Goal: Task Accomplishment & Management: Manage account settings

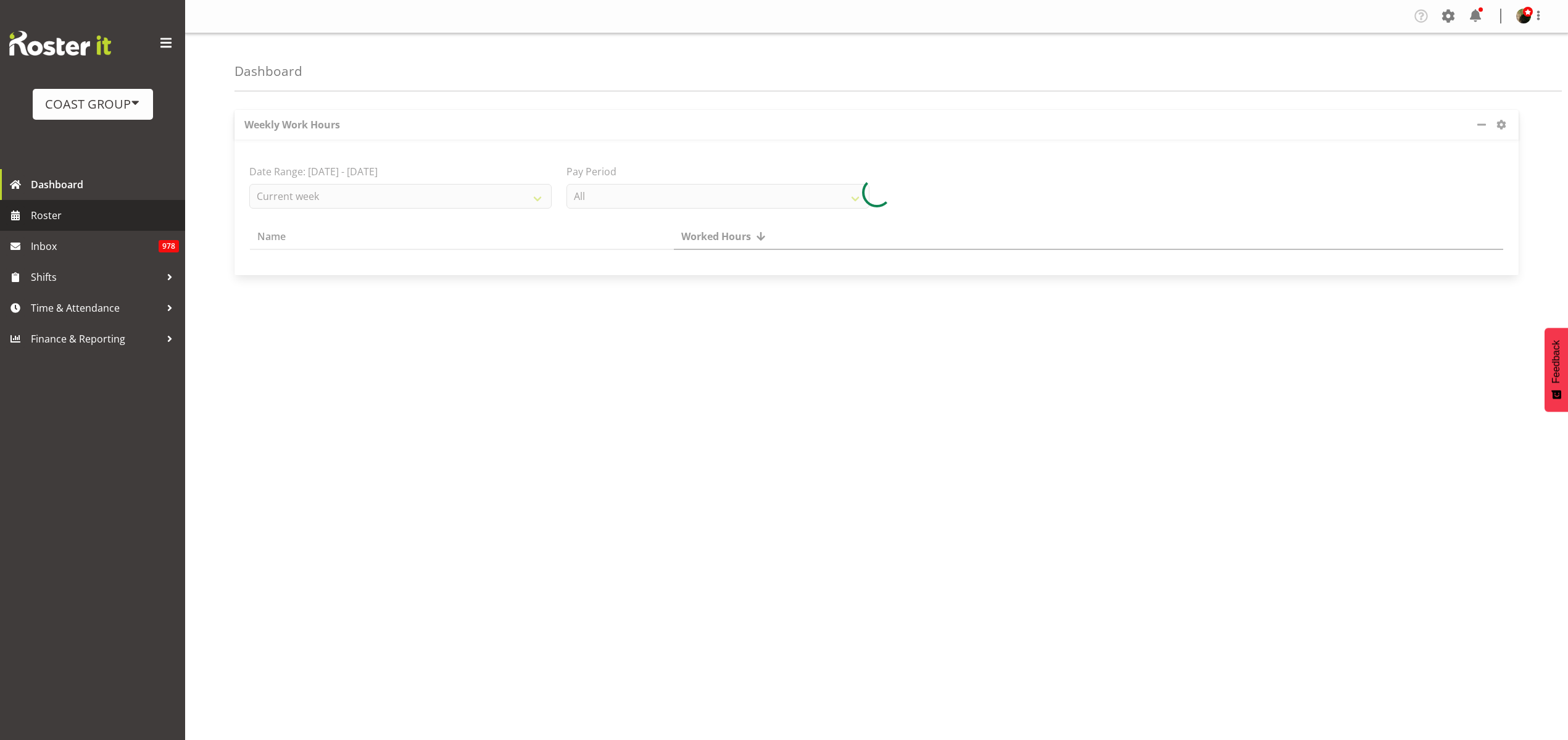
click at [69, 222] on span "Roster" at bounding box center [105, 215] width 148 height 18
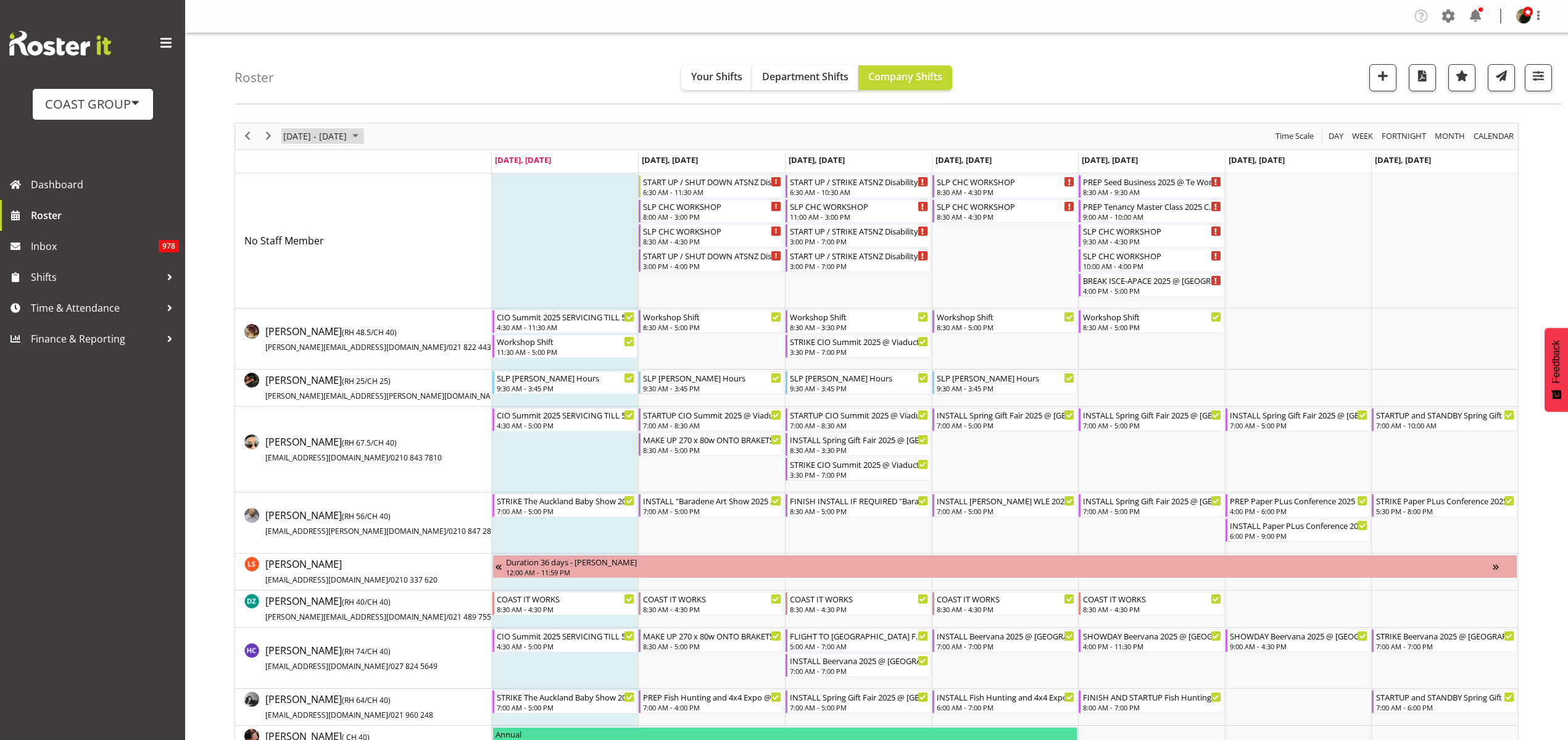
click at [320, 134] on span "August 18 - 24, 2025" at bounding box center [314, 135] width 66 height 15
click at [414, 164] on span "next month" at bounding box center [413, 167] width 22 height 23
click at [398, 272] on span "27" at bounding box center [395, 273] width 18 height 18
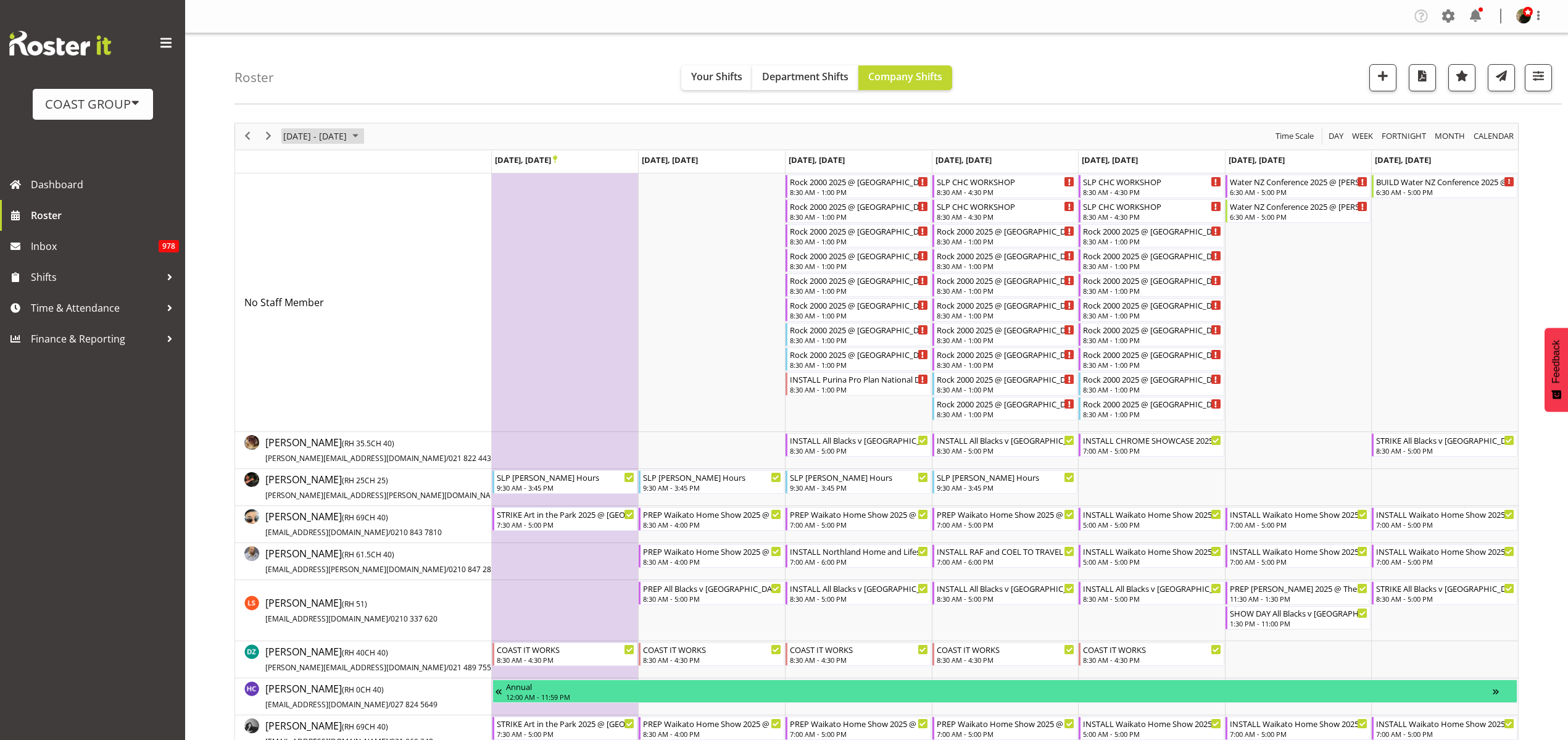
click at [335, 134] on span "September 22 - 28, 2025" at bounding box center [314, 135] width 66 height 15
click at [391, 166] on span "previous month" at bounding box center [391, 167] width 22 height 23
click at [335, 293] on span "27" at bounding box center [335, 293] width 18 height 18
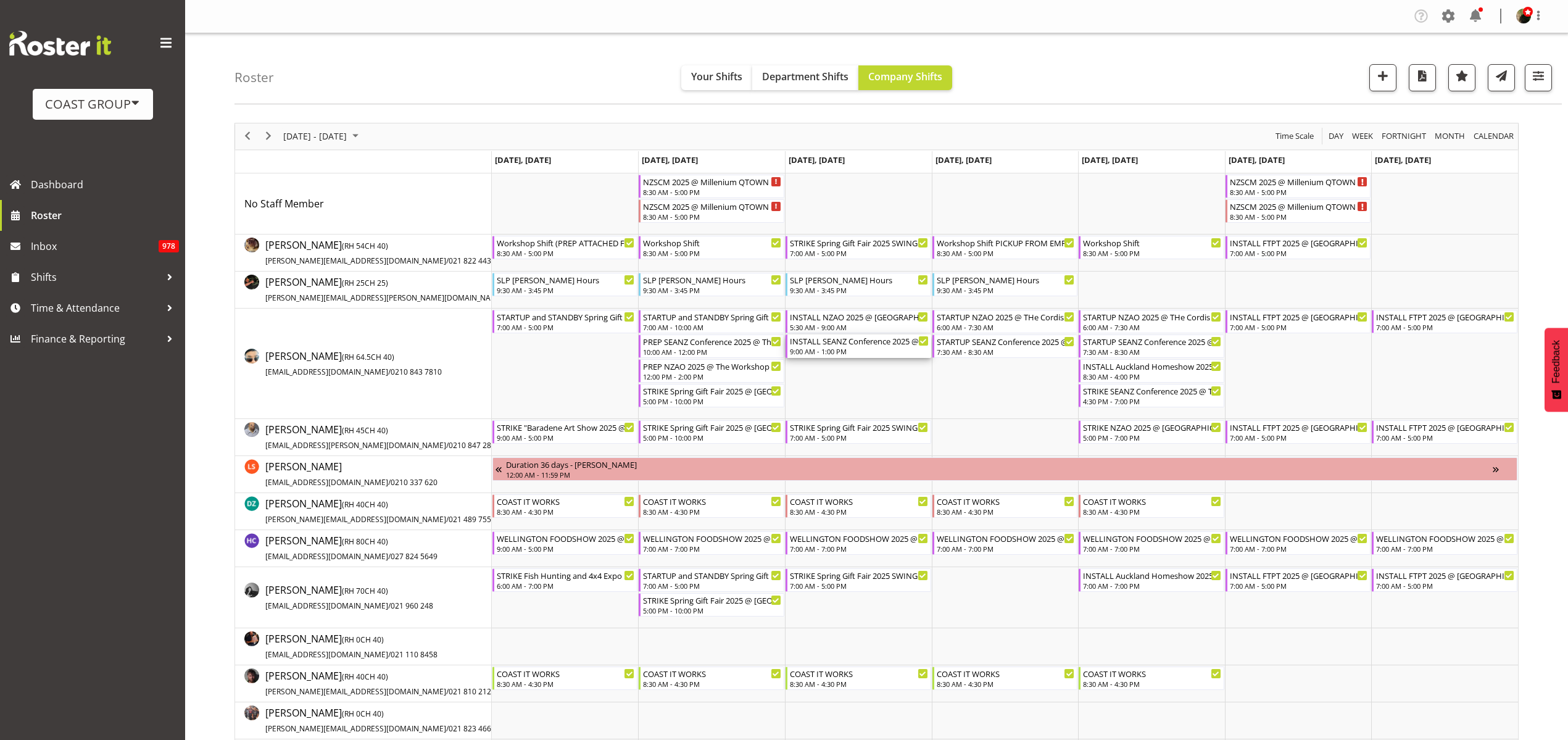
click at [832, 344] on div "INSTALL SEANZ Conference 2025 @ The Pullman On Site @ AFTER NZAO" at bounding box center [859, 340] width 139 height 13
click at [0, 0] on div at bounding box center [0, 0] width 0 height 0
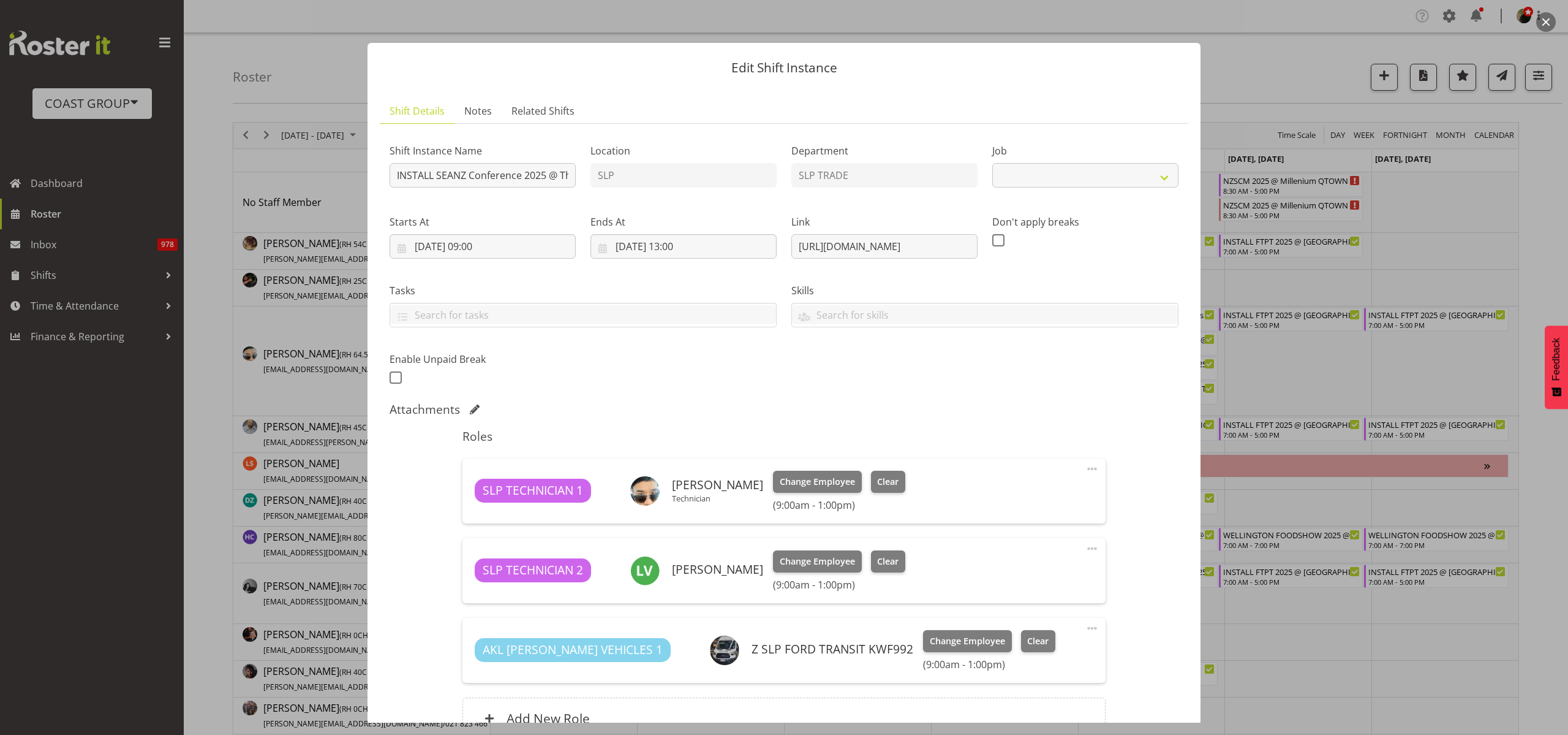
select select "10259"
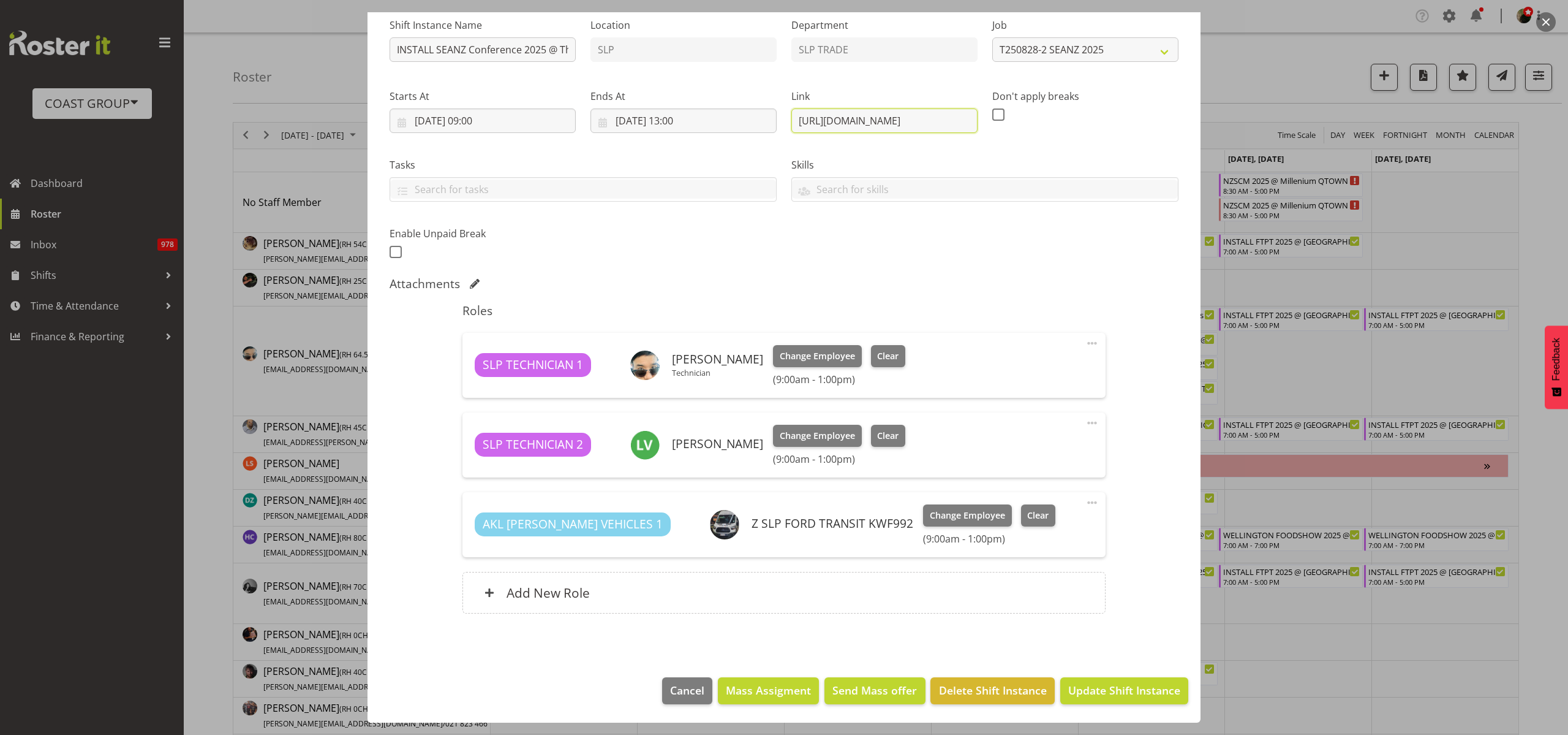
scroll to position [0, 194]
drag, startPoint x: 789, startPoint y: 120, endPoint x: 1567, endPoint y: 115, distance: 778.0
click at [1556, 115] on div "Edit Shift Instance Shift Details Notes Related Shifts Shift Instance Name INST…" at bounding box center [784, 367] width 1568 height 735
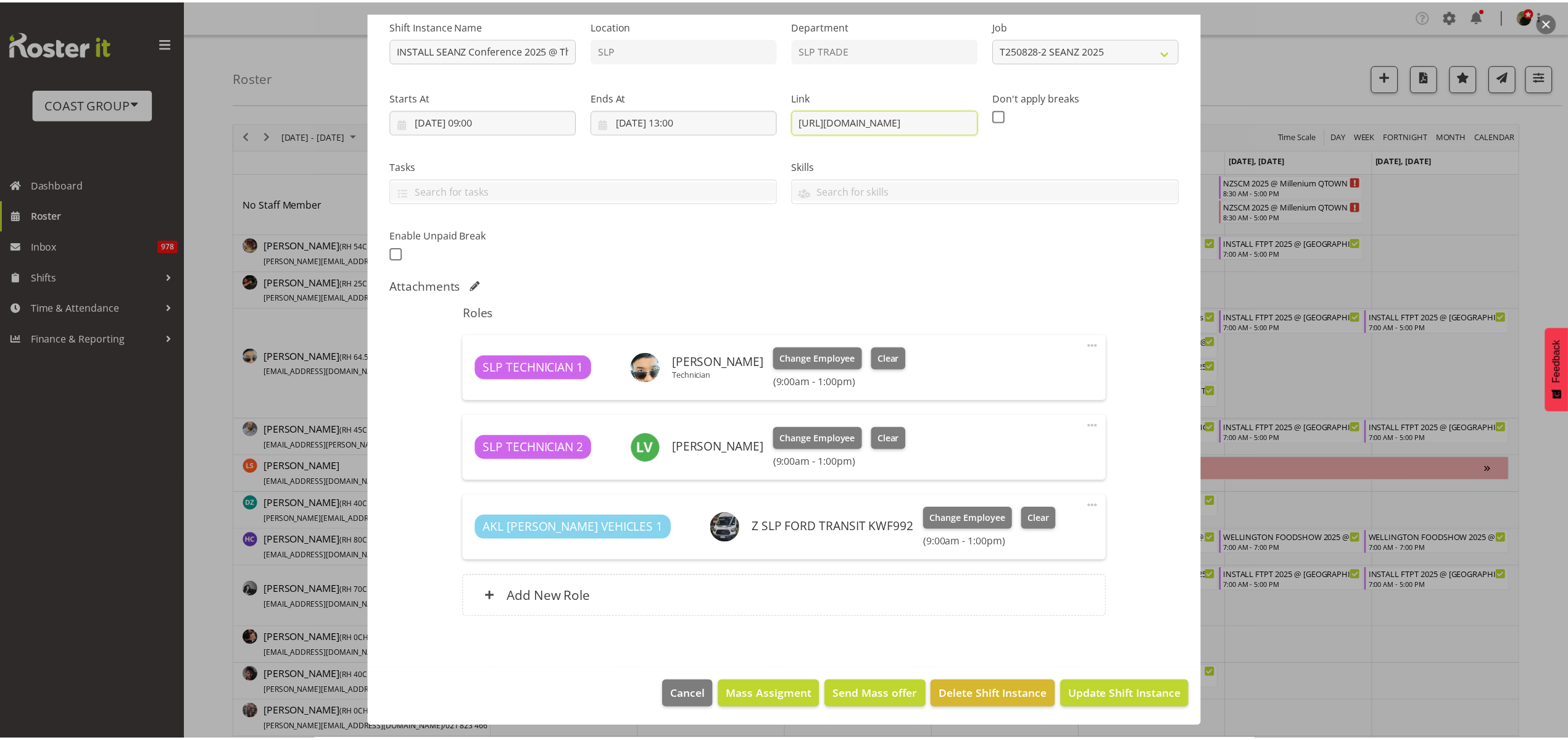
scroll to position [0, 0]
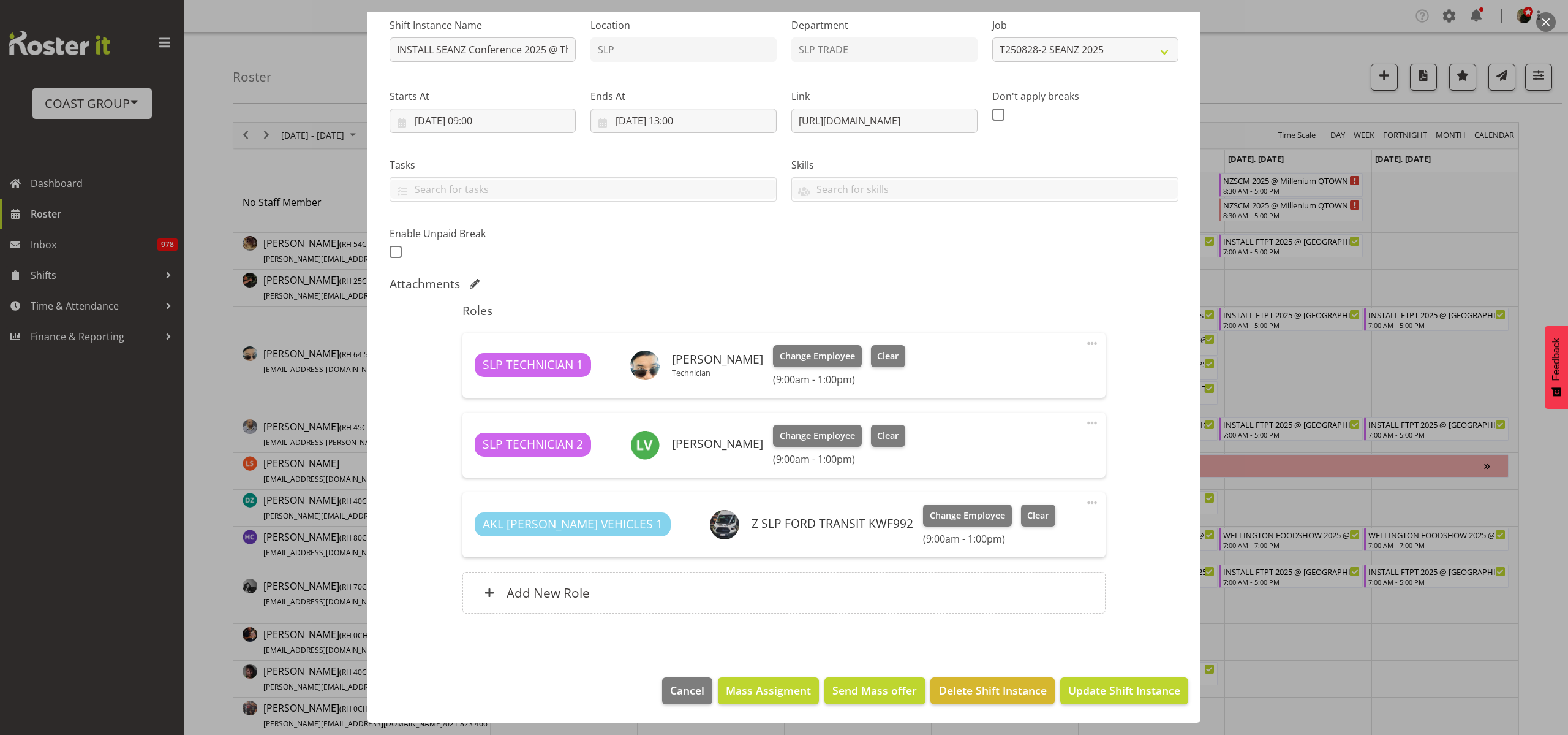
click at [64, 297] on div at bounding box center [784, 367] width 1568 height 735
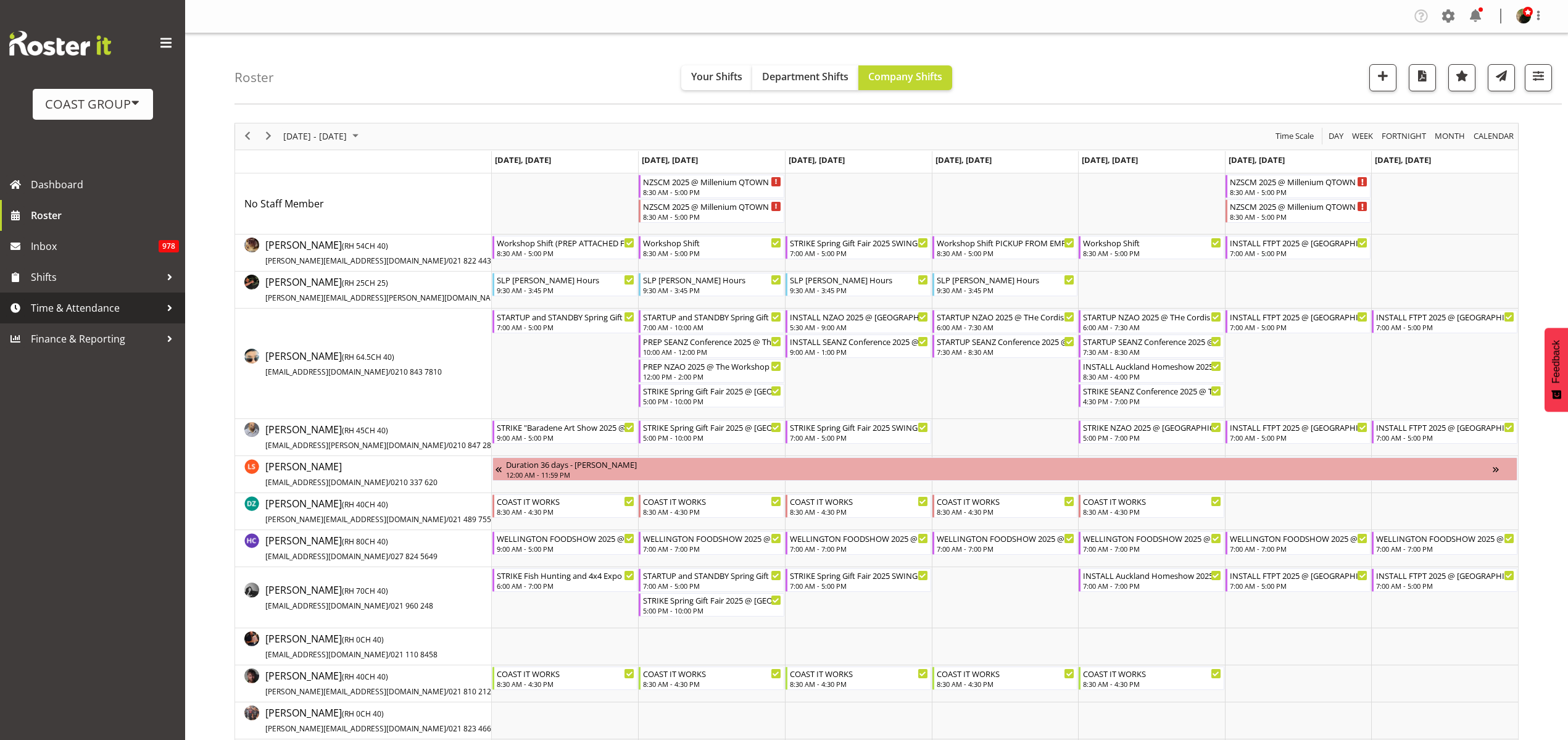
click at [79, 309] on span "Time & Attendance" at bounding box center [95, 308] width 130 height 18
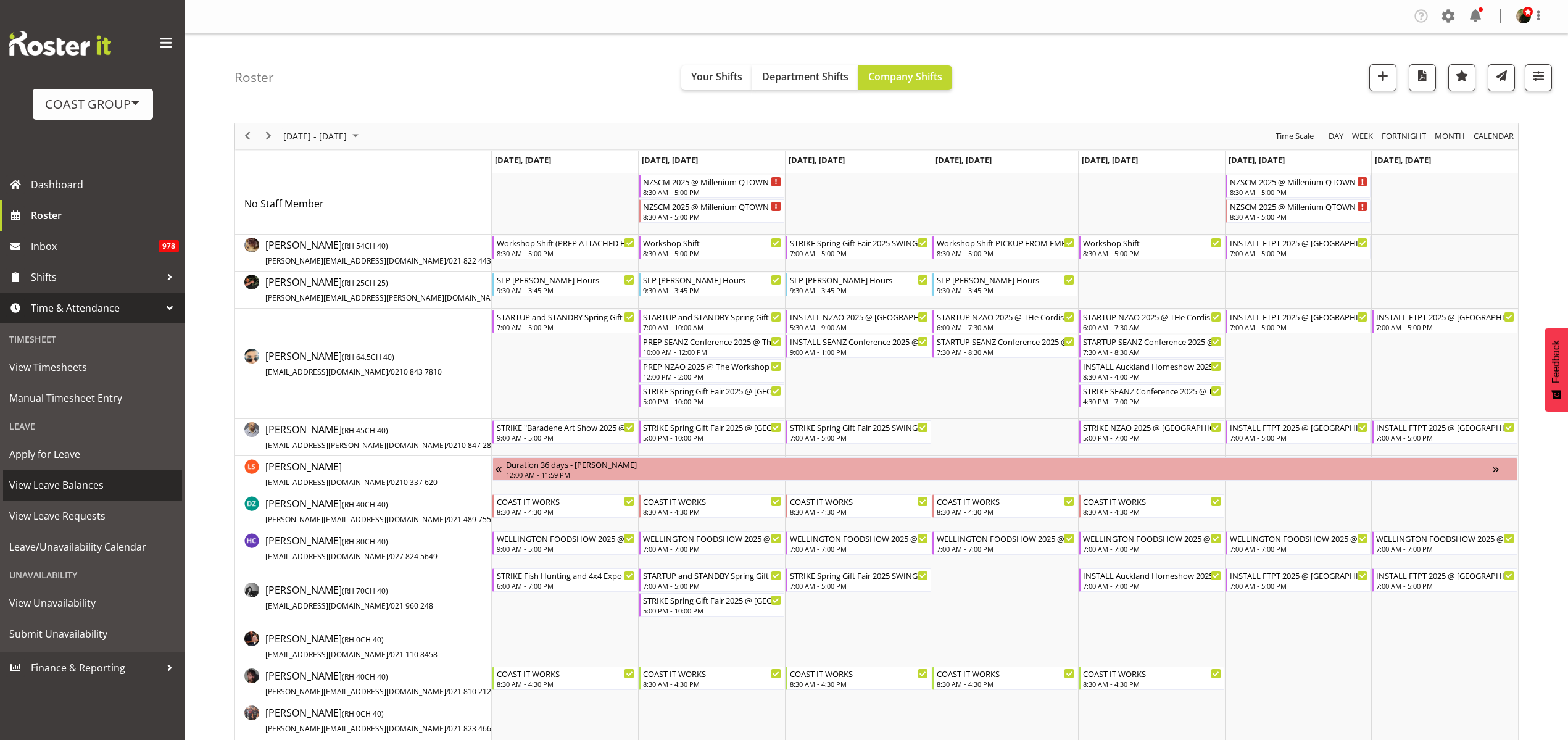
click at [62, 485] on span "View Leave Balances" at bounding box center [92, 485] width 166 height 18
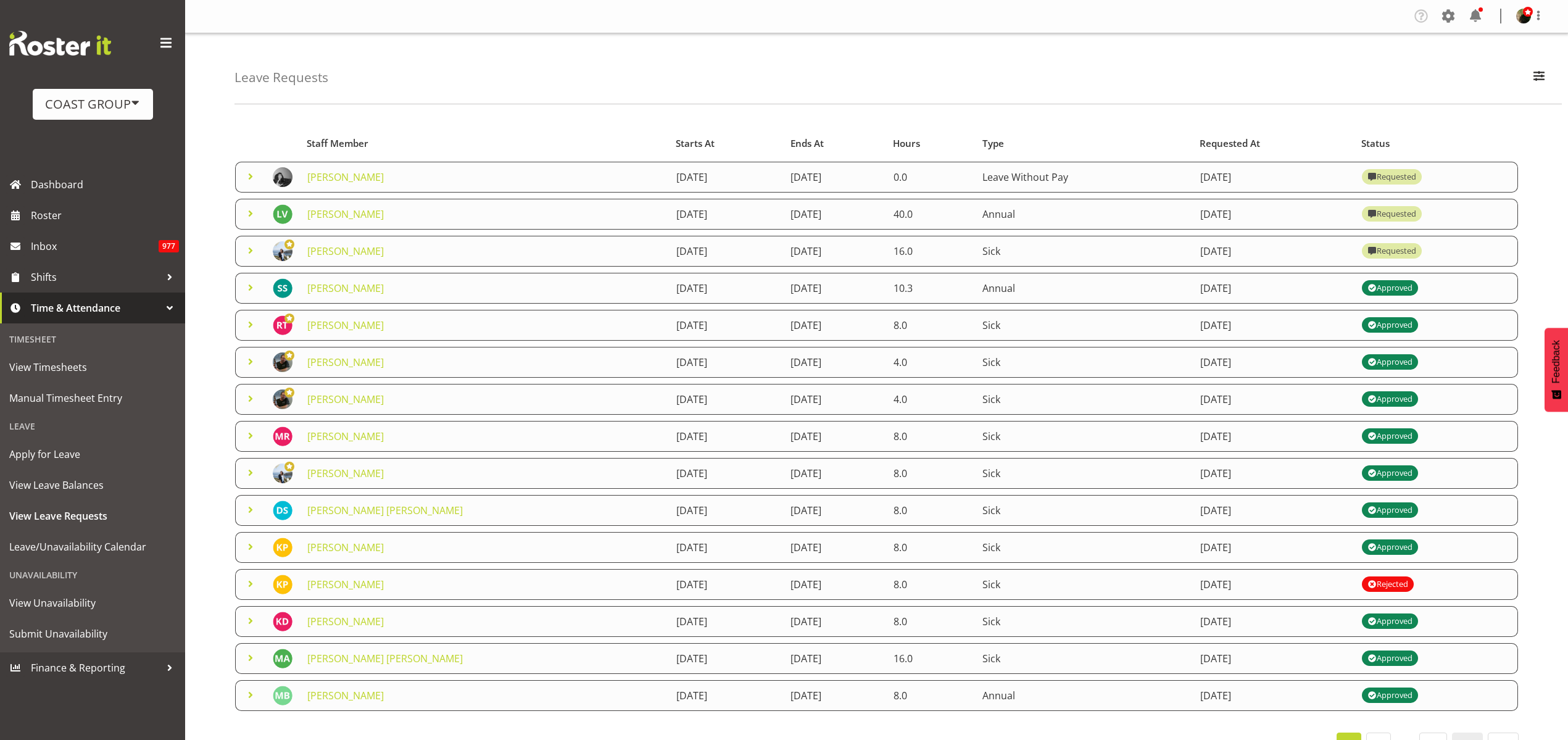
click at [320, 168] on td "[PERSON_NAME]" at bounding box center [484, 176] width 369 height 31
click at [333, 190] on td "[PERSON_NAME]" at bounding box center [484, 176] width 369 height 31
click at [335, 182] on link "[PERSON_NAME]" at bounding box center [345, 177] width 76 height 13
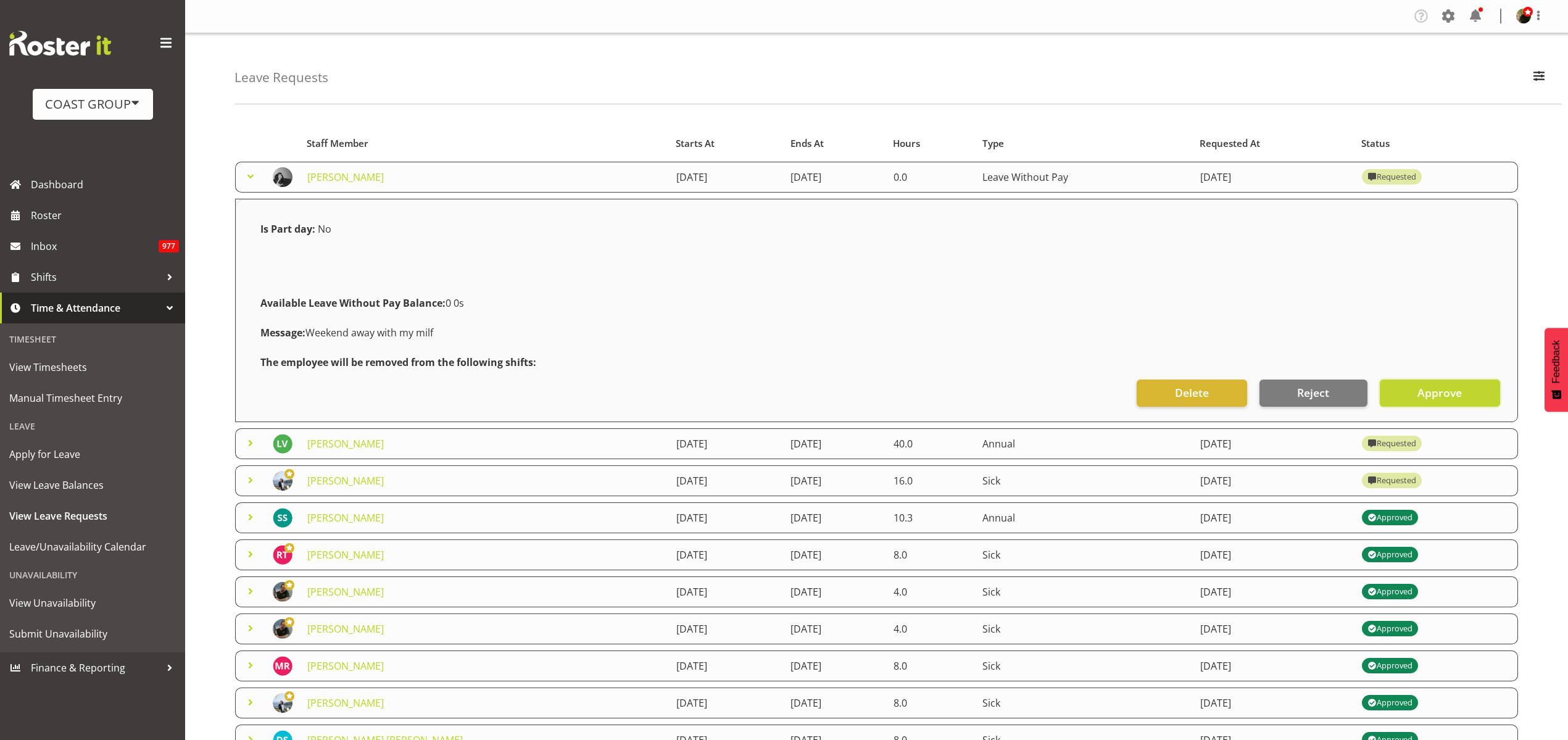
click at [1430, 396] on span "Approve" at bounding box center [1439, 392] width 44 height 16
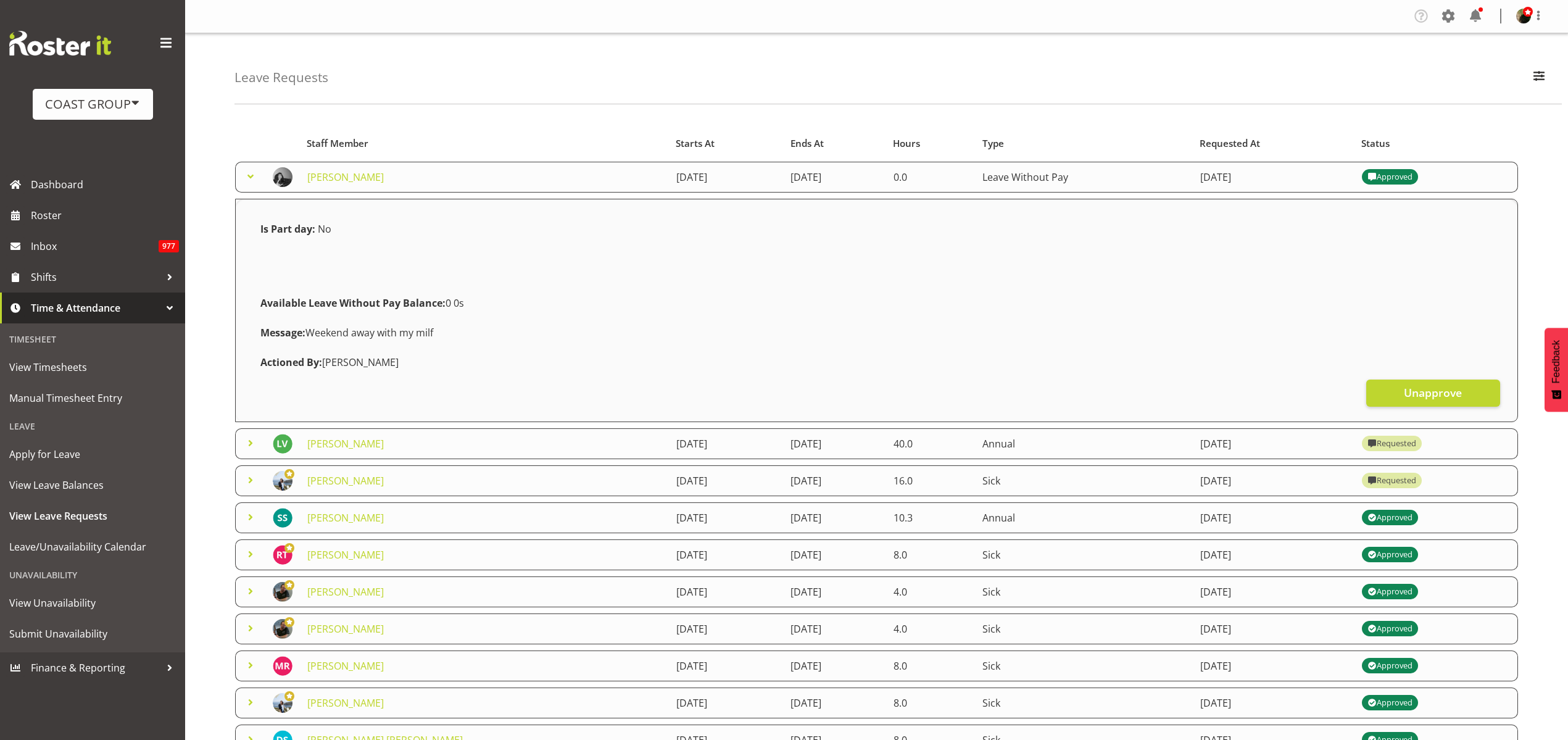
click at [337, 443] on link "[PERSON_NAME]" at bounding box center [345, 443] width 76 height 13
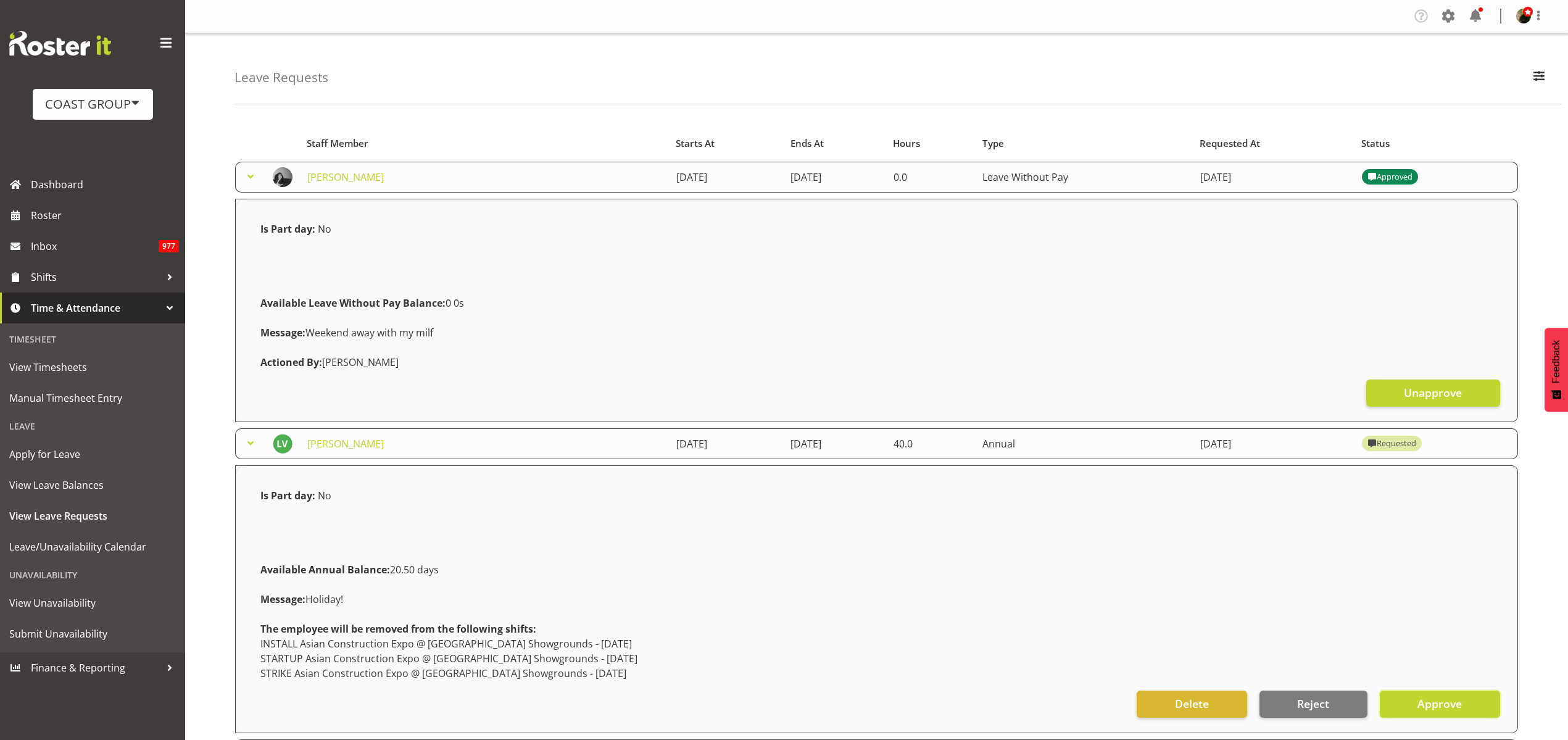
click at [1476, 710] on button "Approve" at bounding box center [1440, 704] width 120 height 27
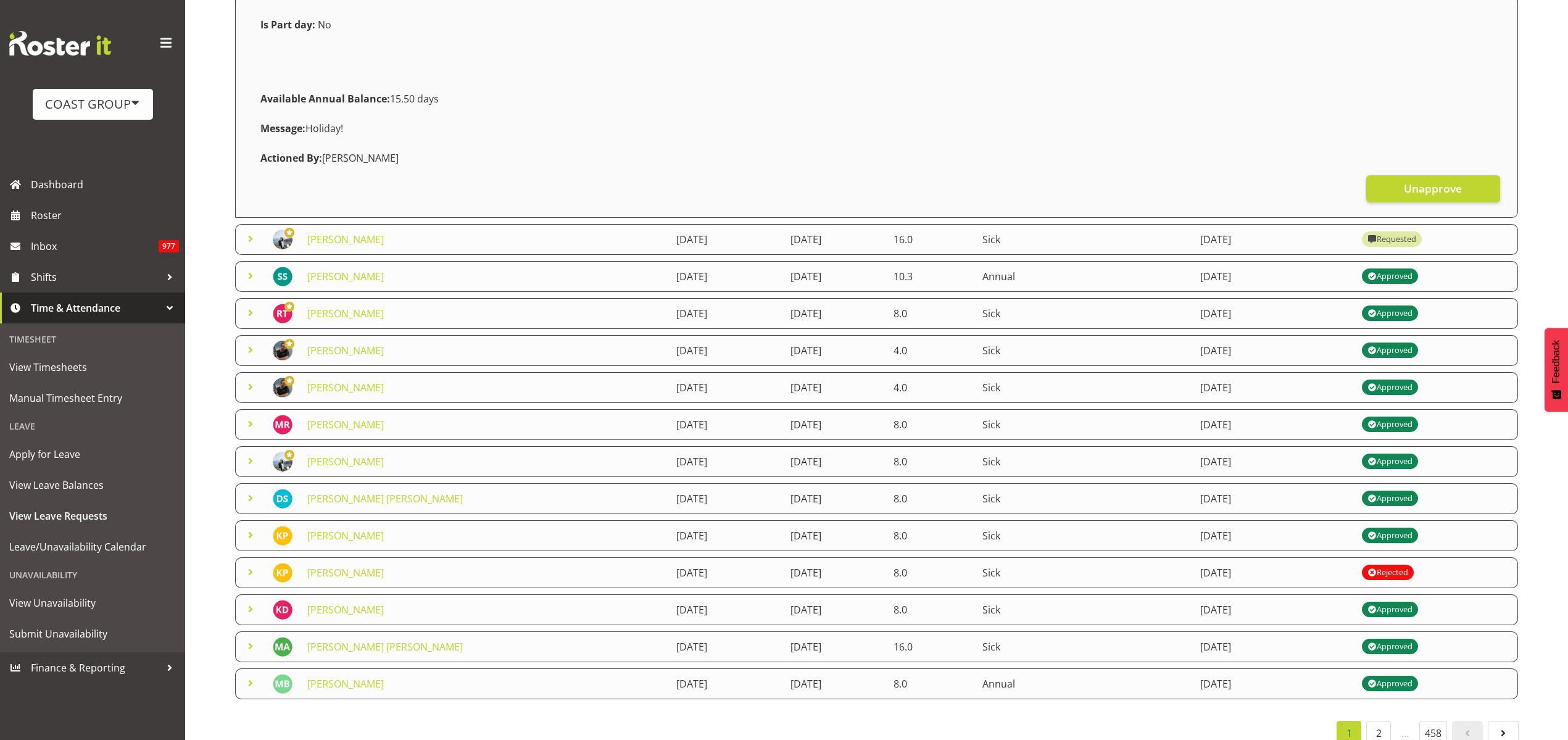
scroll to position [498, 0]
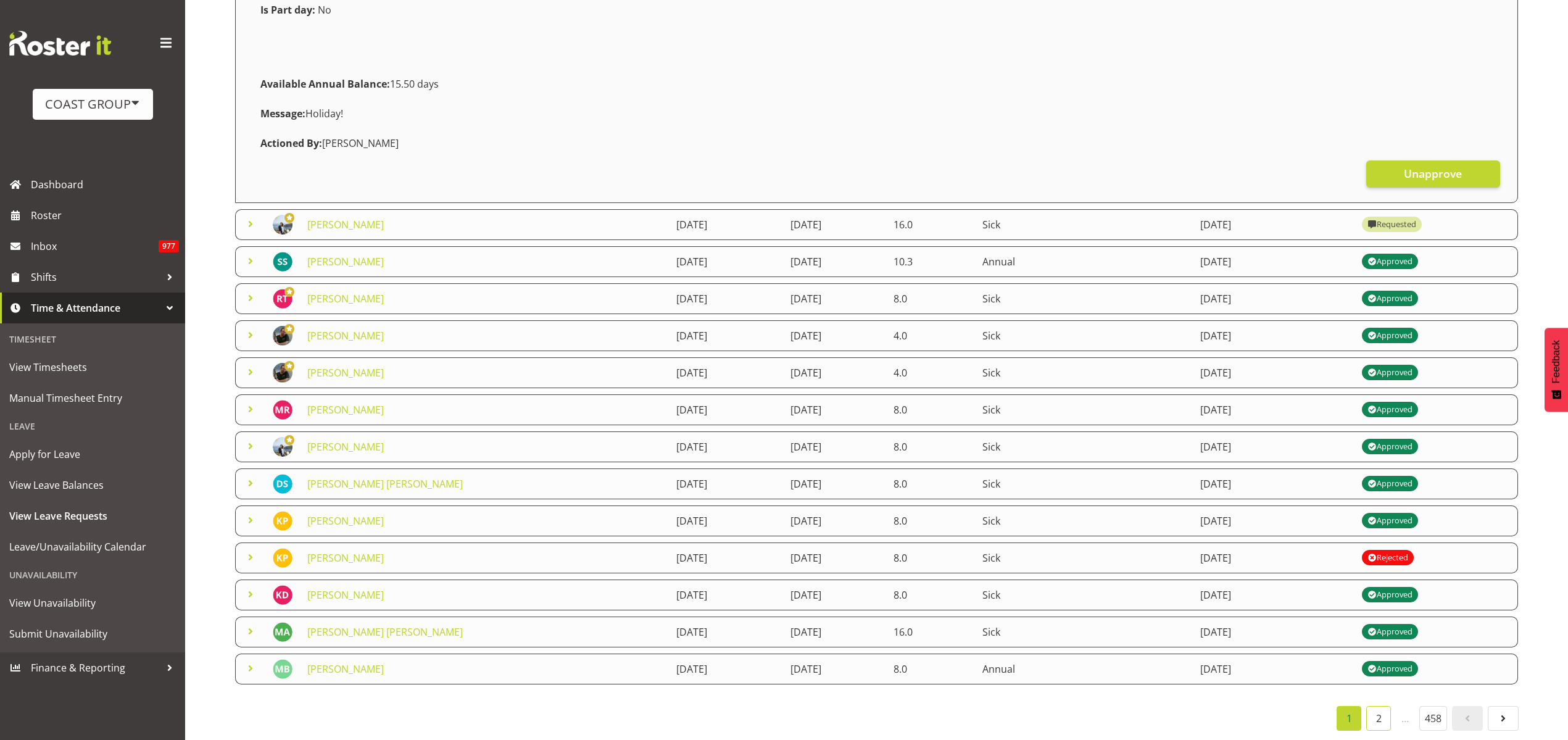
click at [1378, 707] on link "2" at bounding box center [1379, 718] width 25 height 25
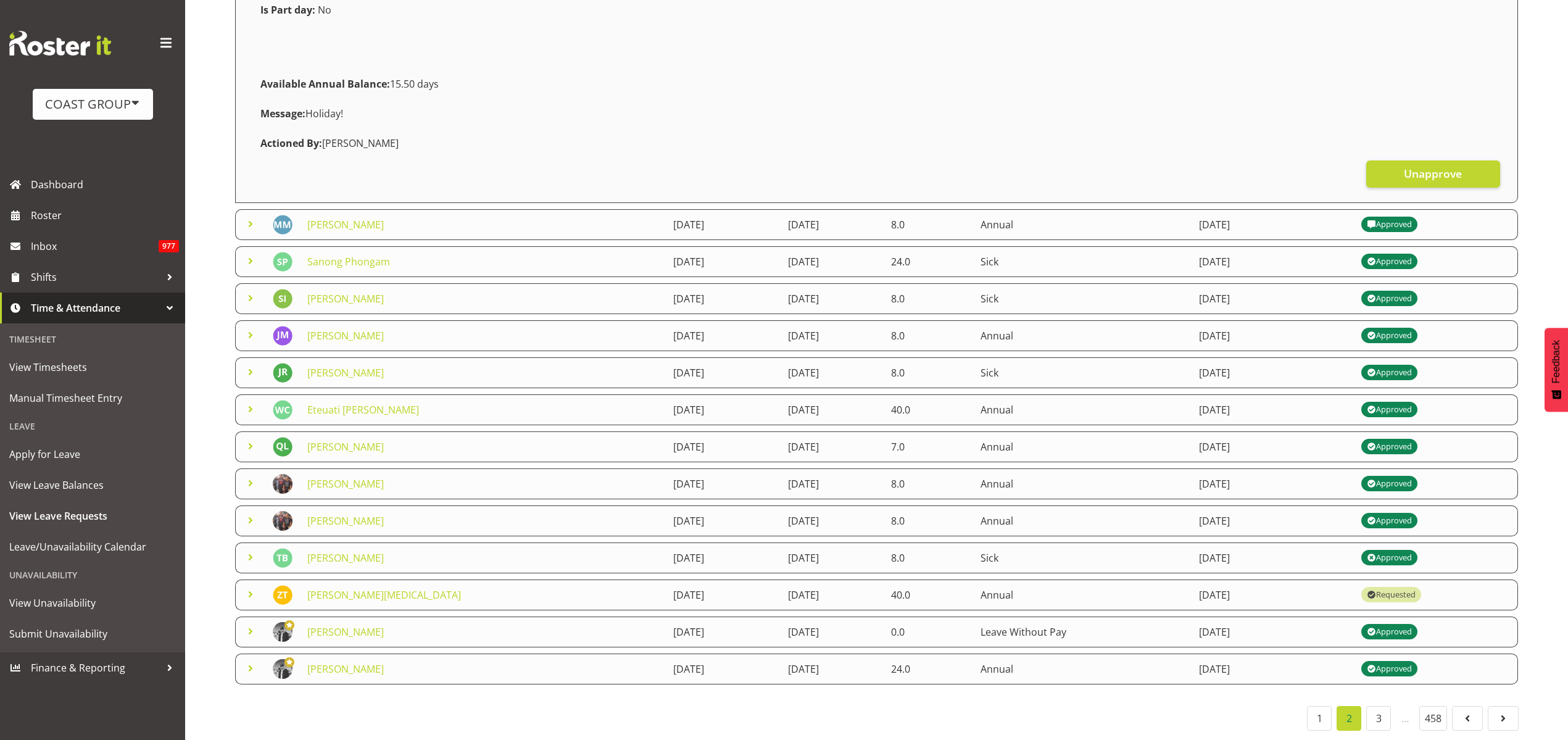
scroll to position [38, 0]
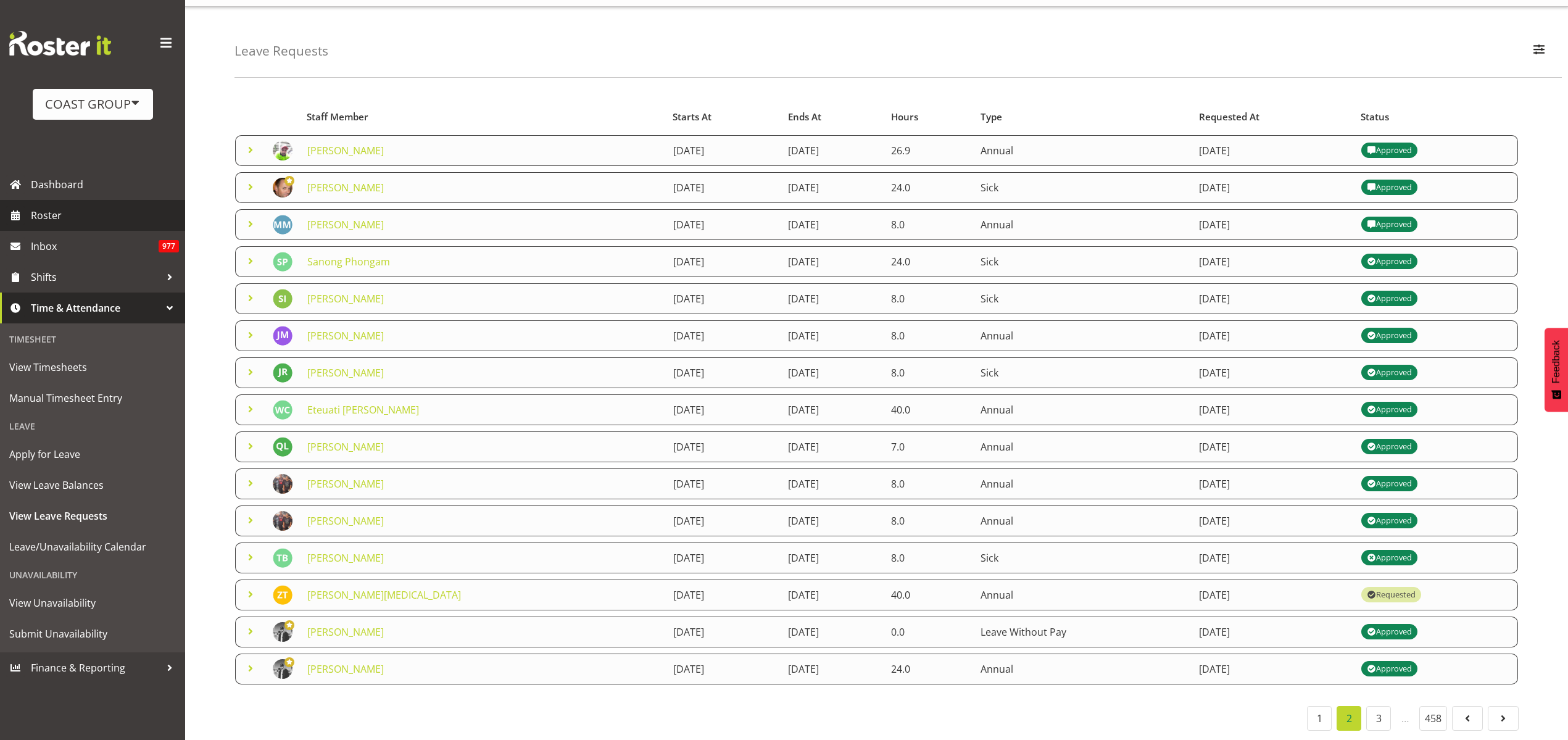
click at [70, 218] on span "Roster" at bounding box center [105, 215] width 148 height 18
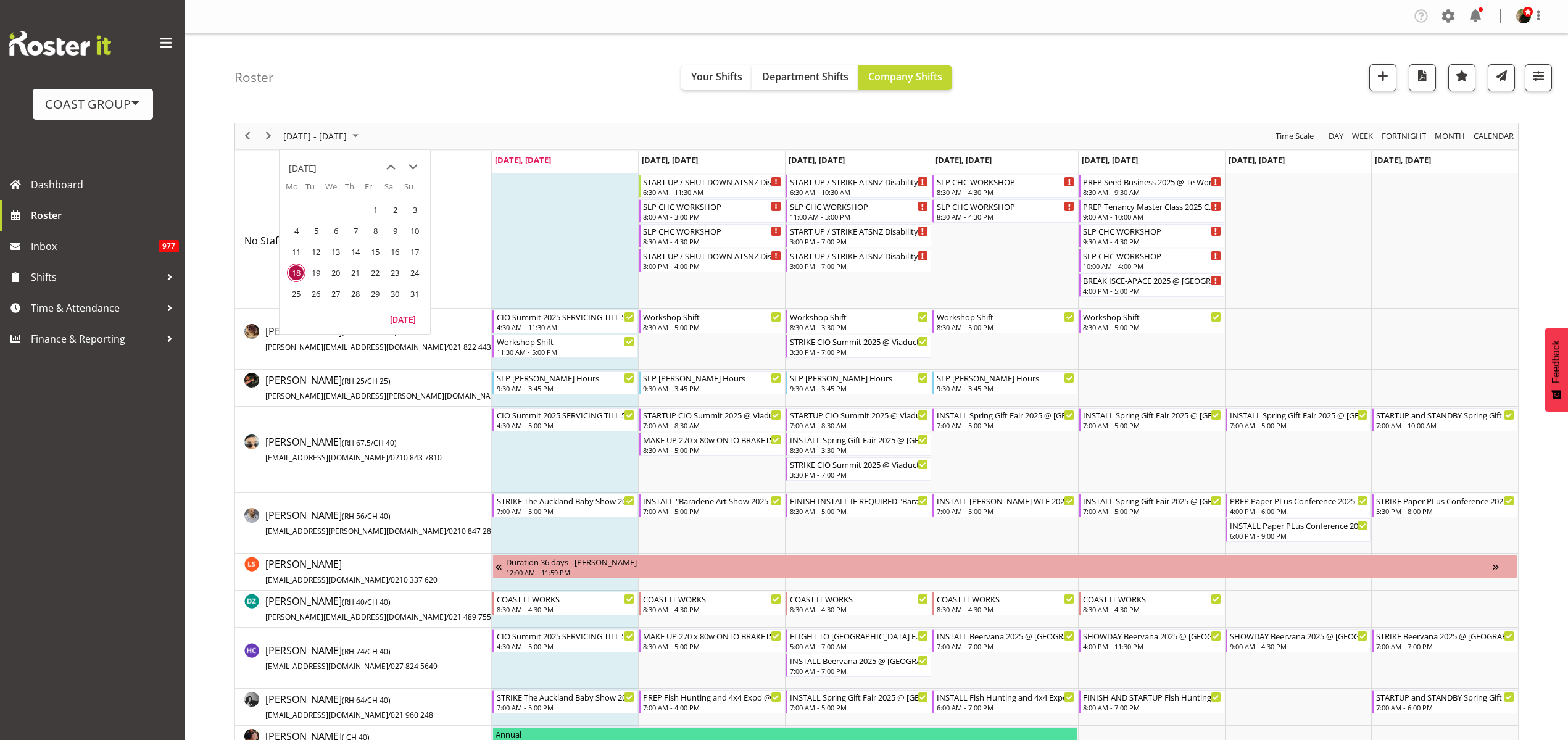
click at [330, 132] on span "August 18 - 24, 2025" at bounding box center [314, 135] width 66 height 15
click at [330, 132] on span "[DATE] - [DATE]" at bounding box center [314, 135] width 66 height 15
click at [418, 168] on span "next month" at bounding box center [413, 167] width 22 height 23
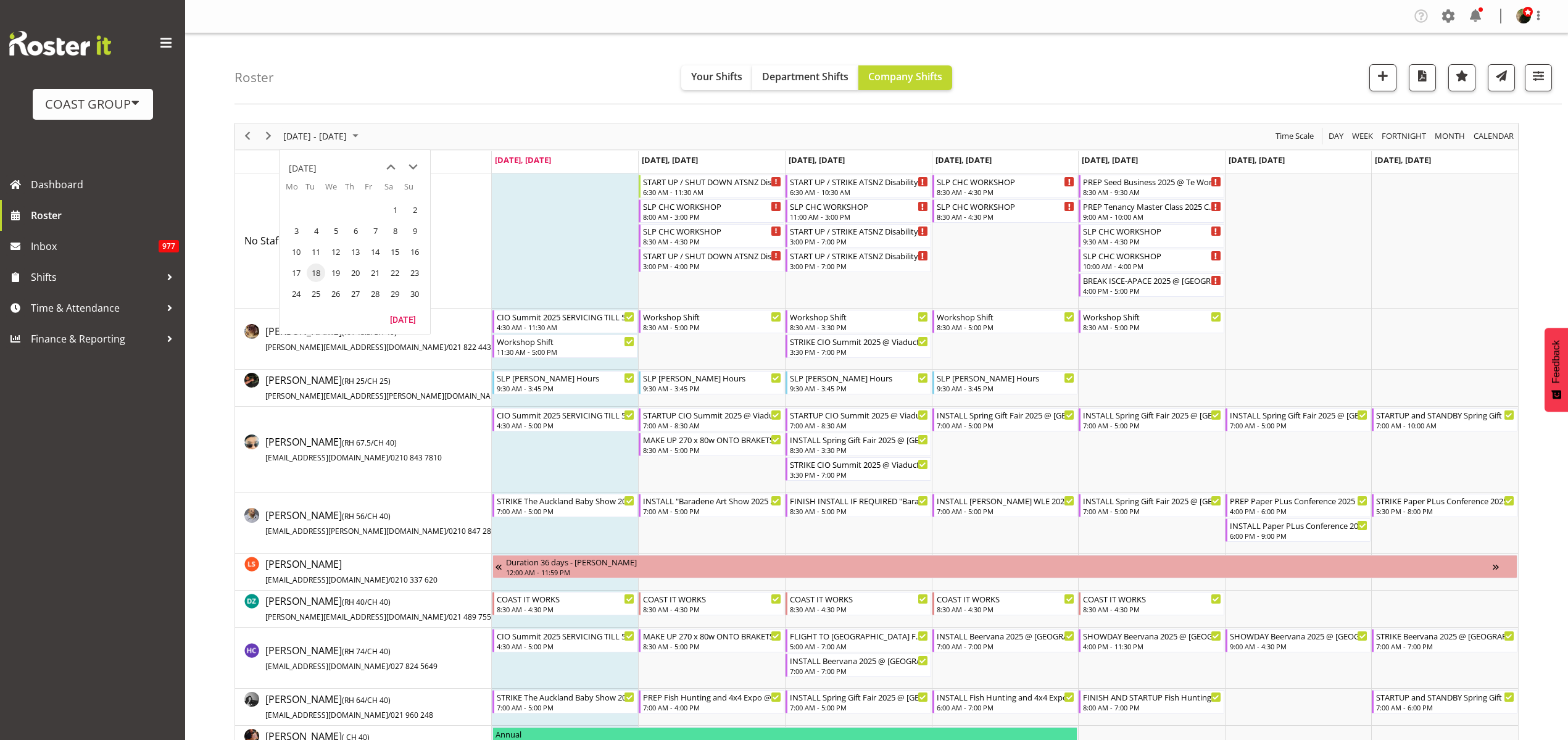
click at [295, 271] on span "17" at bounding box center [296, 273] width 18 height 18
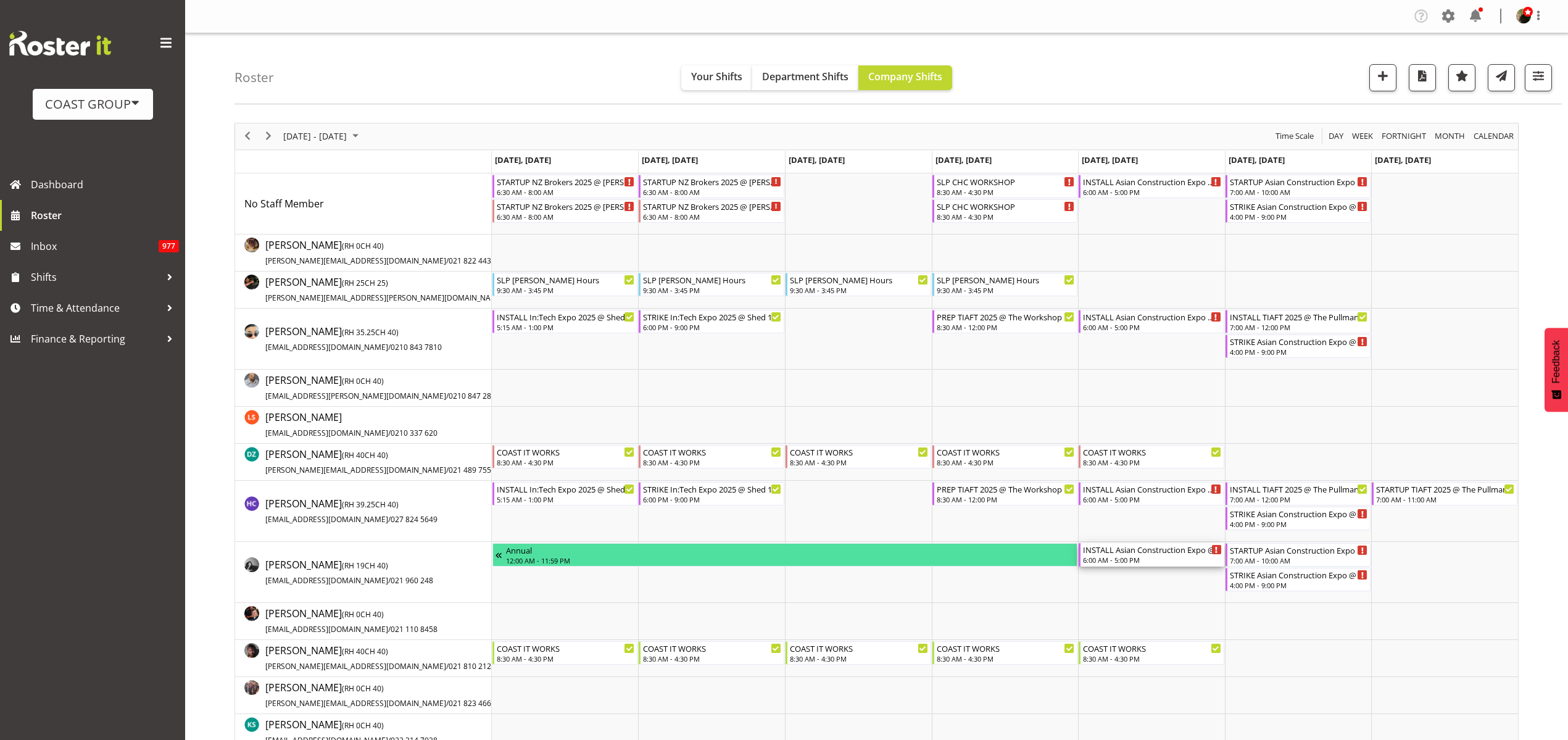
click at [1121, 554] on div "INSTALL Asian Construction Expo @ Auckland Showgrounds 6:00 AM - 5:00 PM" at bounding box center [1152, 554] width 139 height 23
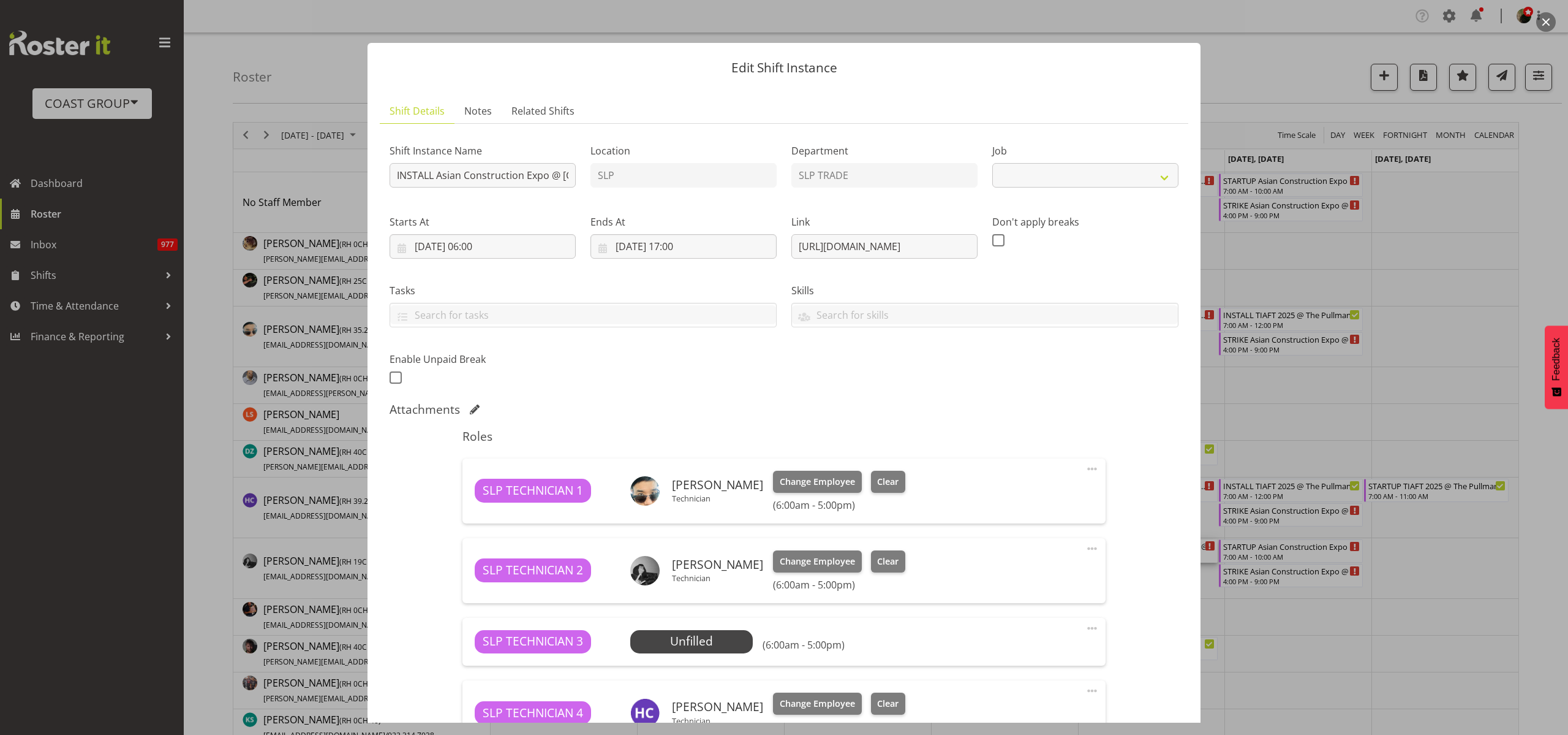
select select "10473"
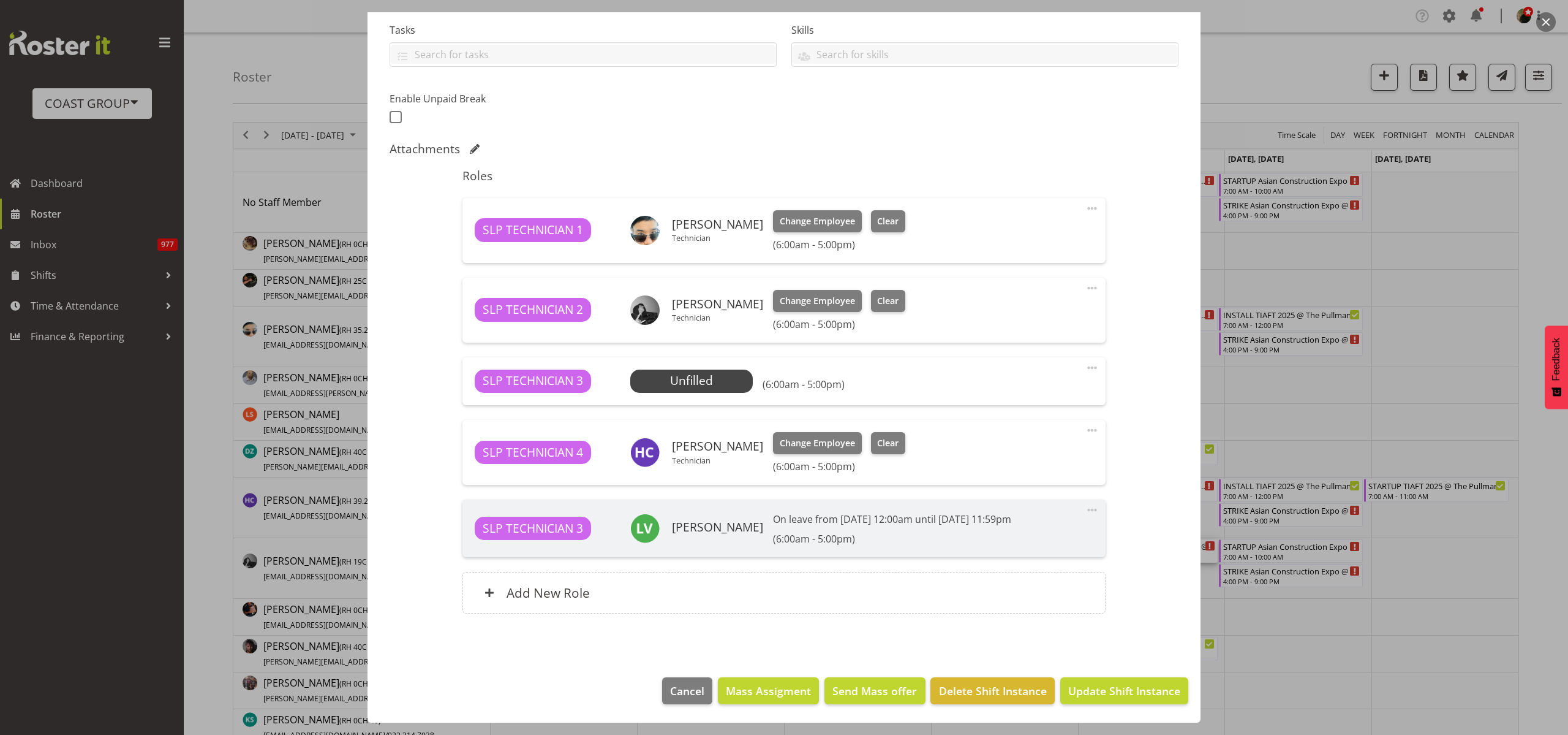
click at [0, 0] on span "Select Employee" at bounding box center [0, 0] width 0 height 0
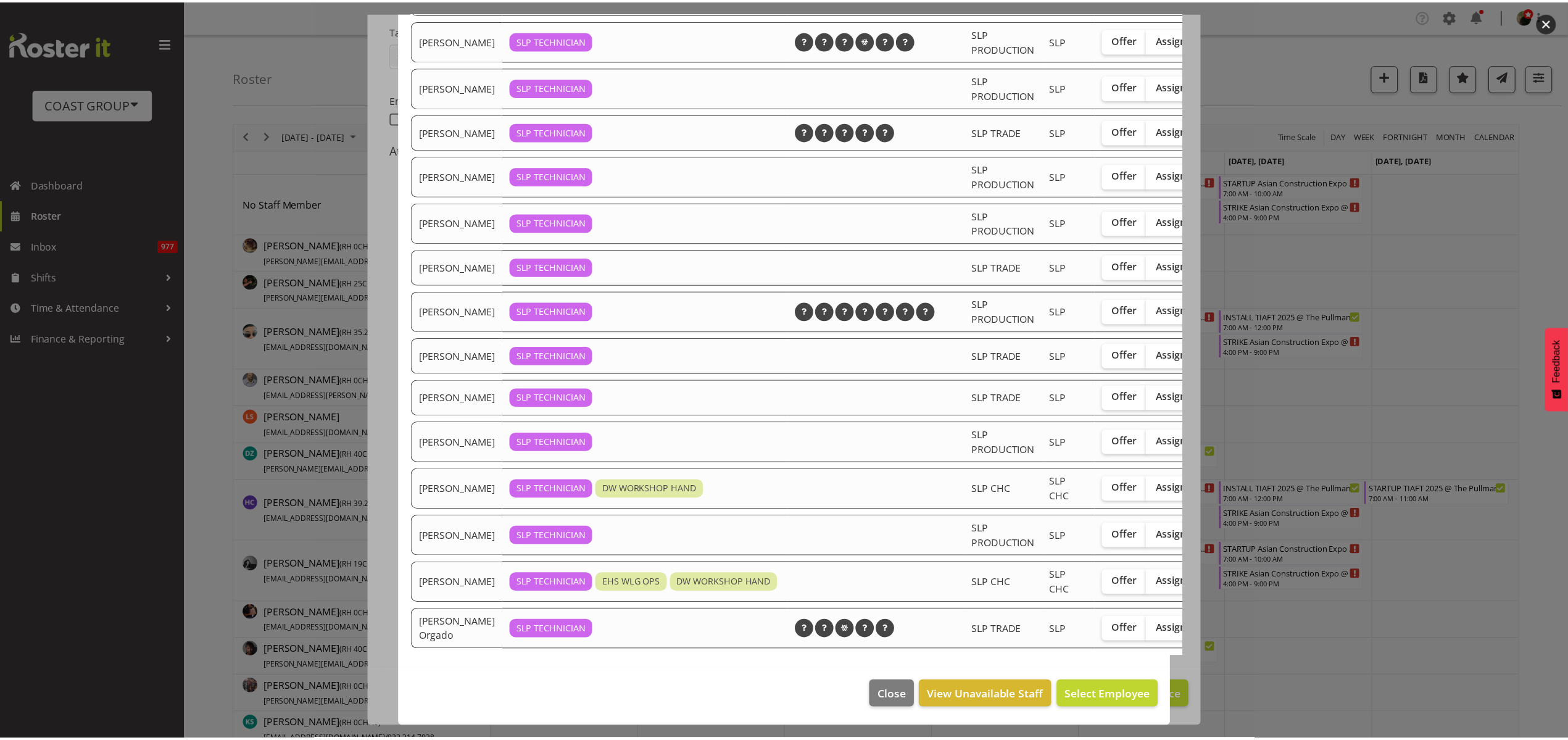
scroll to position [226, 0]
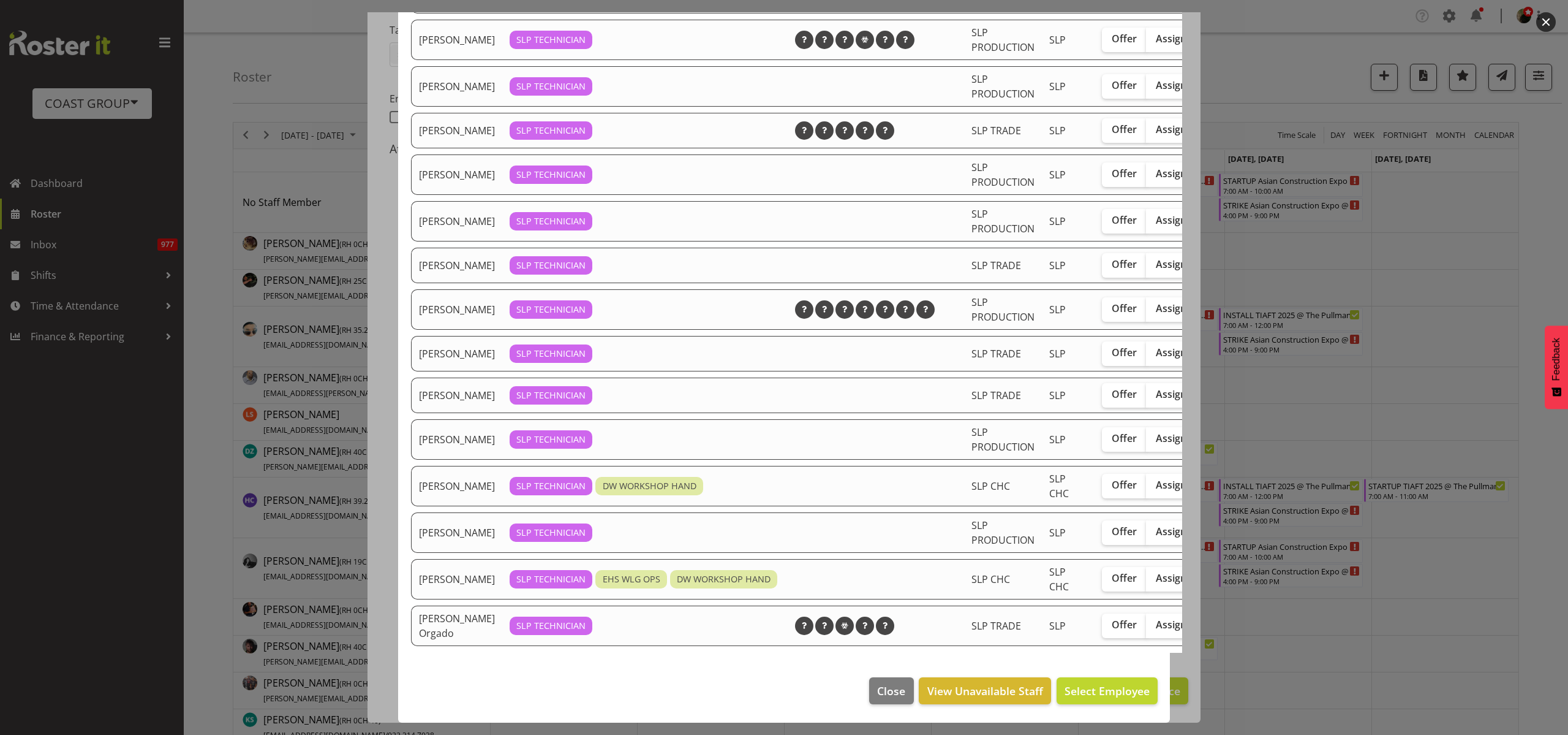
click at [1155, 619] on span "Assign" at bounding box center [1170, 625] width 31 height 12
click at [1146, 620] on input "Assign" at bounding box center [1150, 625] width 8 height 8
checkbox input "true"
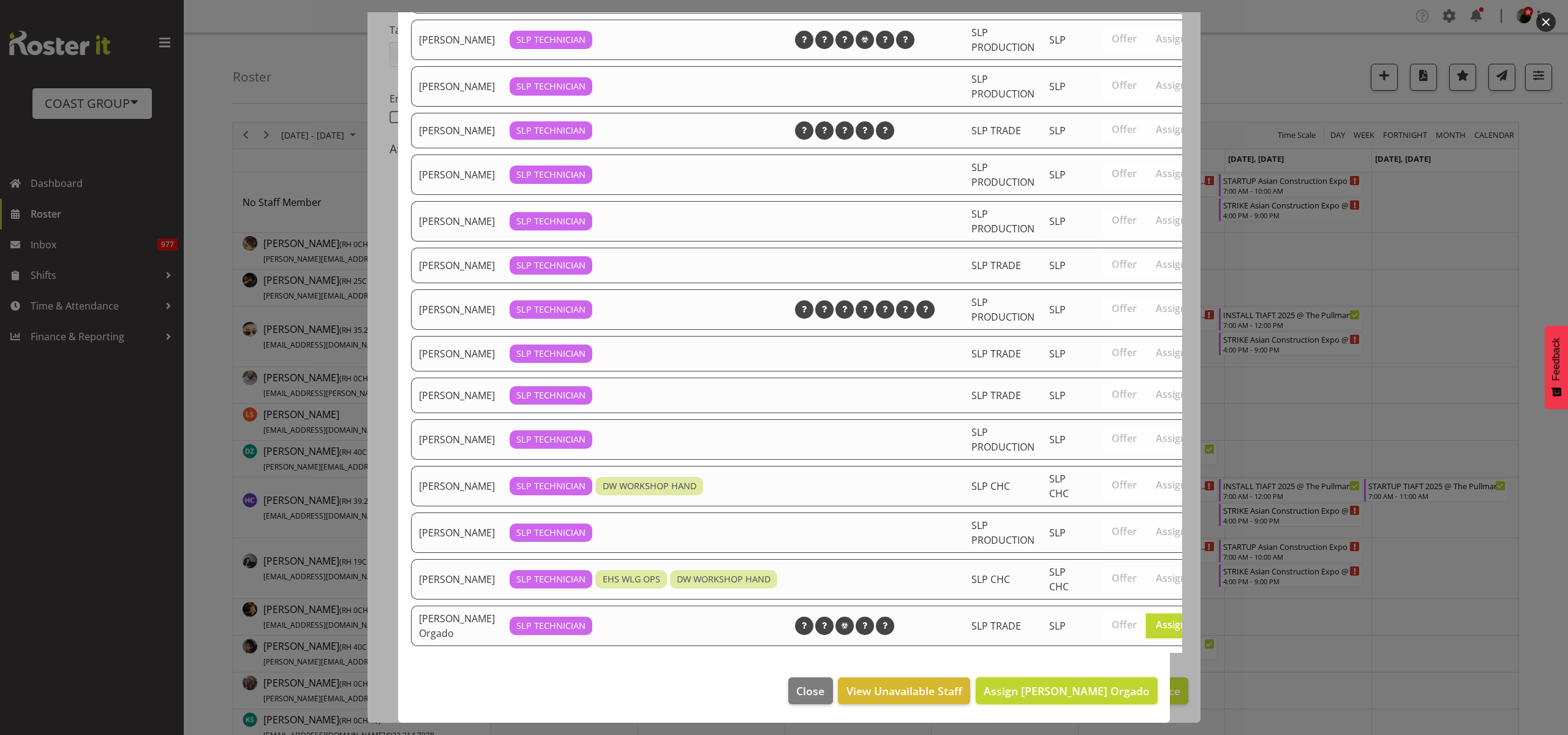
click at [1097, 684] on span "Assign Wiliam Cordeiro Orgado" at bounding box center [1067, 691] width 166 height 15
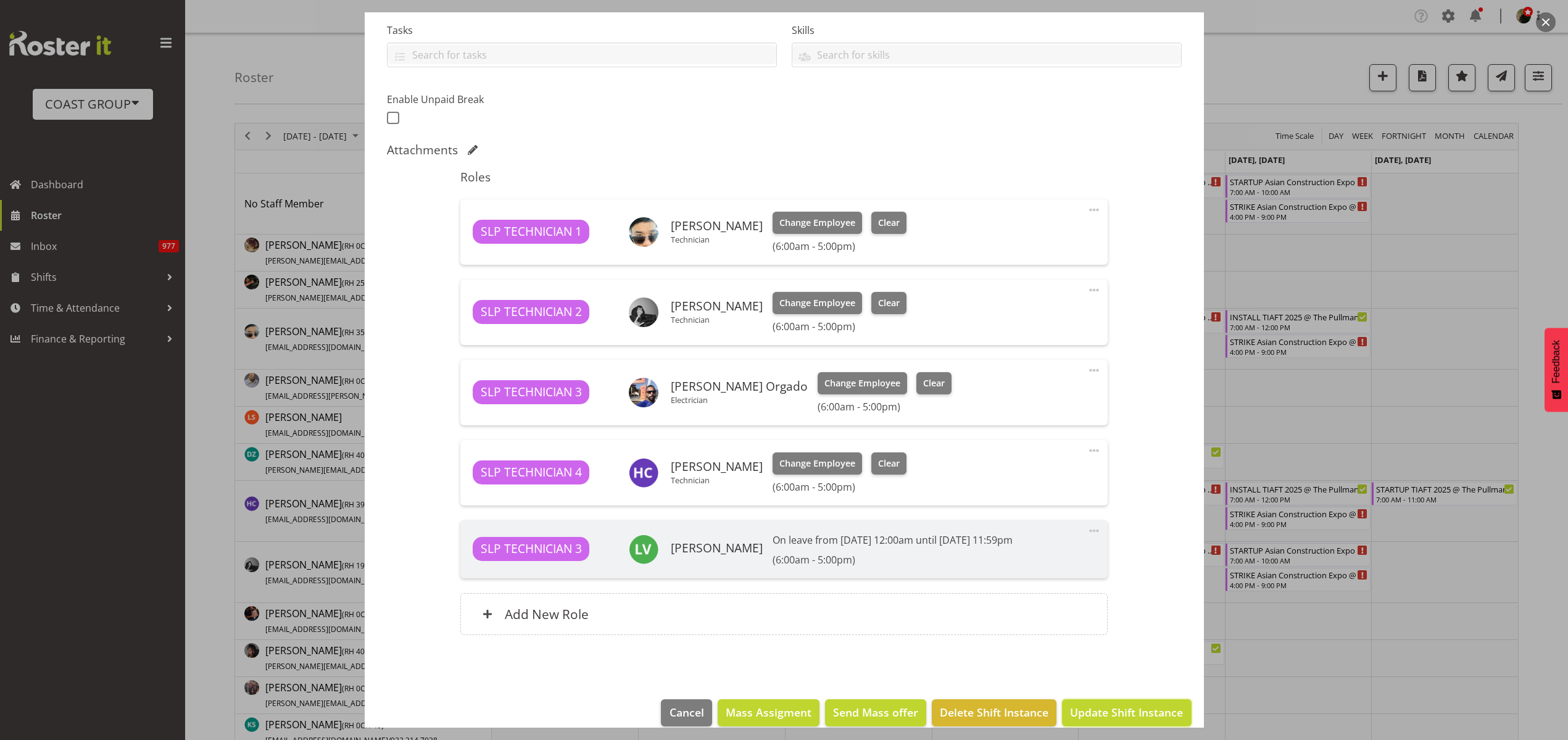
click at [1148, 712] on span "Update Shift Instance" at bounding box center [1126, 712] width 113 height 16
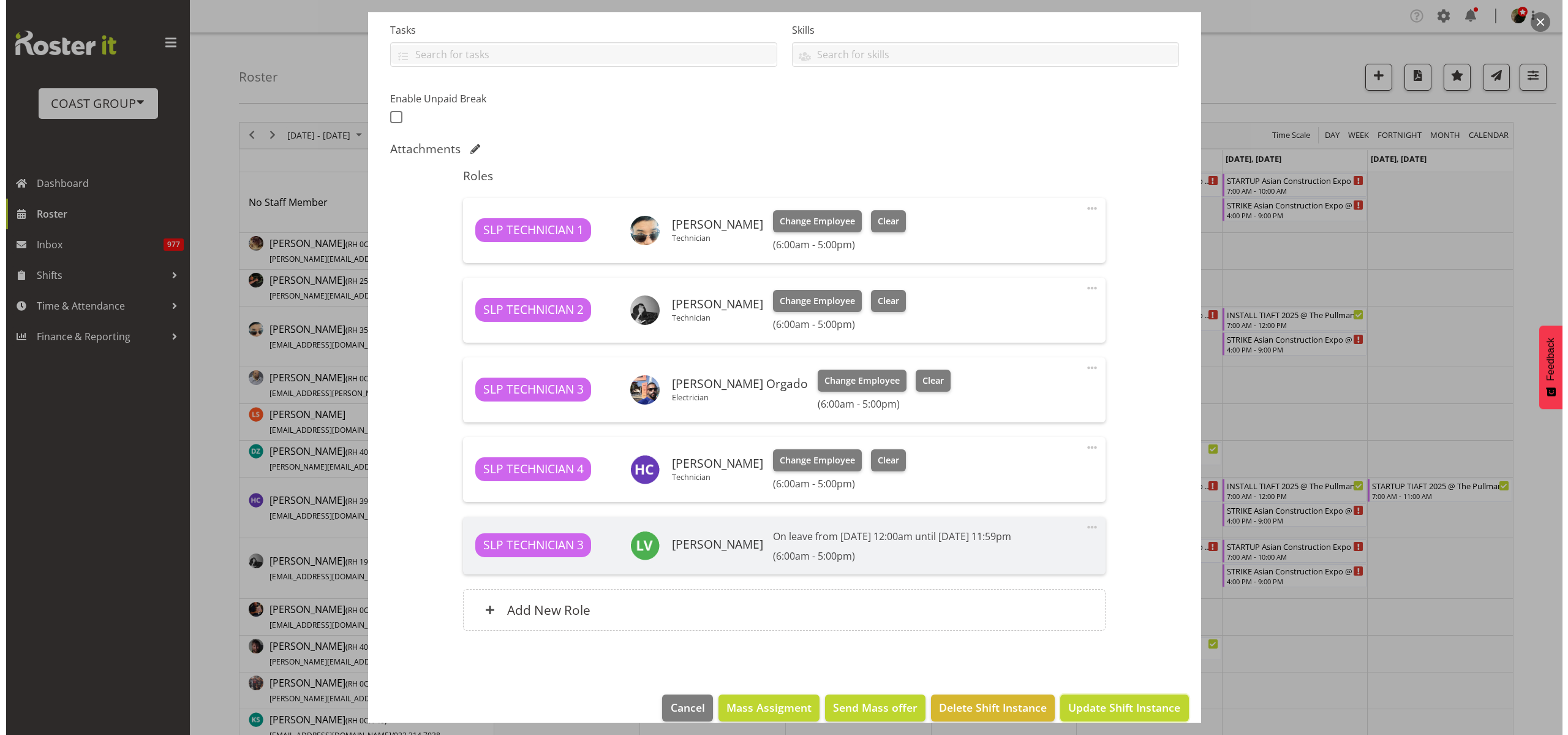
scroll to position [228, 0]
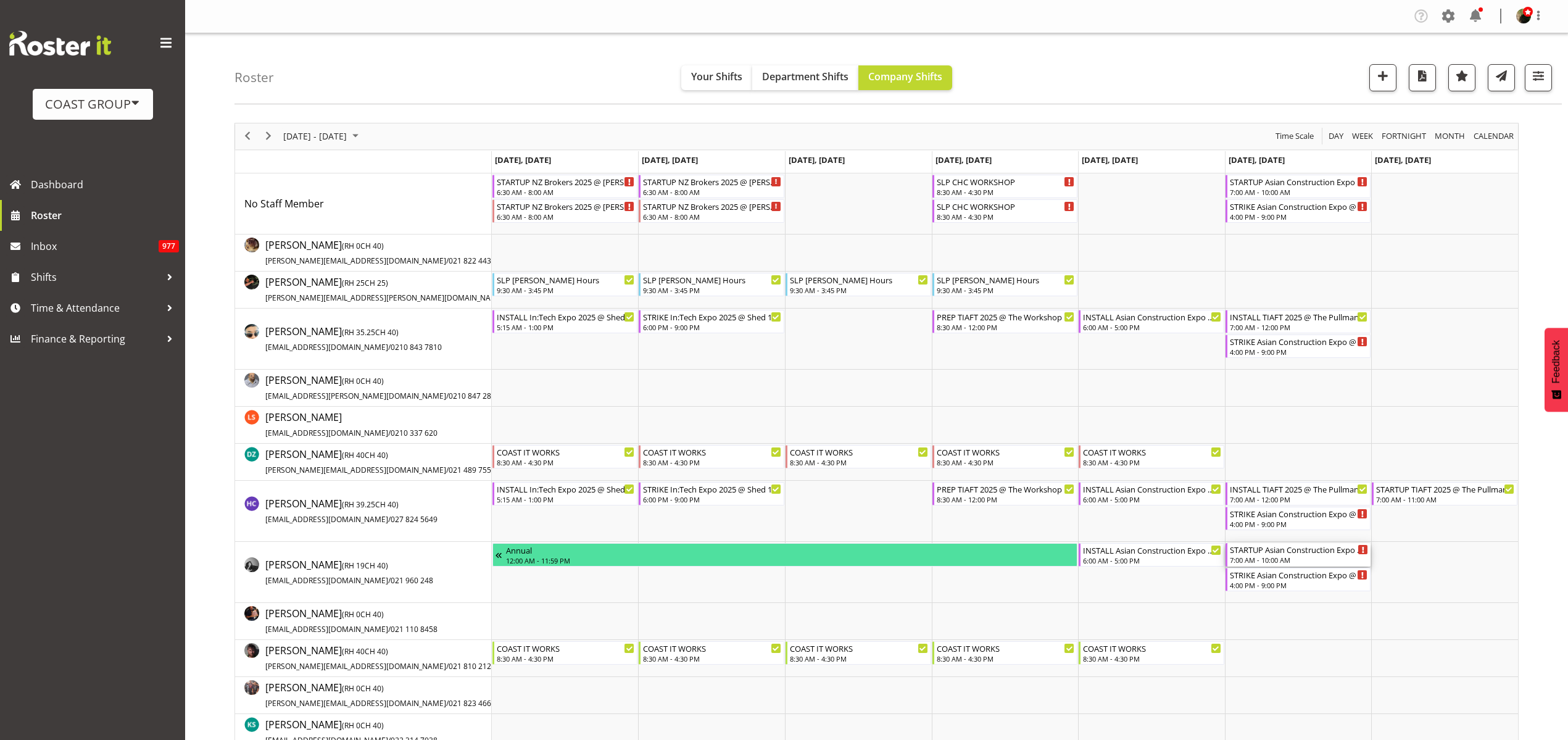
click at [1277, 552] on div "STARTUP Asian Construction Expo @ Auckland Showgrounds" at bounding box center [1300, 549] width 139 height 13
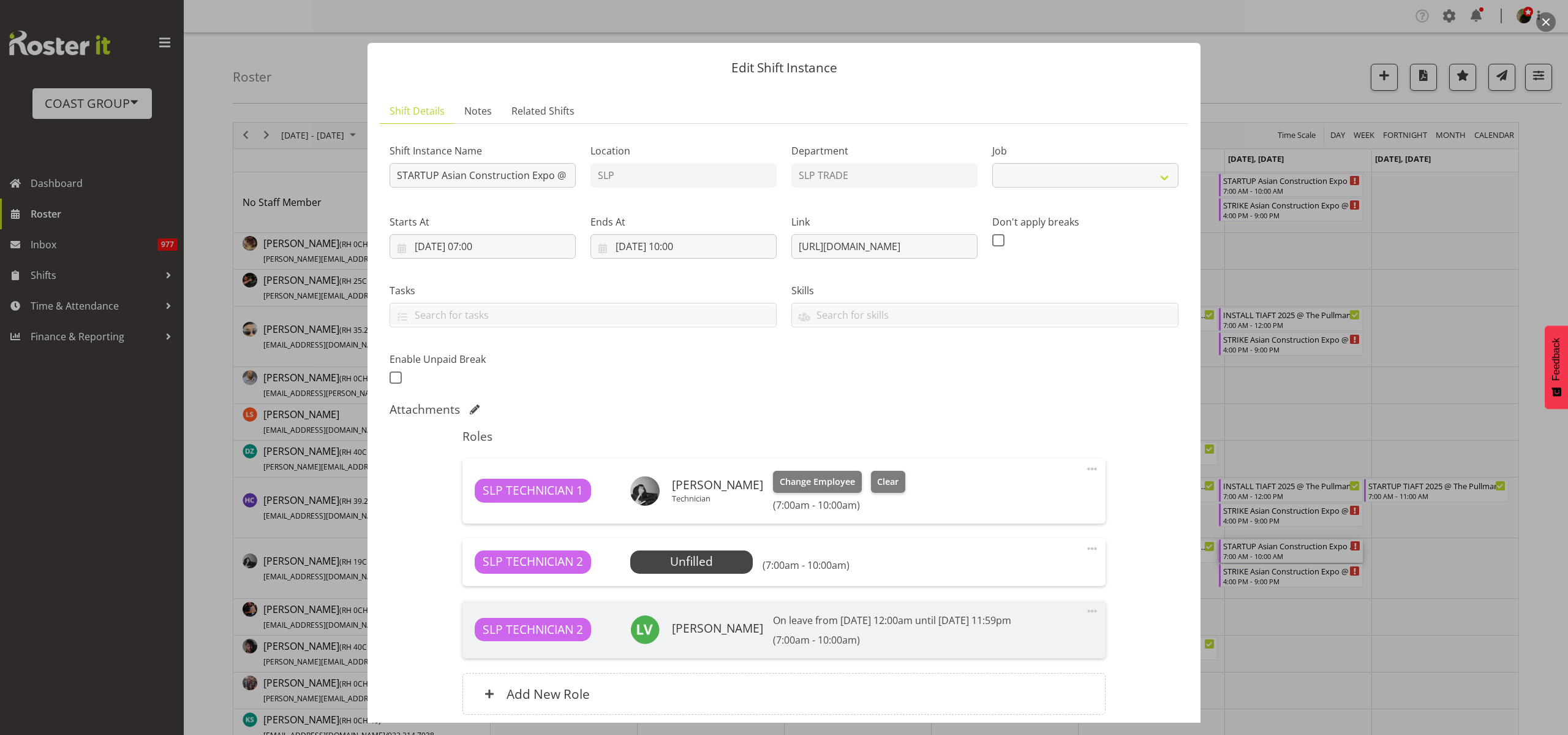
select select "10473"
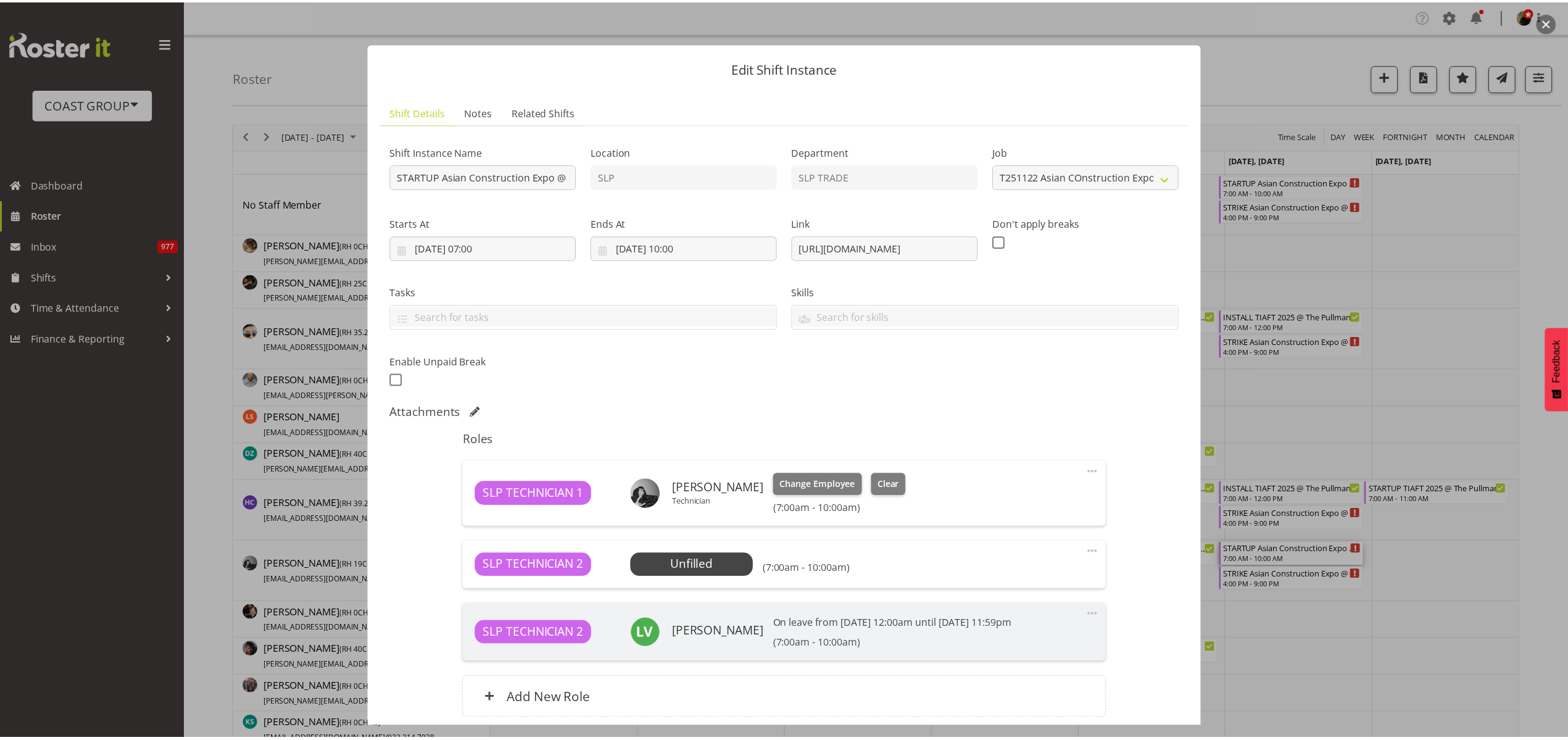
scroll to position [102, 0]
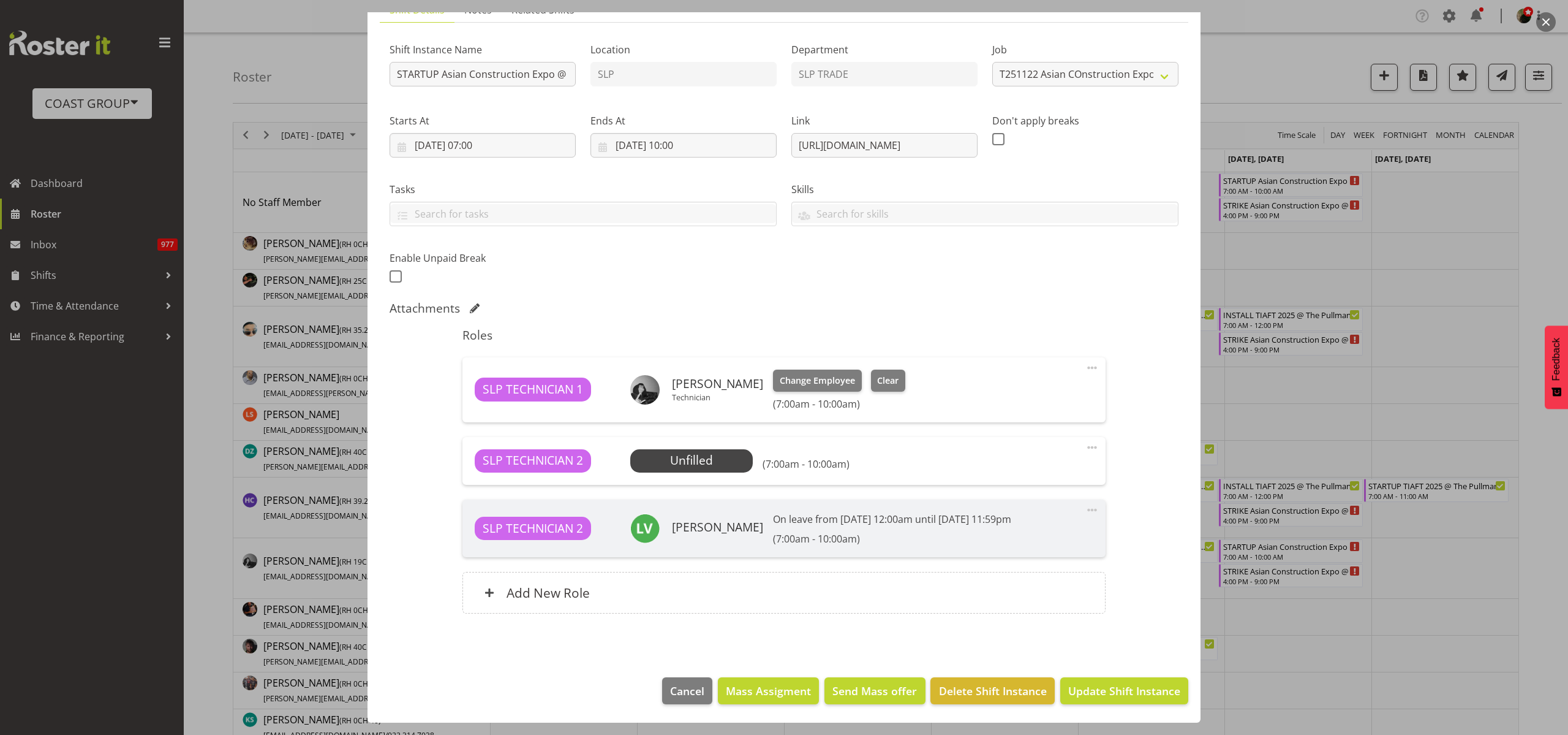
click at [0, 0] on span "Select Employee" at bounding box center [0, 0] width 0 height 0
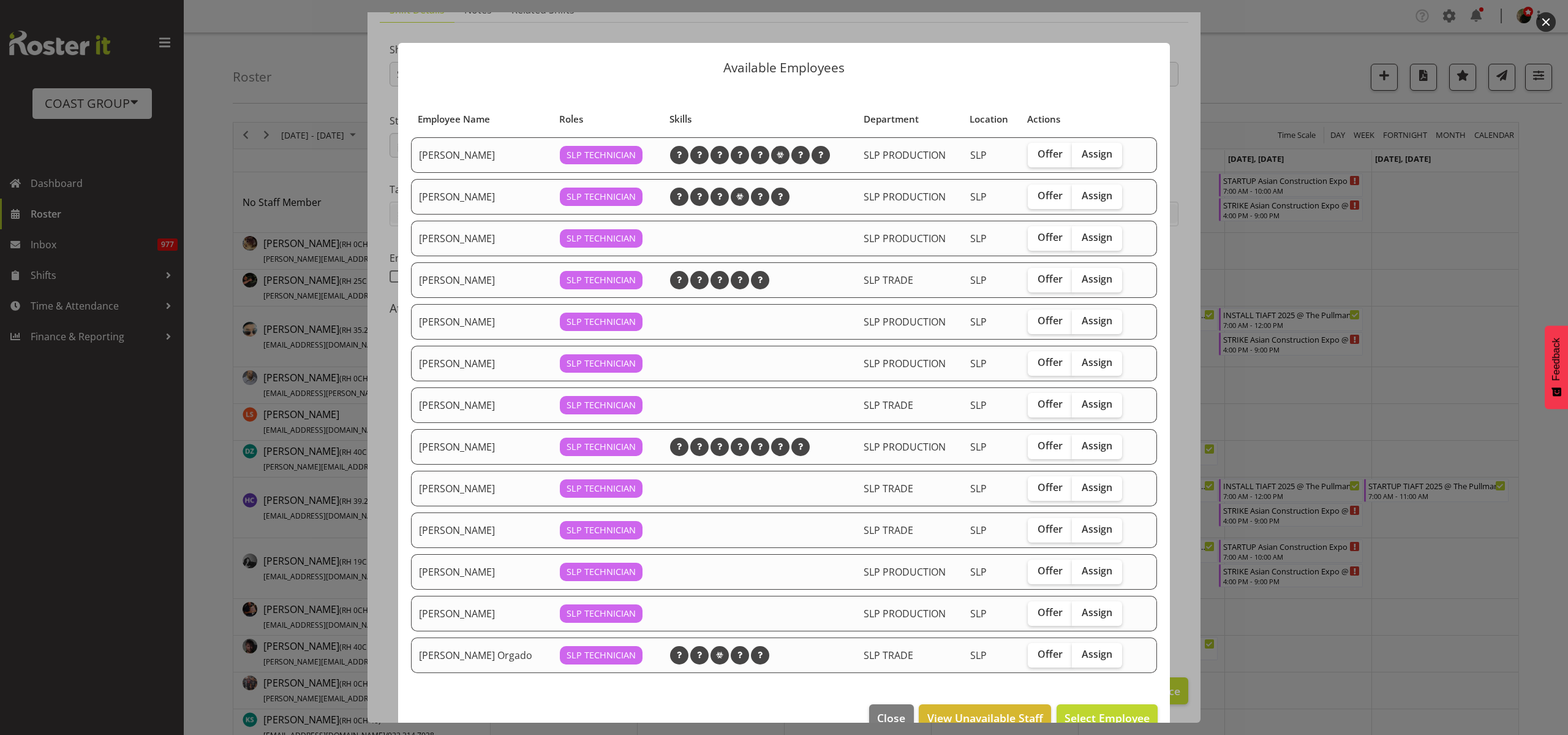
click at [1099, 657] on span "Assign" at bounding box center [1097, 654] width 31 height 12
click at [1080, 657] on input "Assign" at bounding box center [1076, 654] width 8 height 8
checkbox input "true"
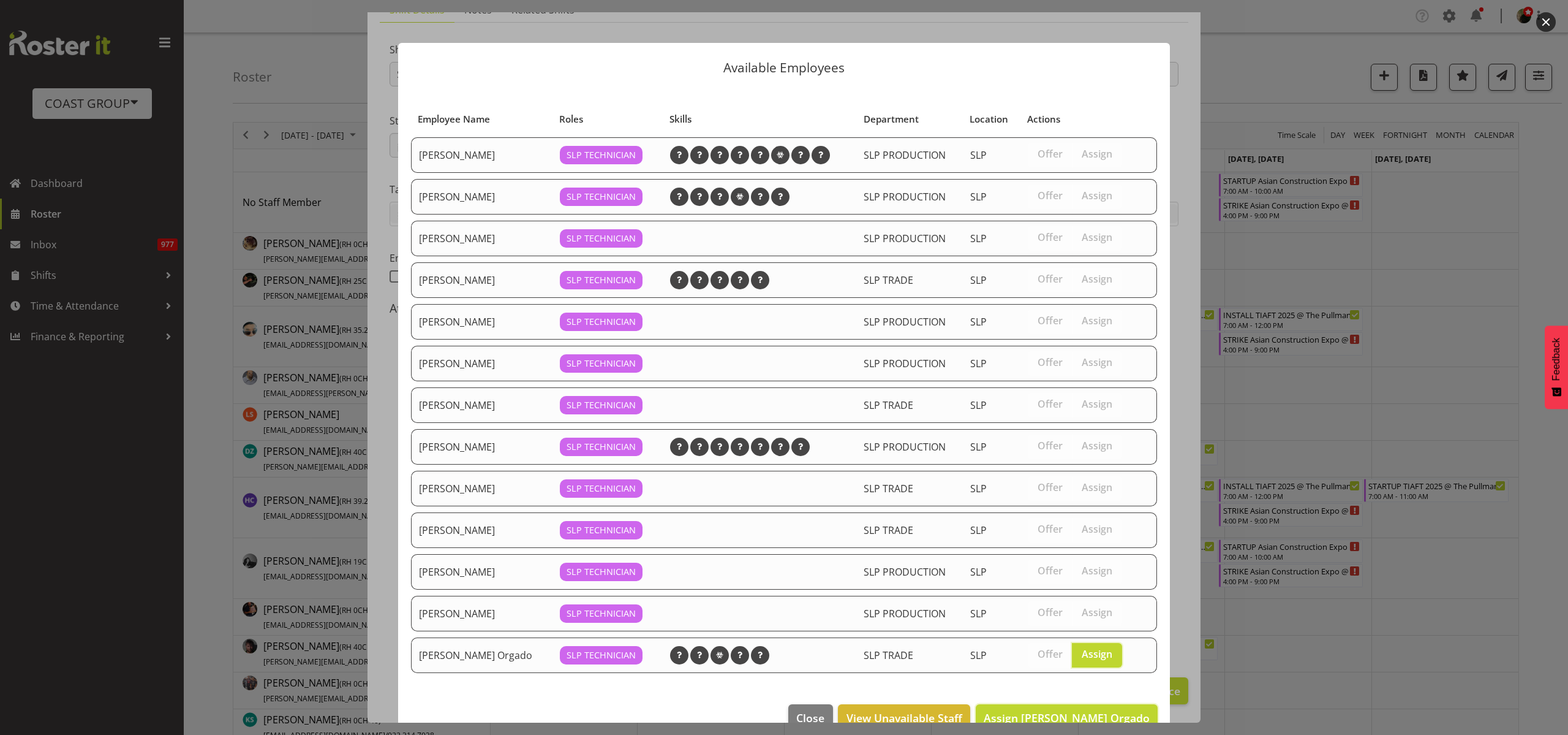
click at [1093, 712] on span "Assign Wiliam Cordeiro Orgado" at bounding box center [1067, 718] width 166 height 15
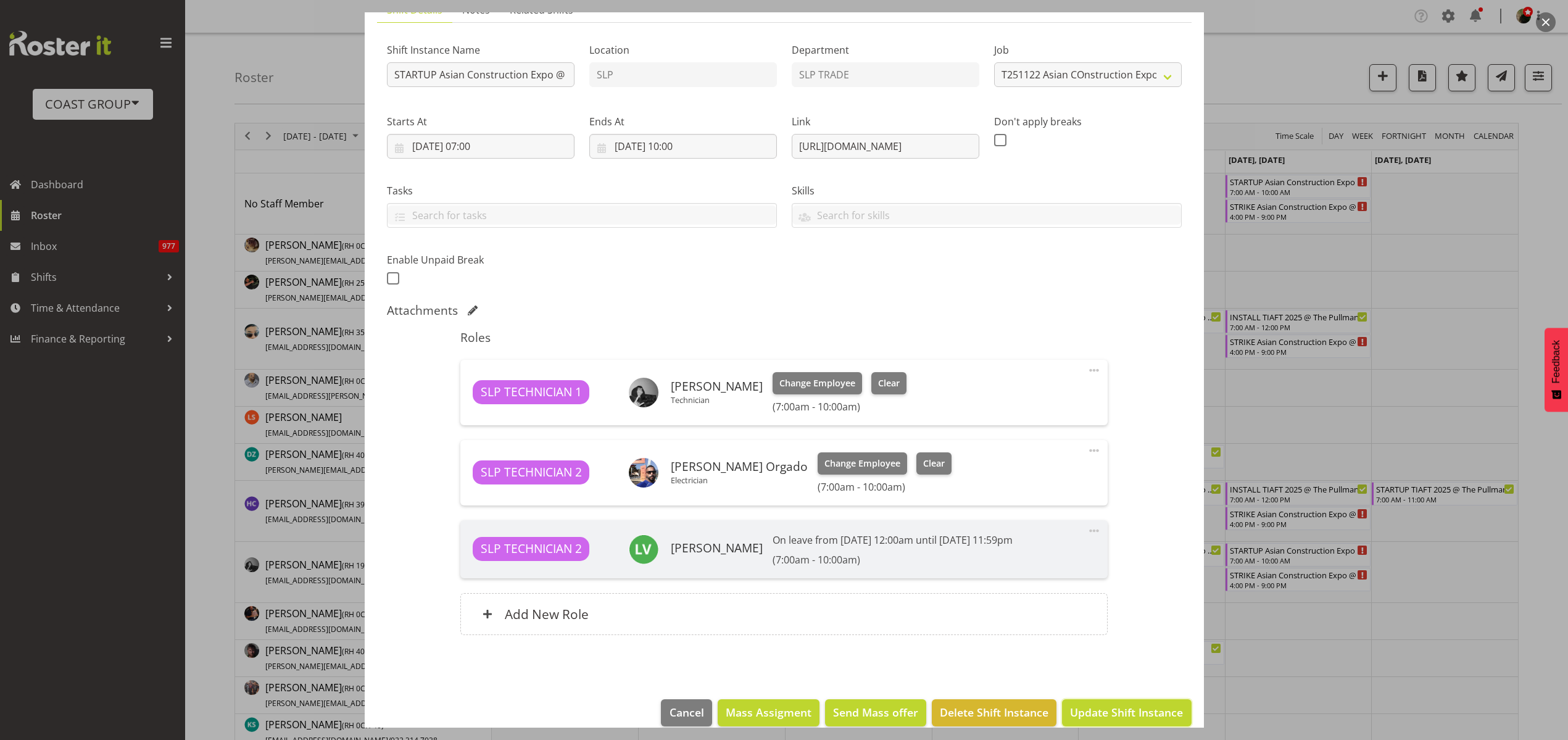
click at [1116, 710] on span "Update Shift Instance" at bounding box center [1126, 712] width 113 height 16
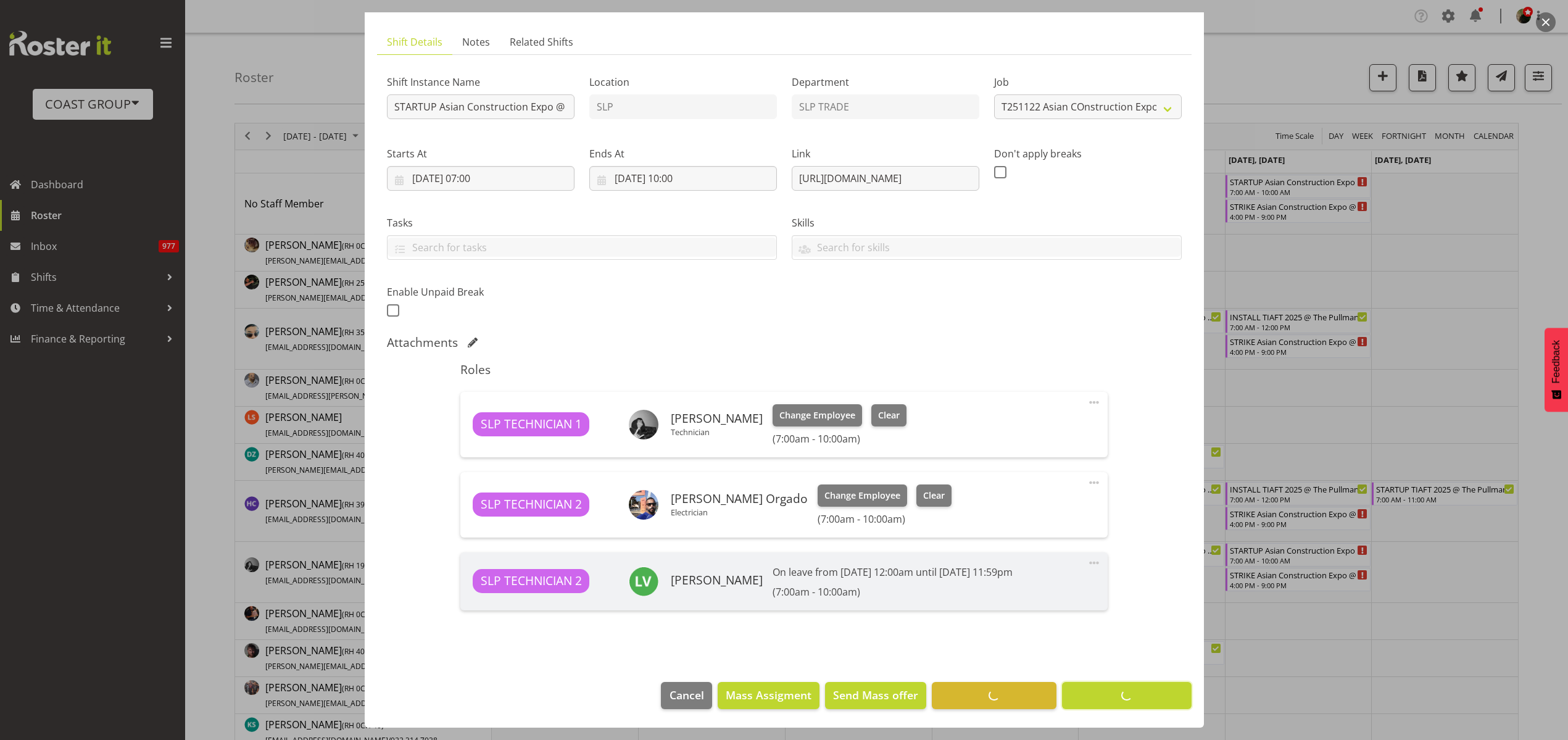
scroll to position [69, 0]
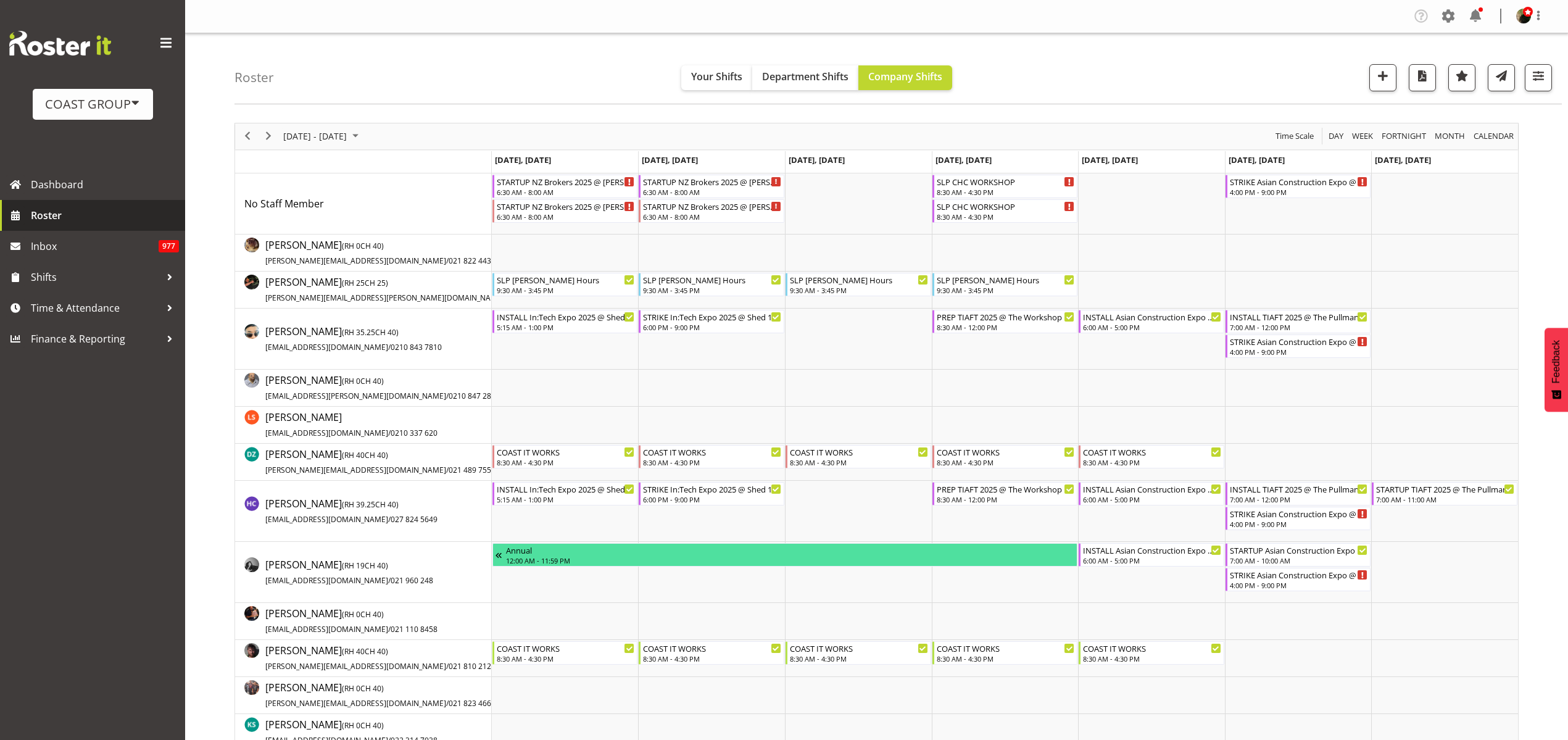
click at [87, 222] on span "Roster" at bounding box center [105, 215] width 148 height 18
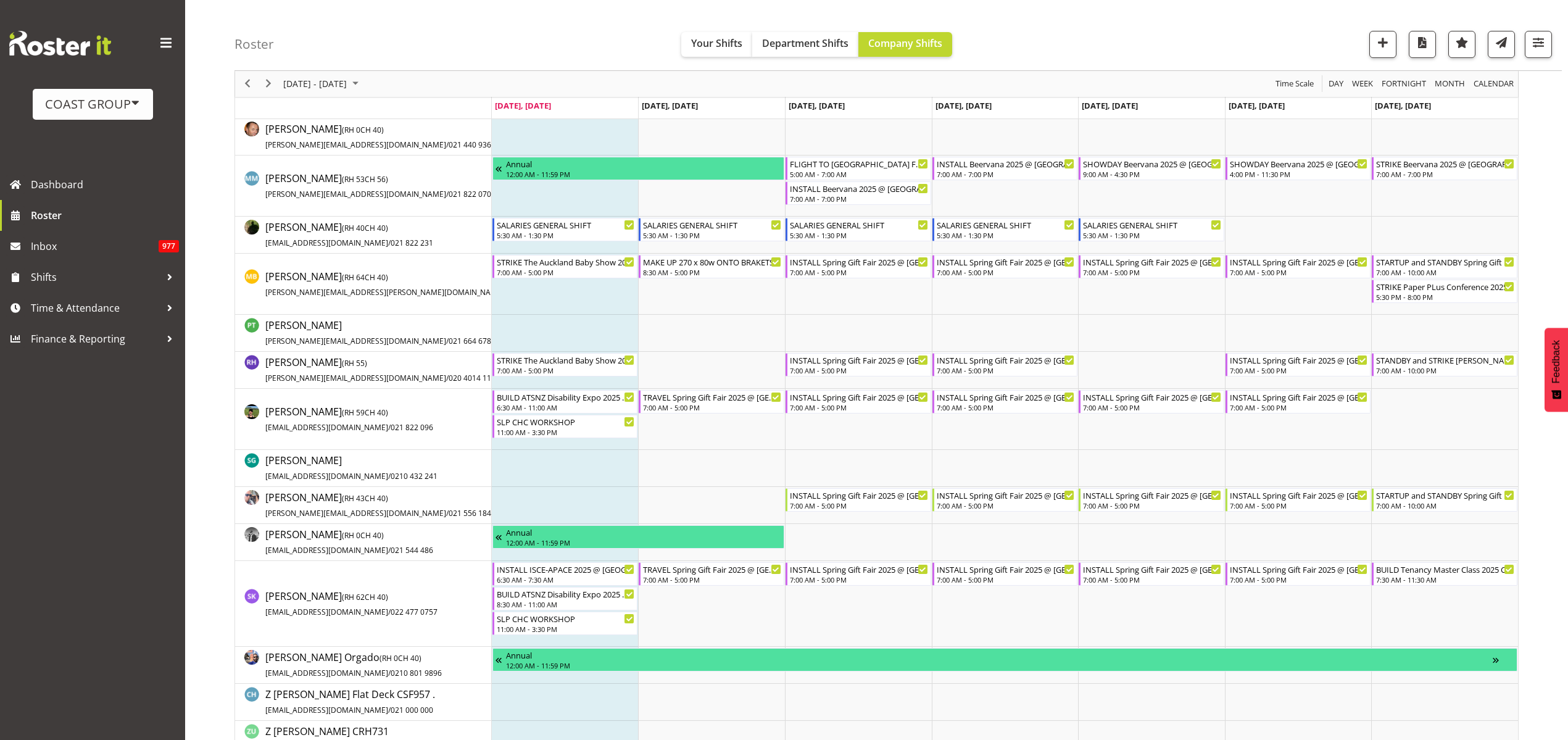
scroll to position [926, 0]
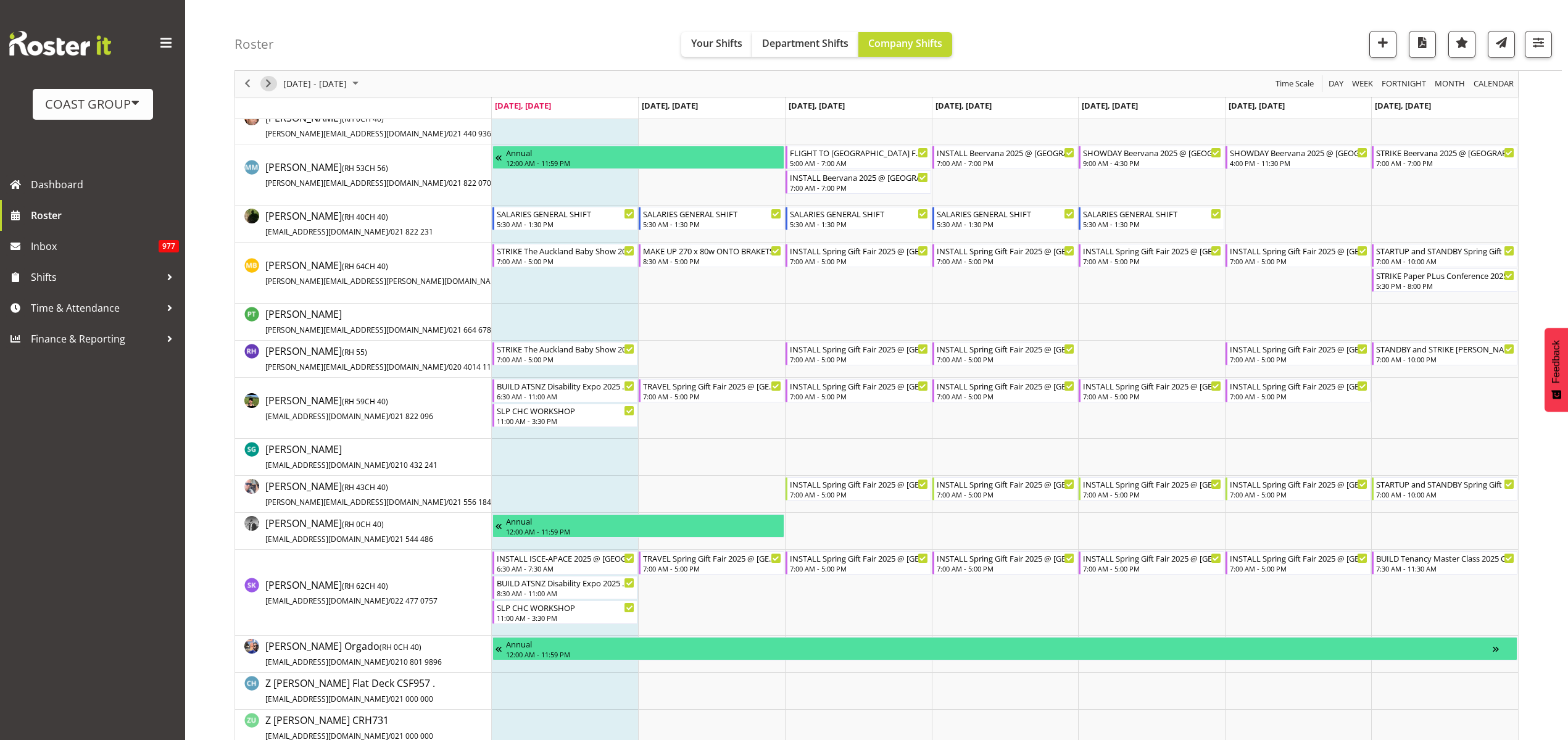
drag, startPoint x: 267, startPoint y: 83, endPoint x: 942, endPoint y: 284, distance: 704.3
click at [267, 82] on span "Next" at bounding box center [268, 84] width 15 height 15
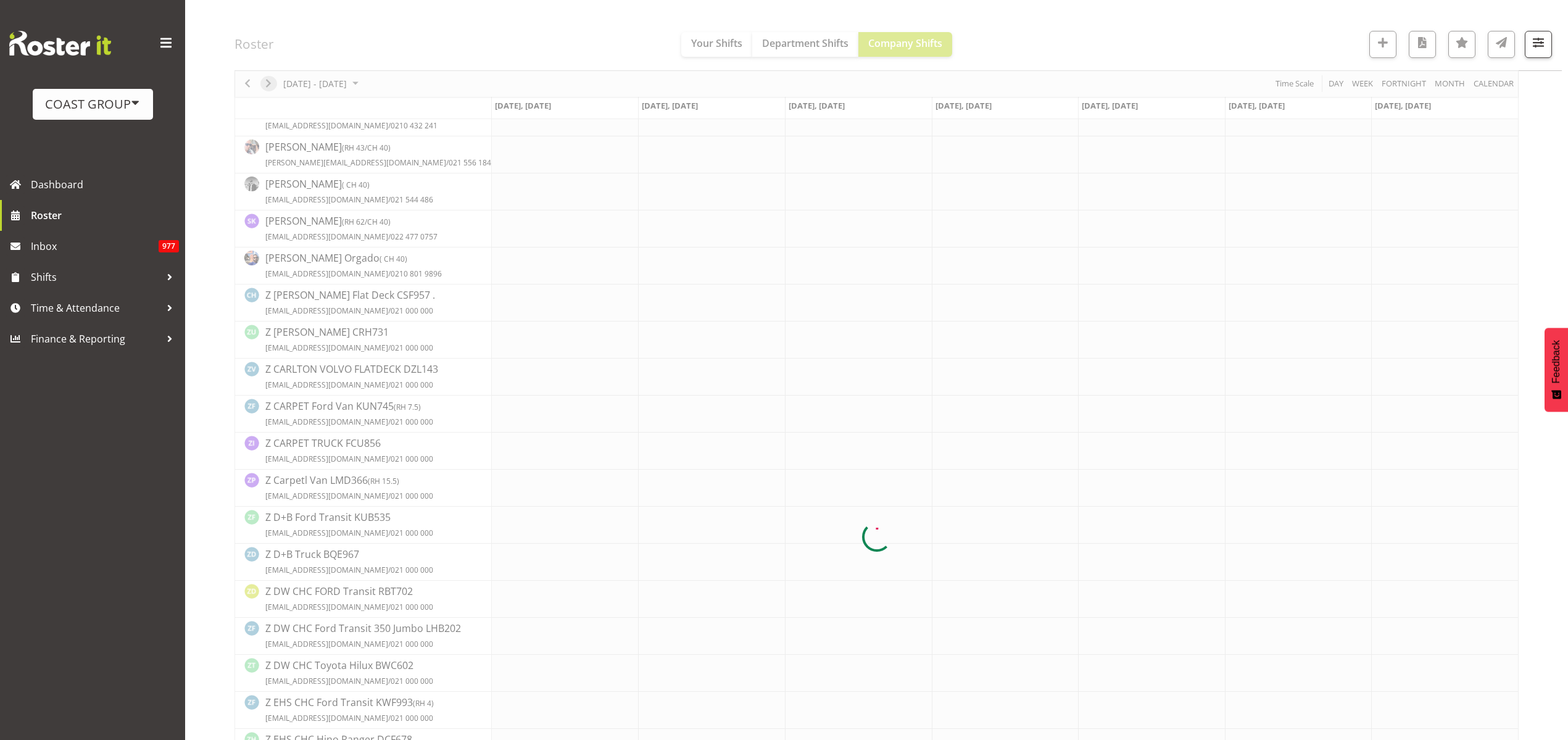
scroll to position [0, 0]
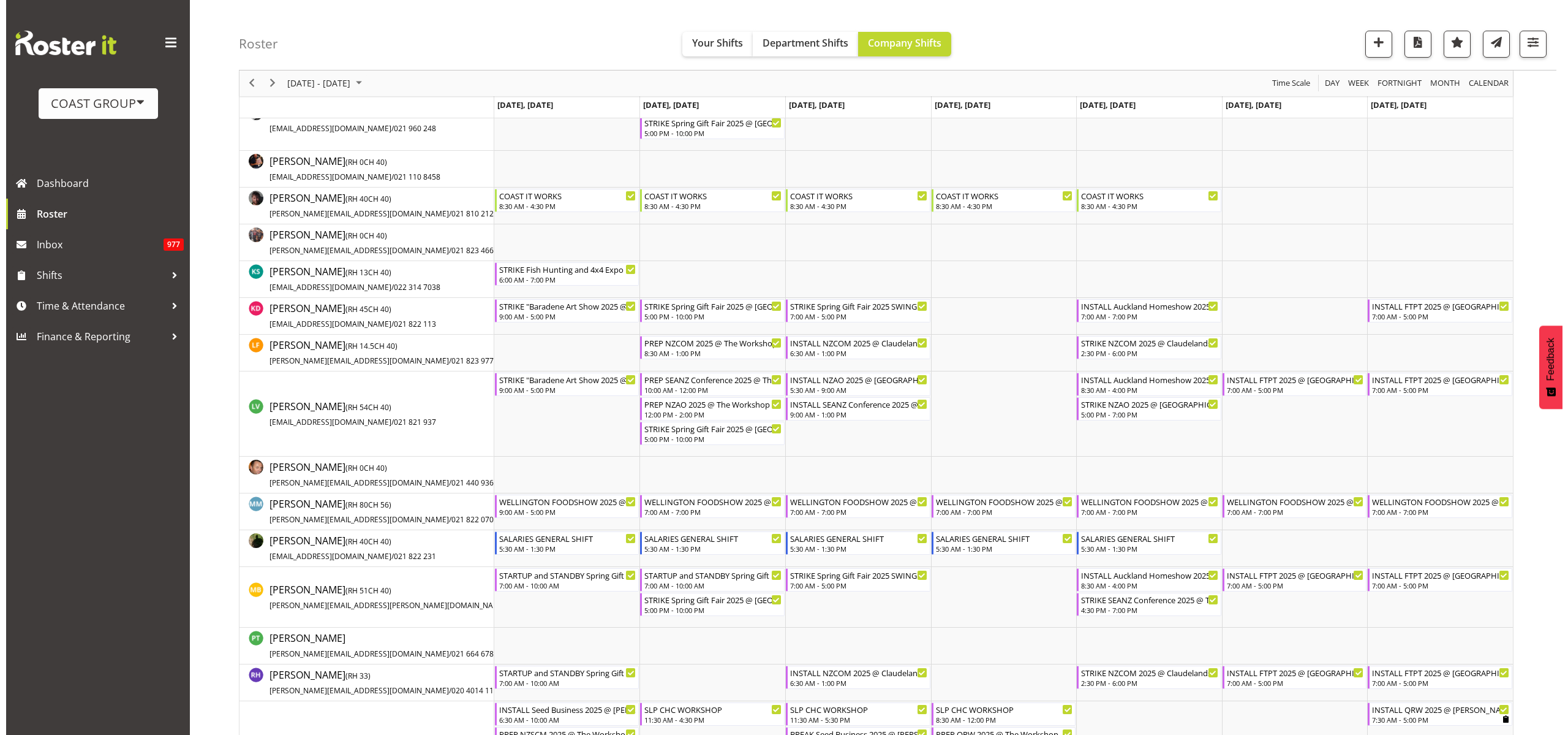
scroll to position [613, 0]
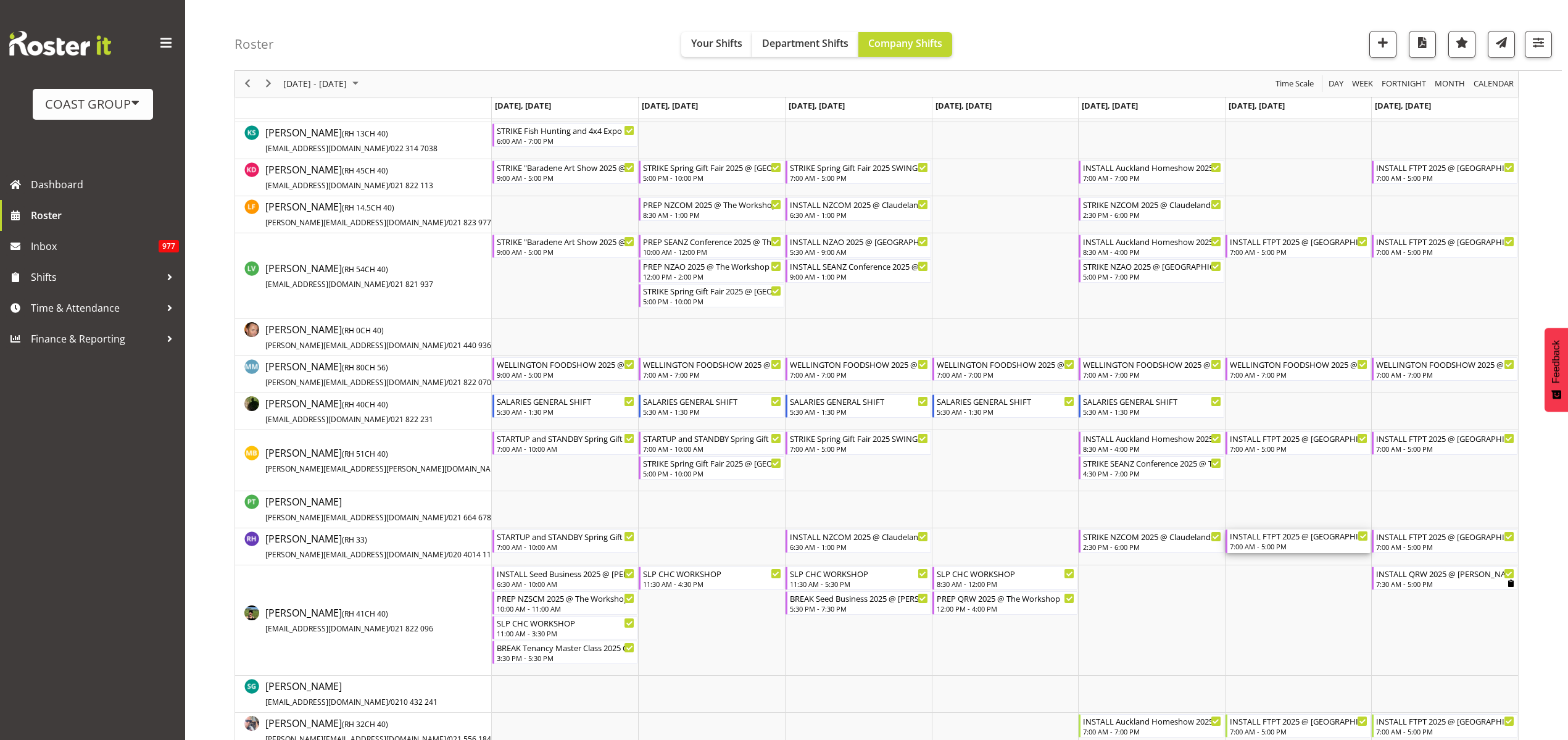
click at [1276, 545] on div "7:00 AM - 5:00 PM" at bounding box center [1300, 546] width 139 height 10
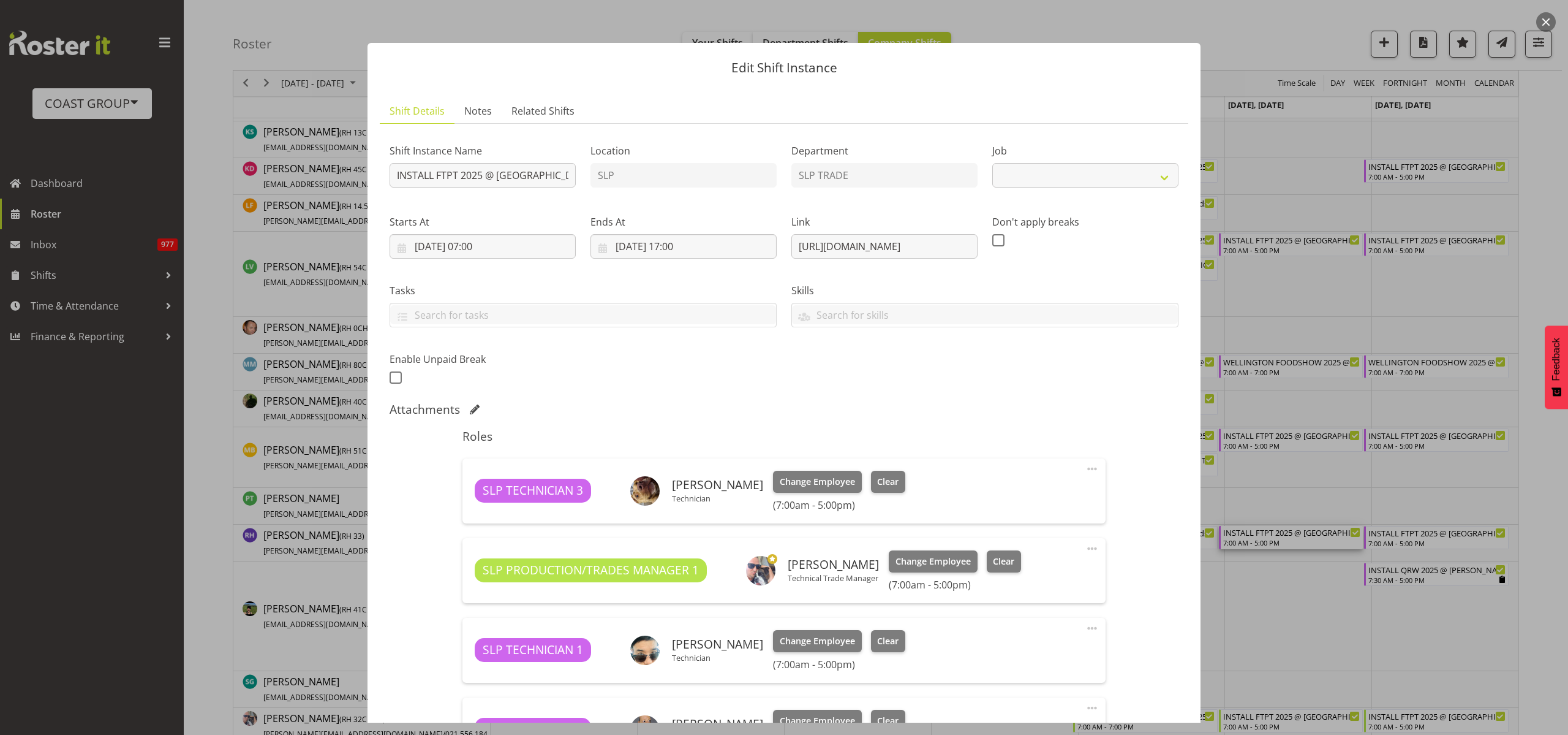
select select "9154"
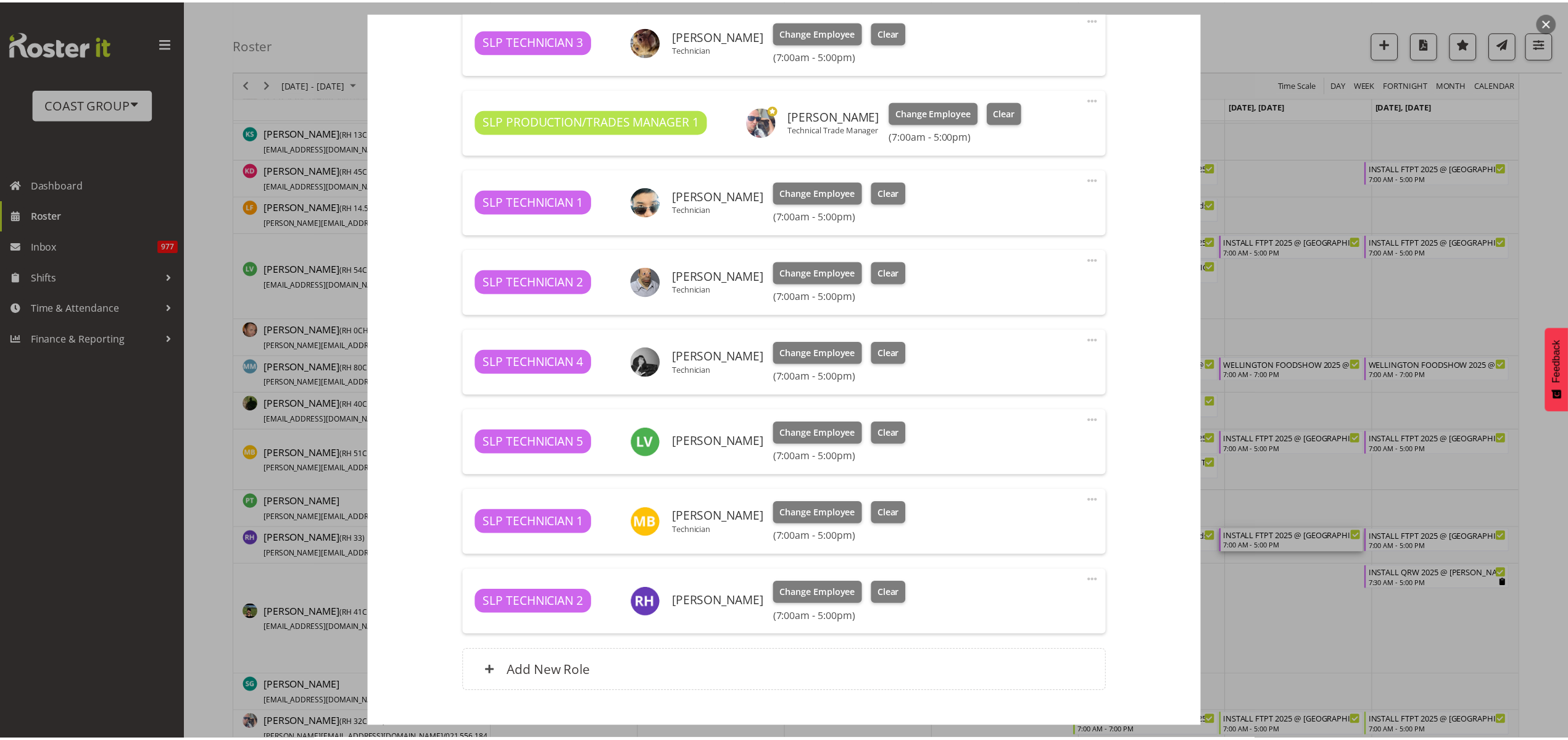
scroll to position [462, 0]
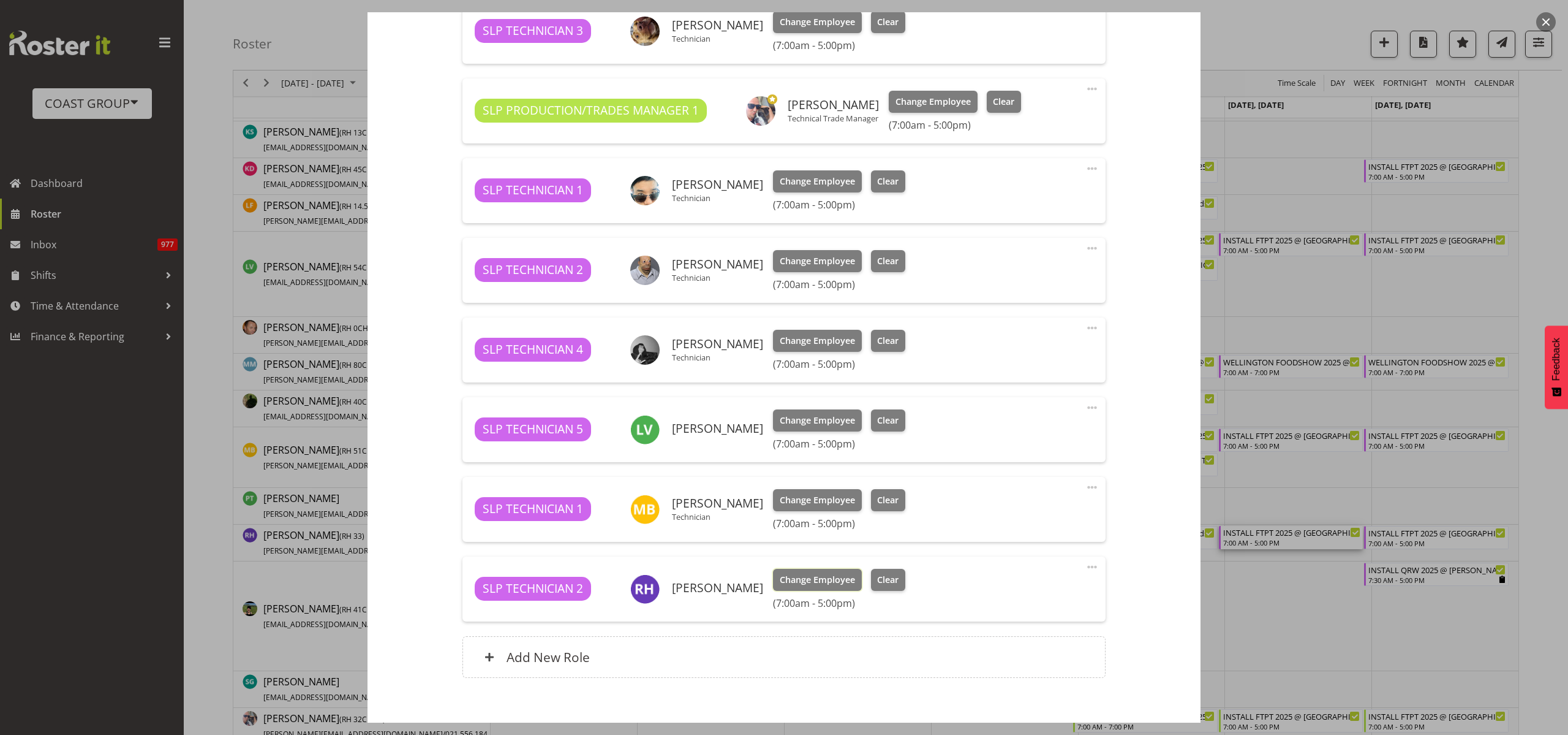
click at [796, 585] on span "Change Employee" at bounding box center [817, 580] width 76 height 13
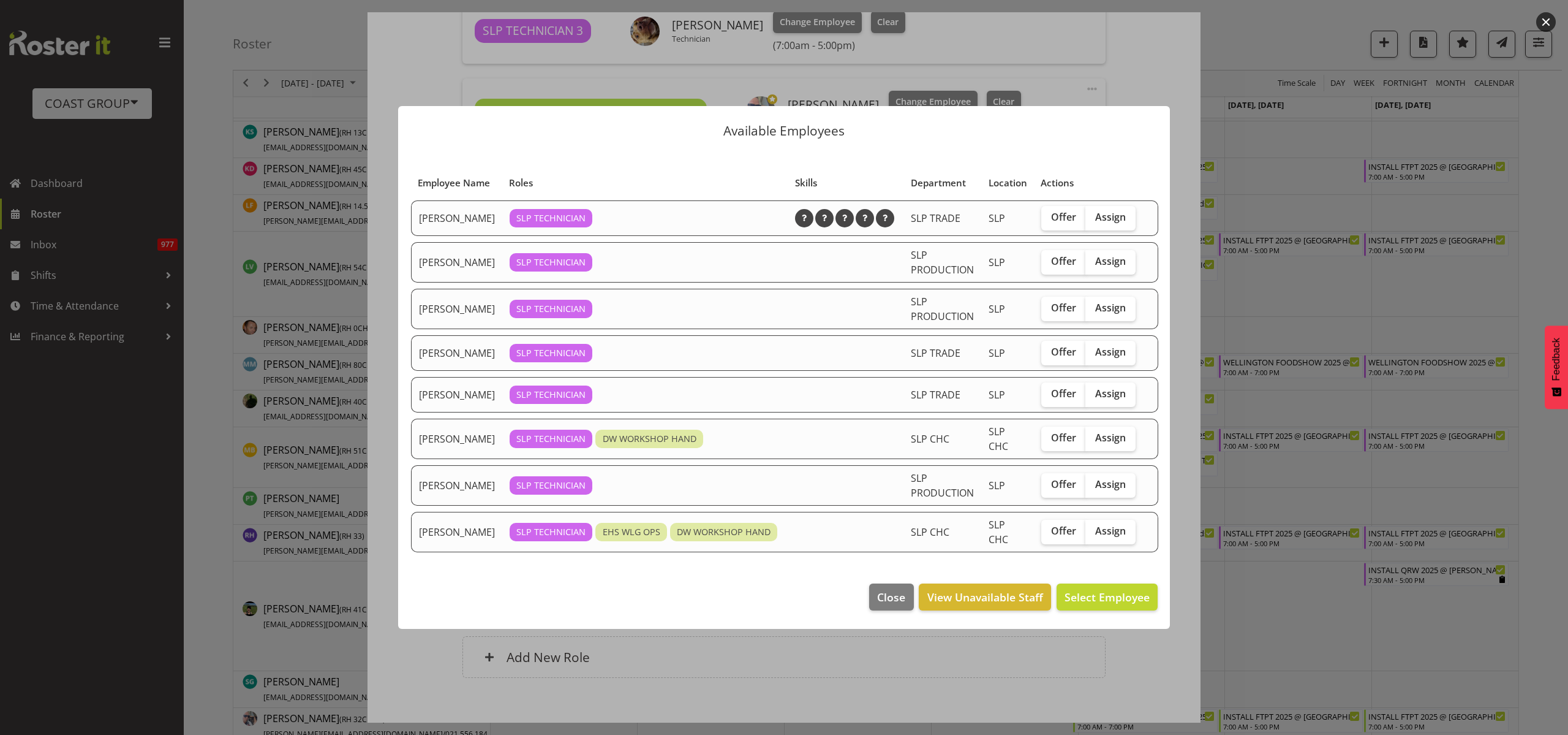
click at [1111, 310] on span "Assign" at bounding box center [1110, 307] width 31 height 12
click at [1093, 310] on input "Assign" at bounding box center [1090, 308] width 8 height 8
checkbox input "true"
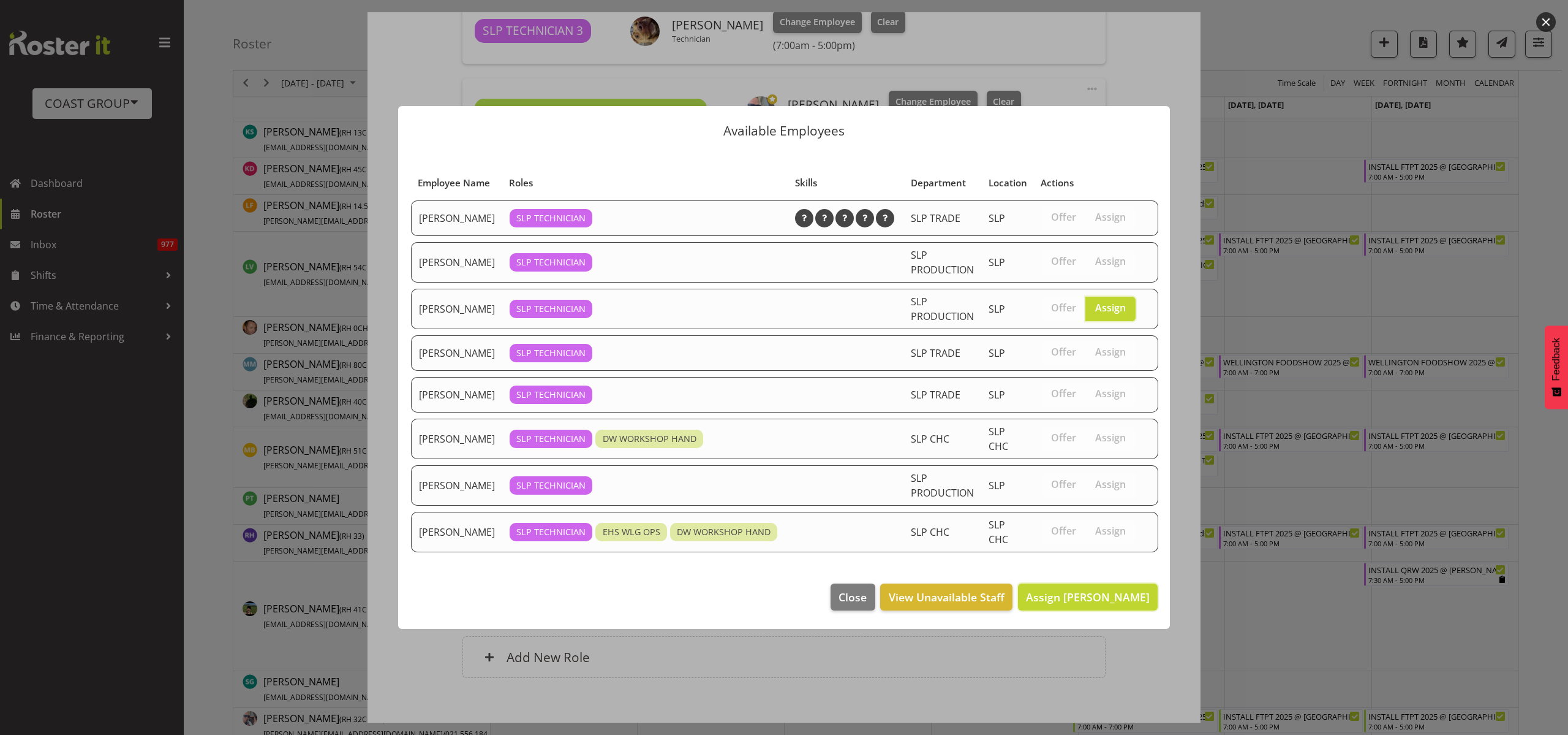
click at [1081, 602] on span "Assign Kes David" at bounding box center [1087, 597] width 124 height 15
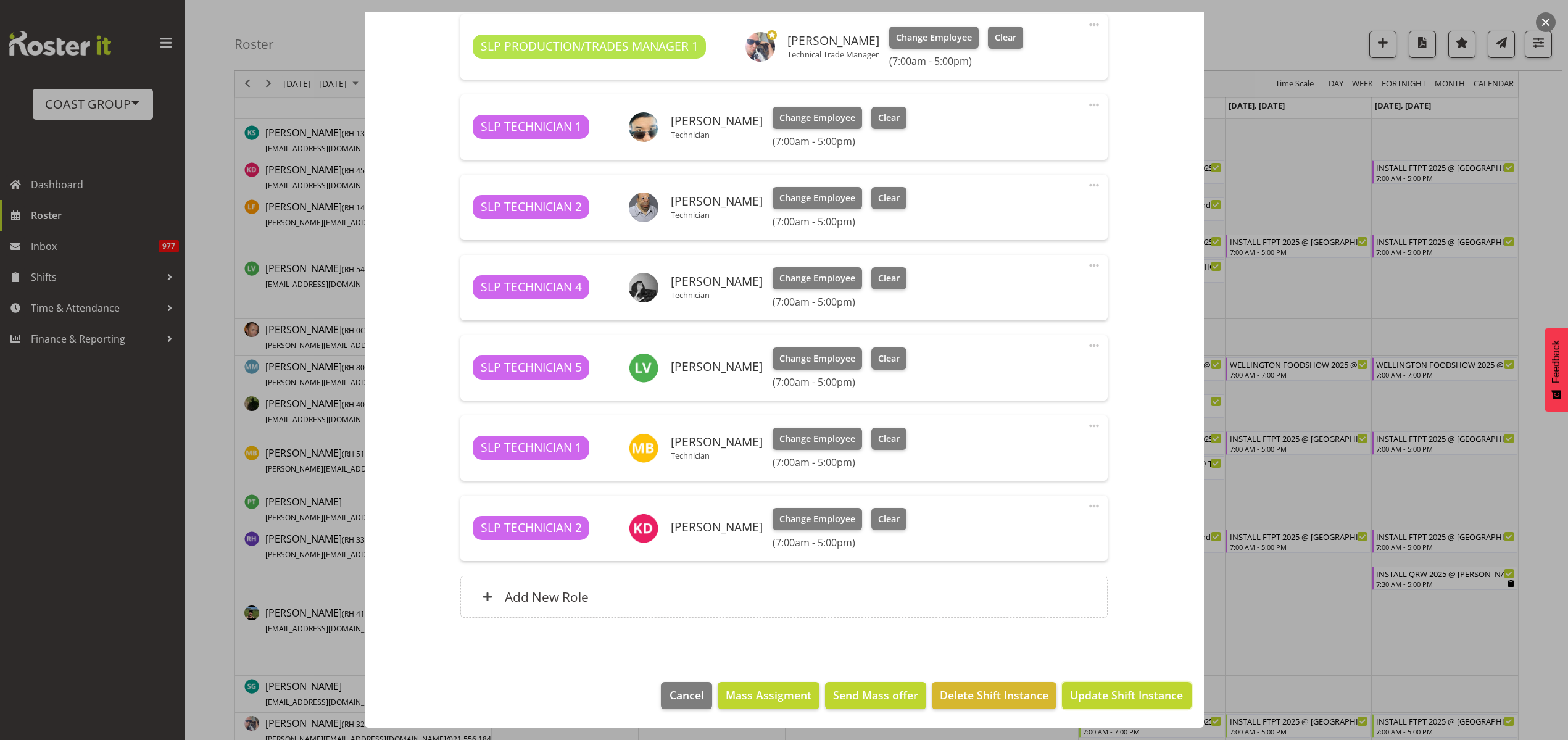
click at [1111, 700] on span "Update Shift Instance" at bounding box center [1126, 694] width 113 height 16
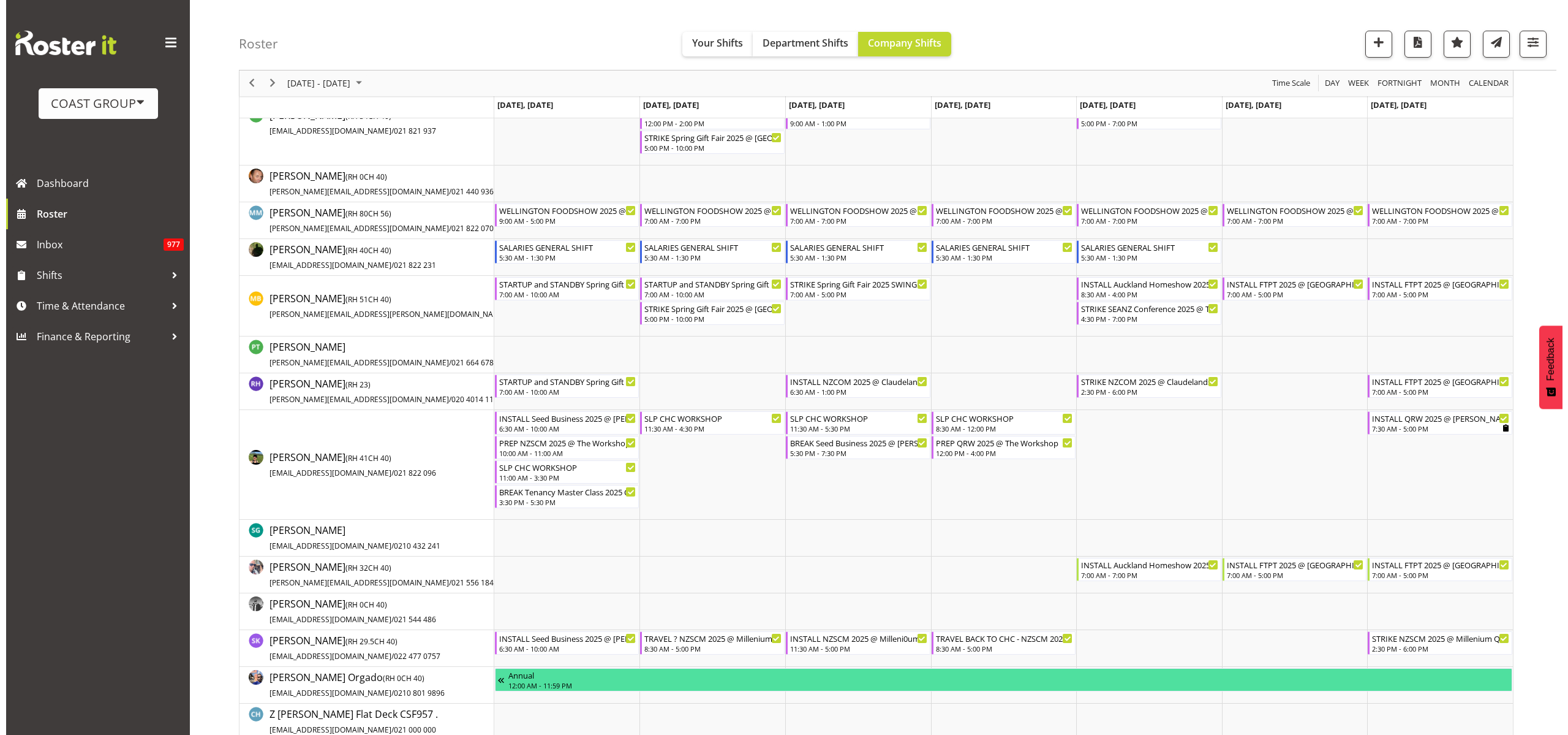
scroll to position [766, 0]
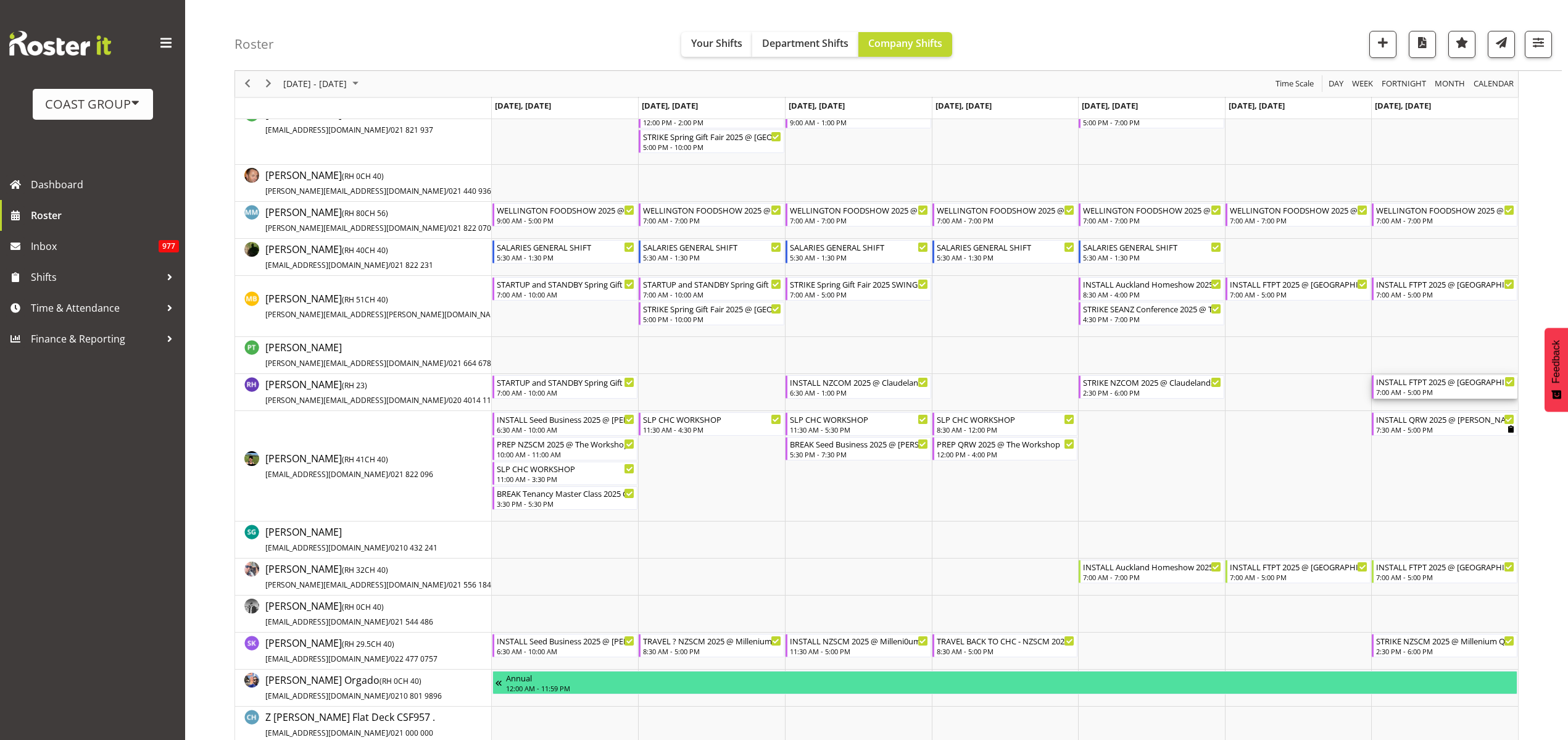
click at [1417, 389] on div "7:00 AM - 5:00 PM" at bounding box center [1445, 392] width 139 height 10
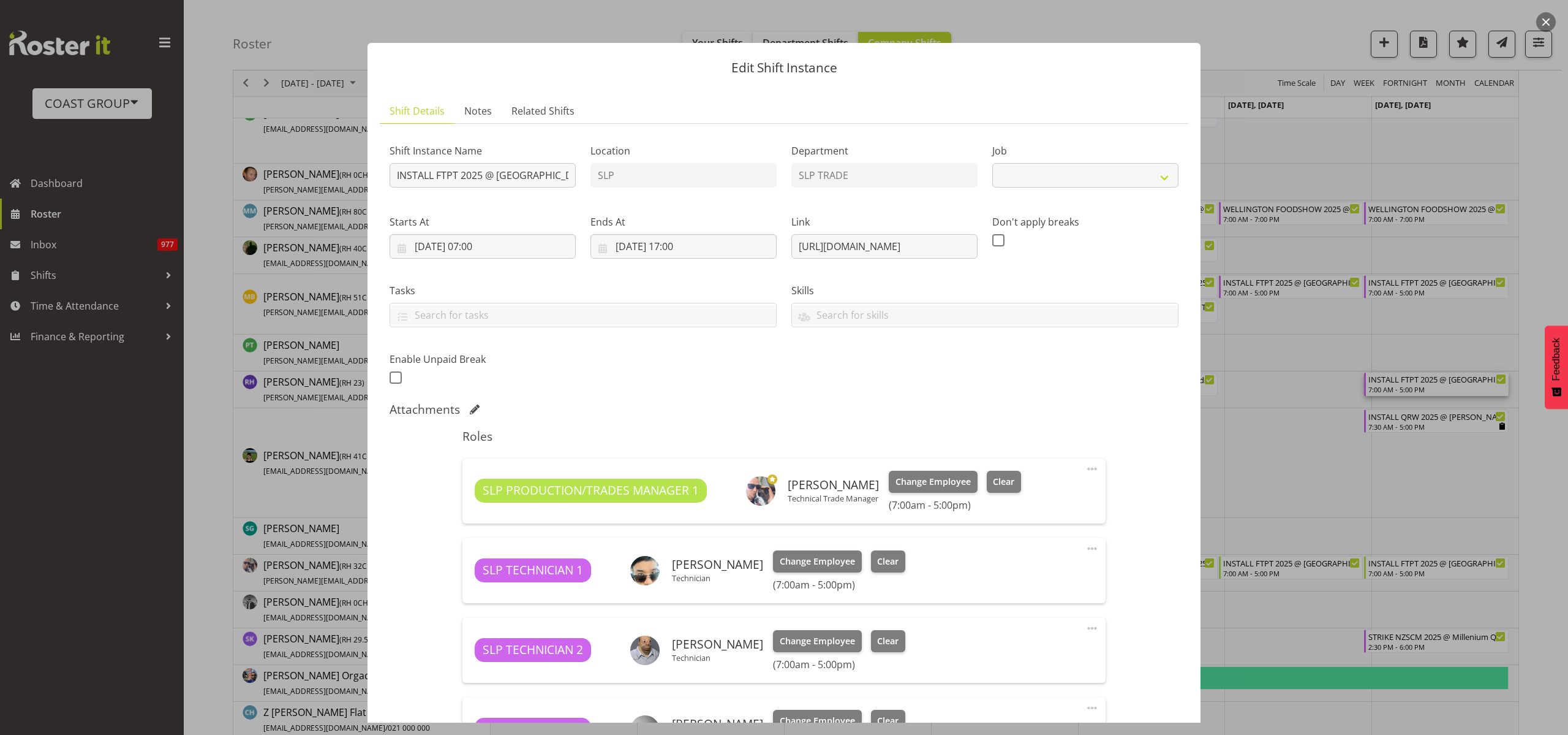
select select "9154"
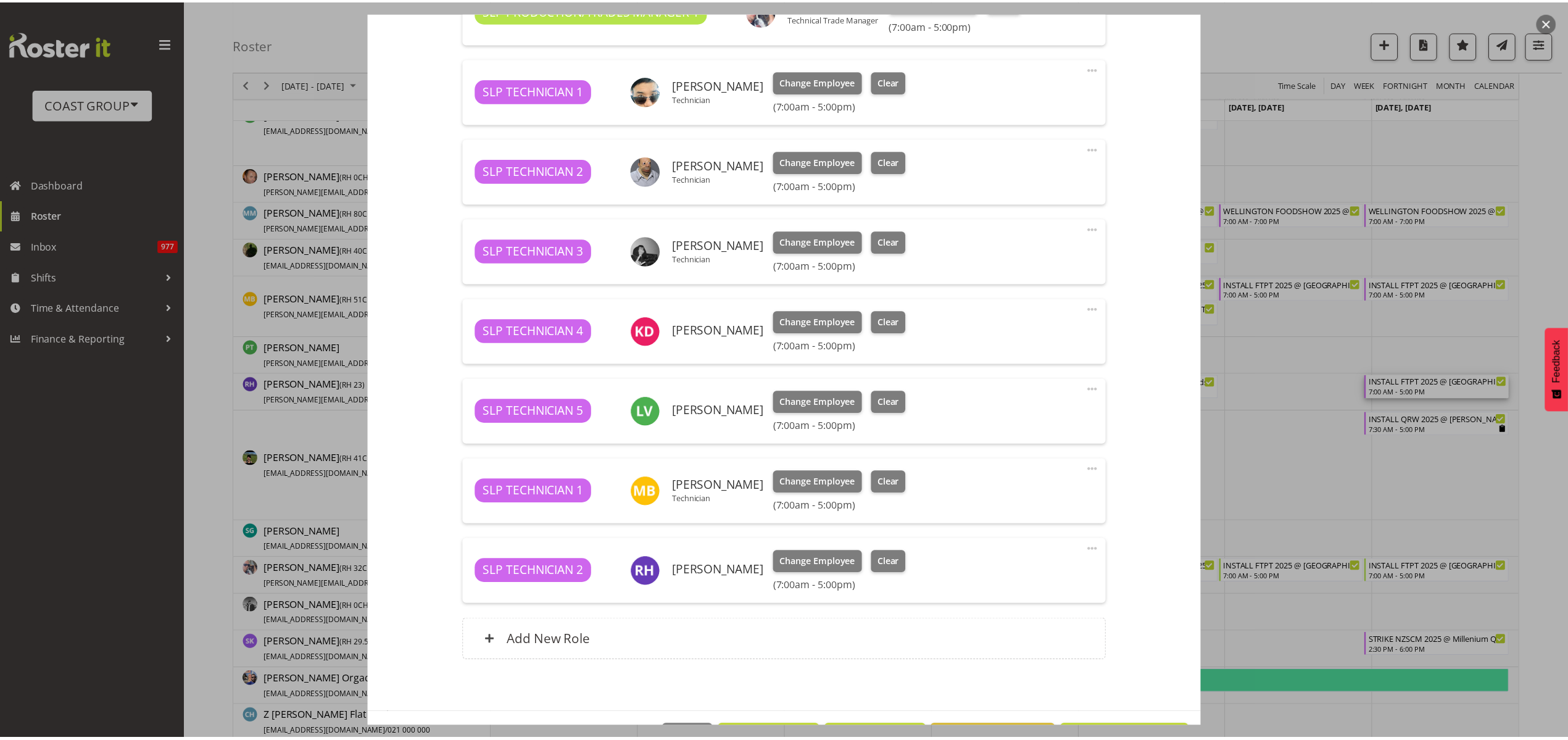
scroll to position [528, 0]
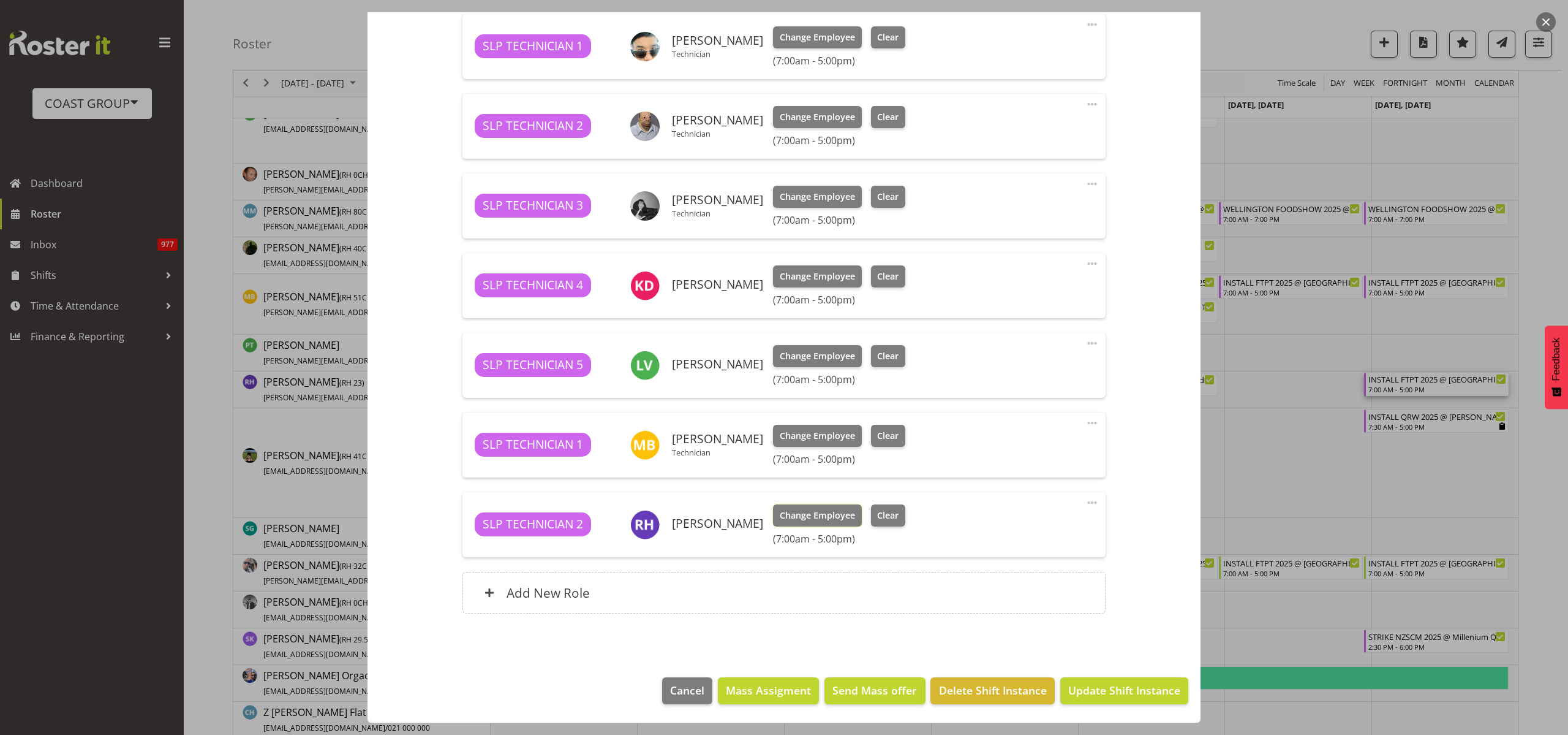
click at [784, 518] on span "Change Employee" at bounding box center [817, 515] width 76 height 13
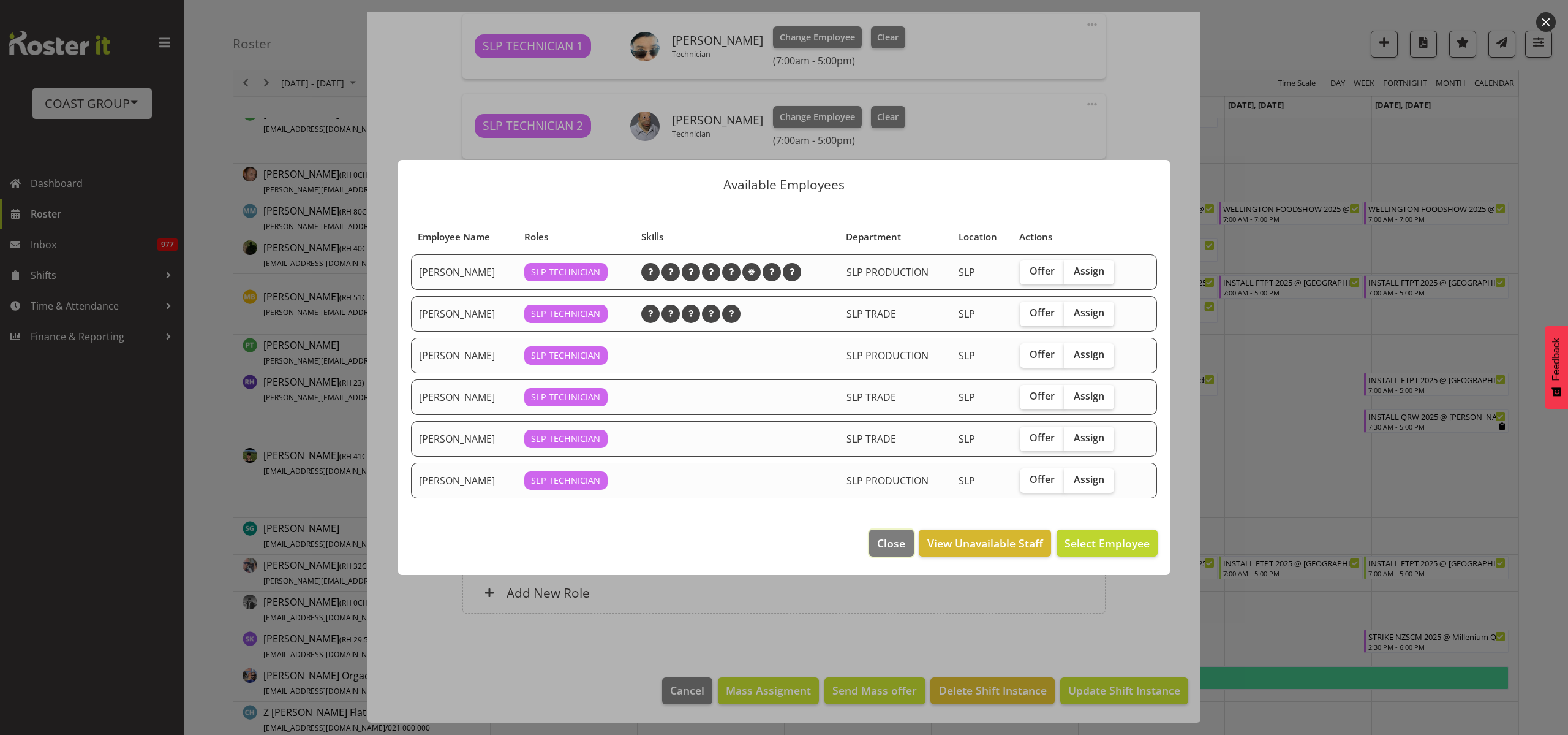
click at [891, 541] on span "Close" at bounding box center [891, 542] width 28 height 16
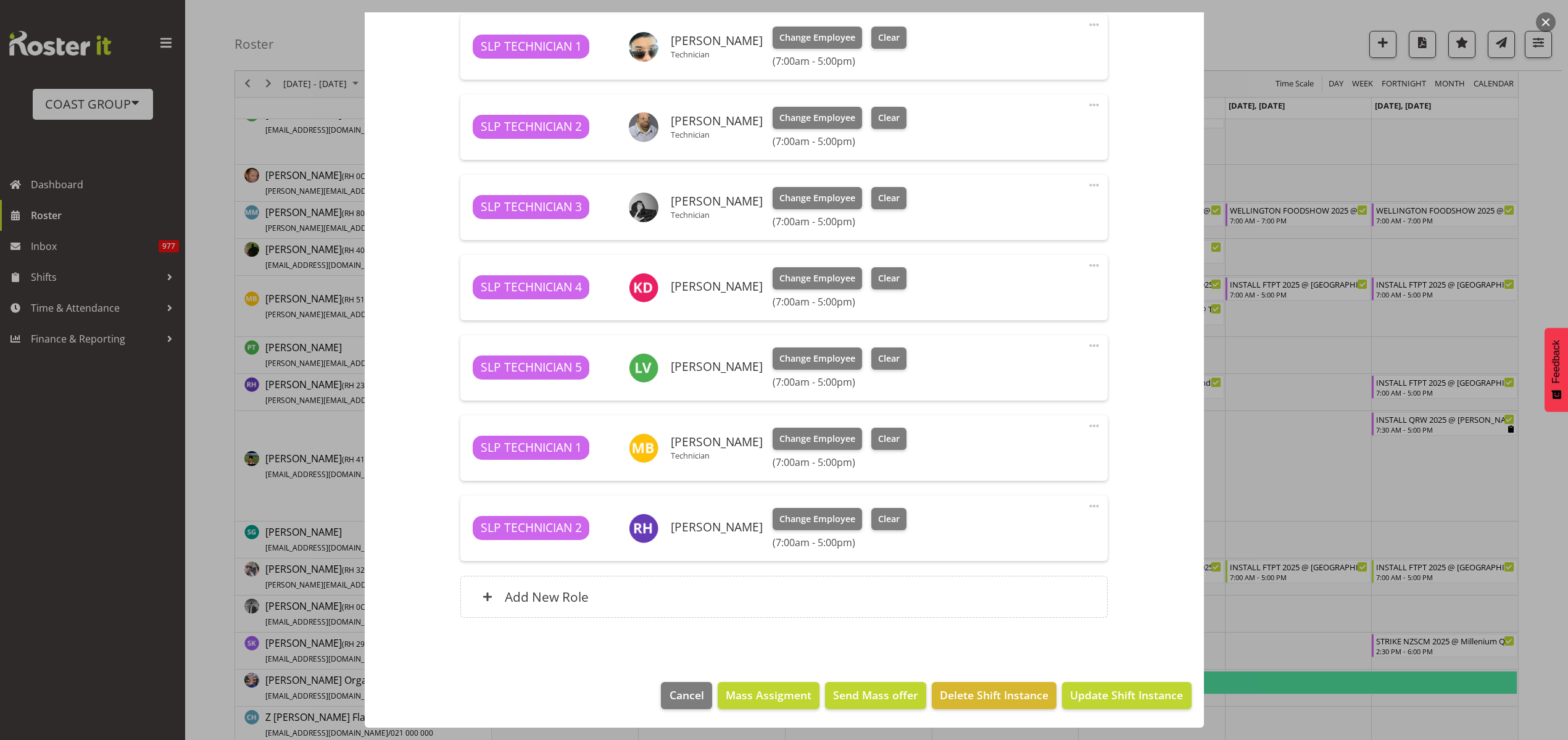
click at [1086, 503] on span at bounding box center [1094, 506] width 15 height 15
click at [1037, 573] on link "Delete" at bounding box center [1042, 577] width 119 height 23
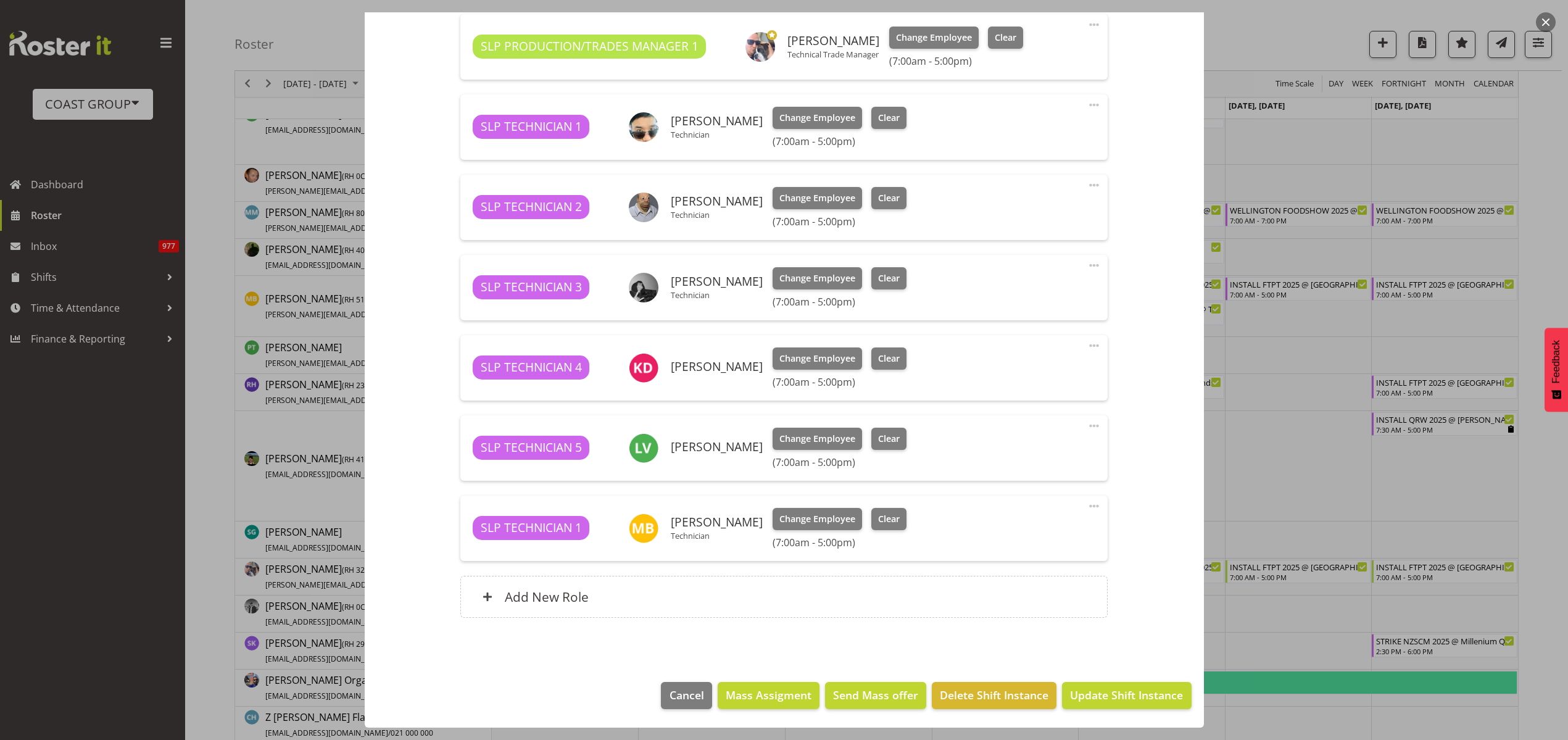
scroll to position [447, 0]
click at [1101, 700] on span "Update Shift Instance" at bounding box center [1126, 694] width 113 height 16
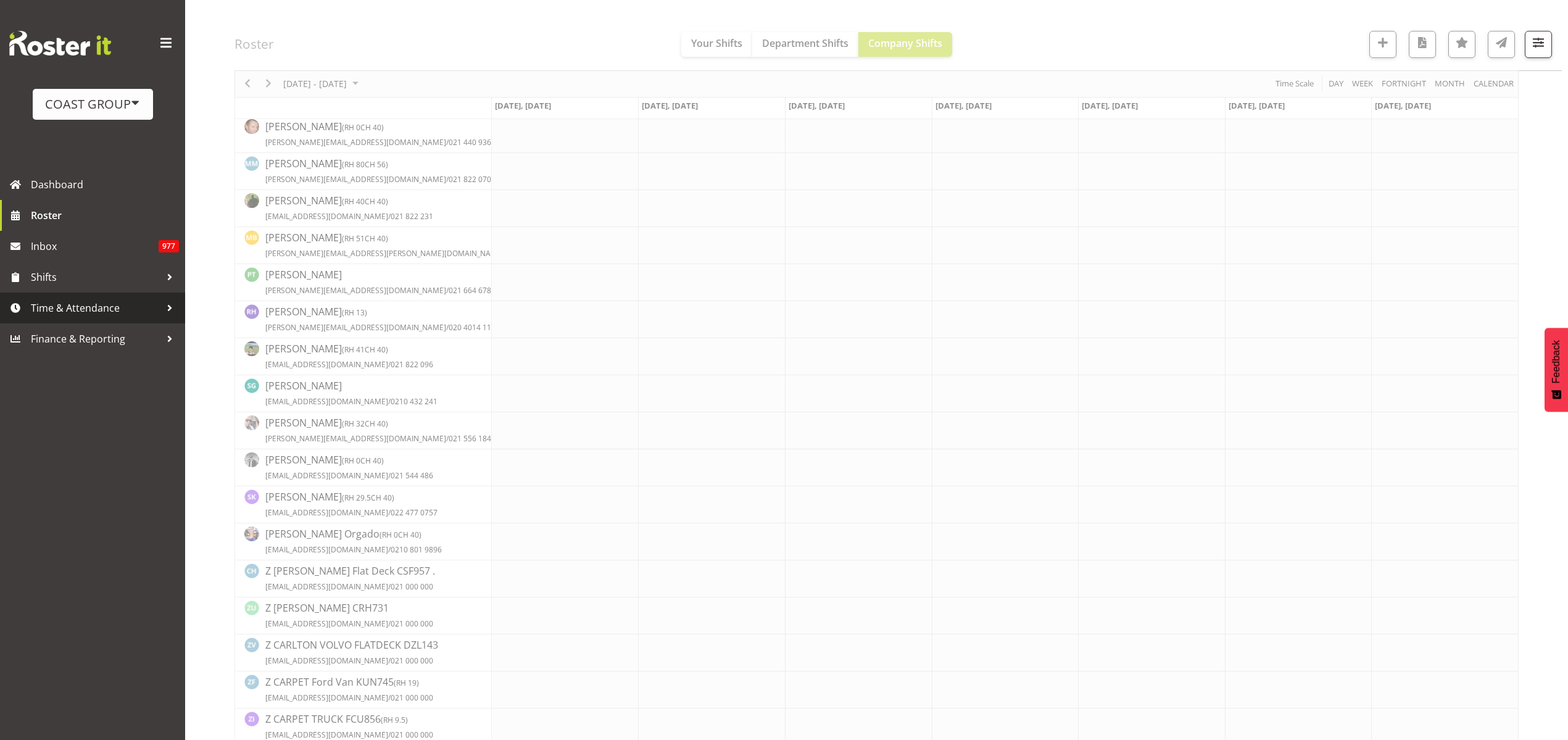
scroll to position [0, 0]
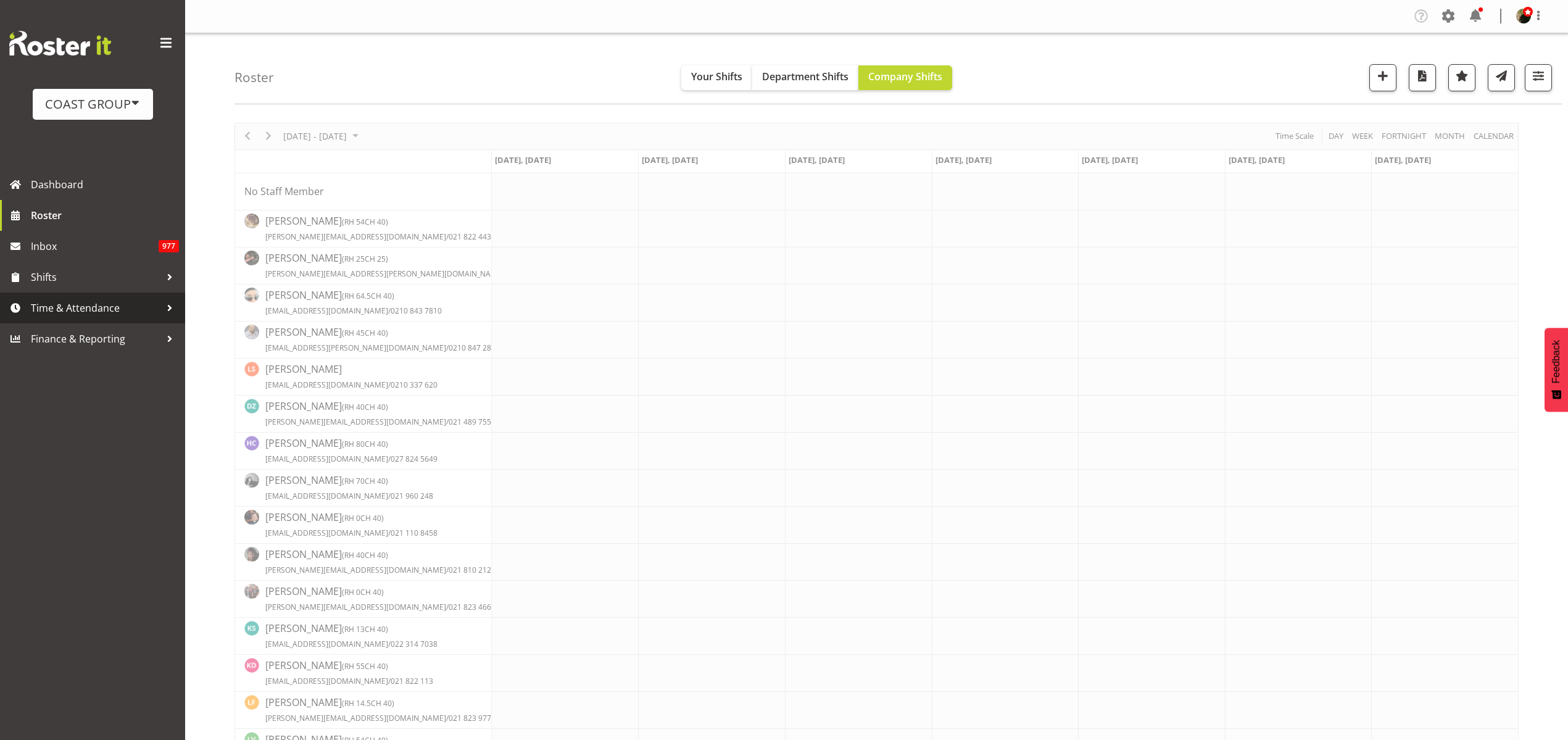
click at [64, 307] on span "Time & Attendance" at bounding box center [95, 308] width 130 height 18
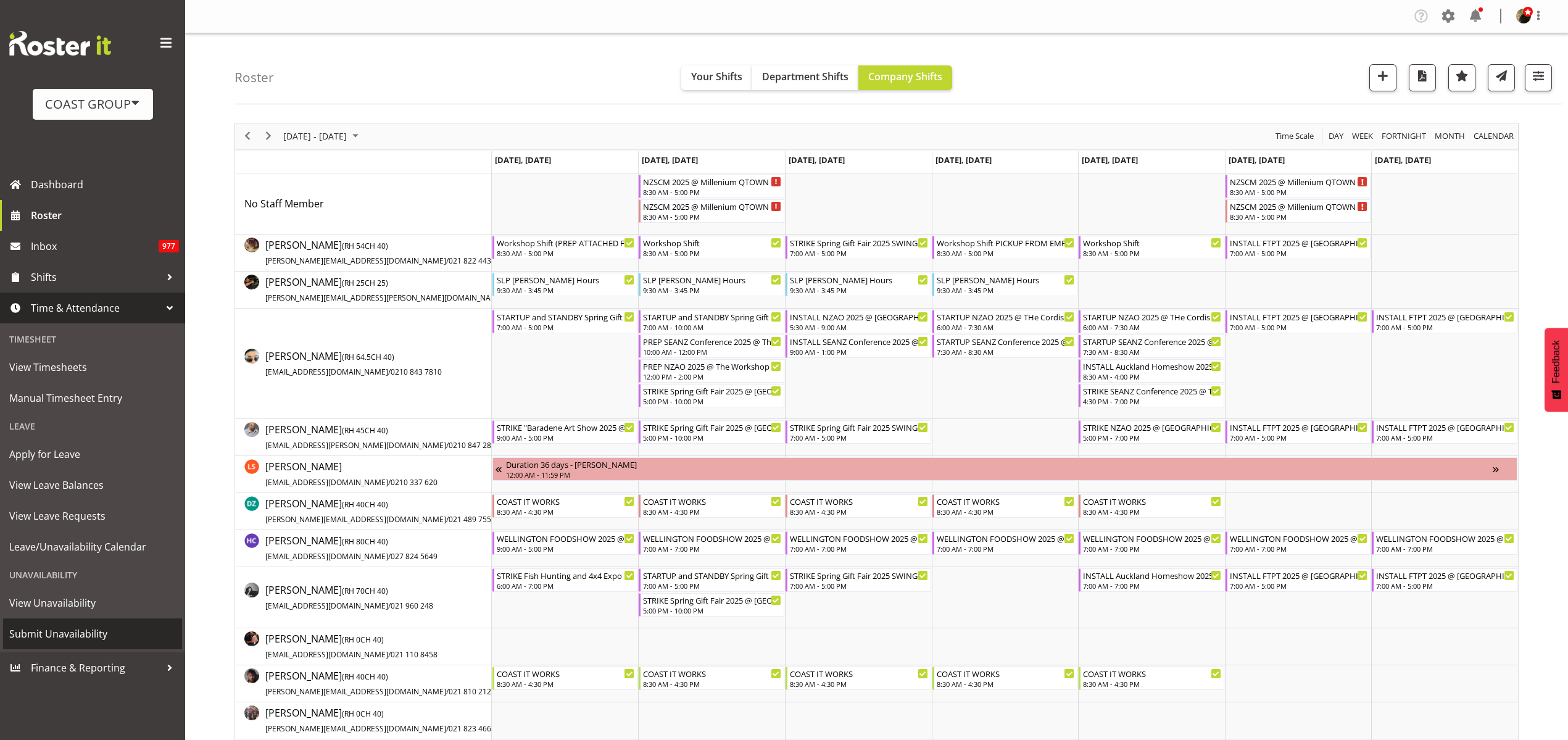
click at [73, 632] on span "Submit Unavailability" at bounding box center [92, 634] width 166 height 18
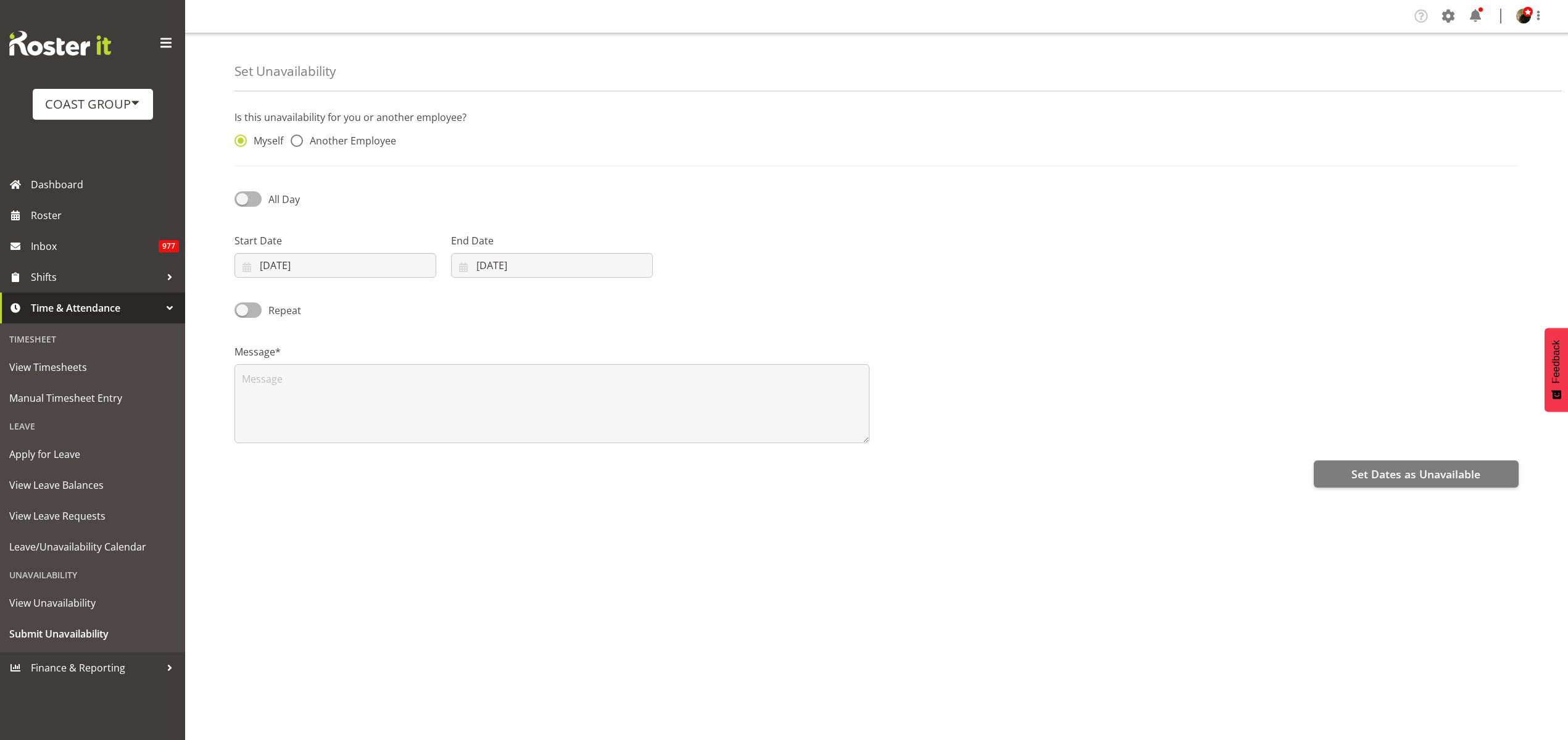
click at [350, 135] on span "Another Employee" at bounding box center [349, 140] width 93 height 13
click at [299, 137] on input "Another Employee" at bounding box center [295, 141] width 8 height 8
radio input "true"
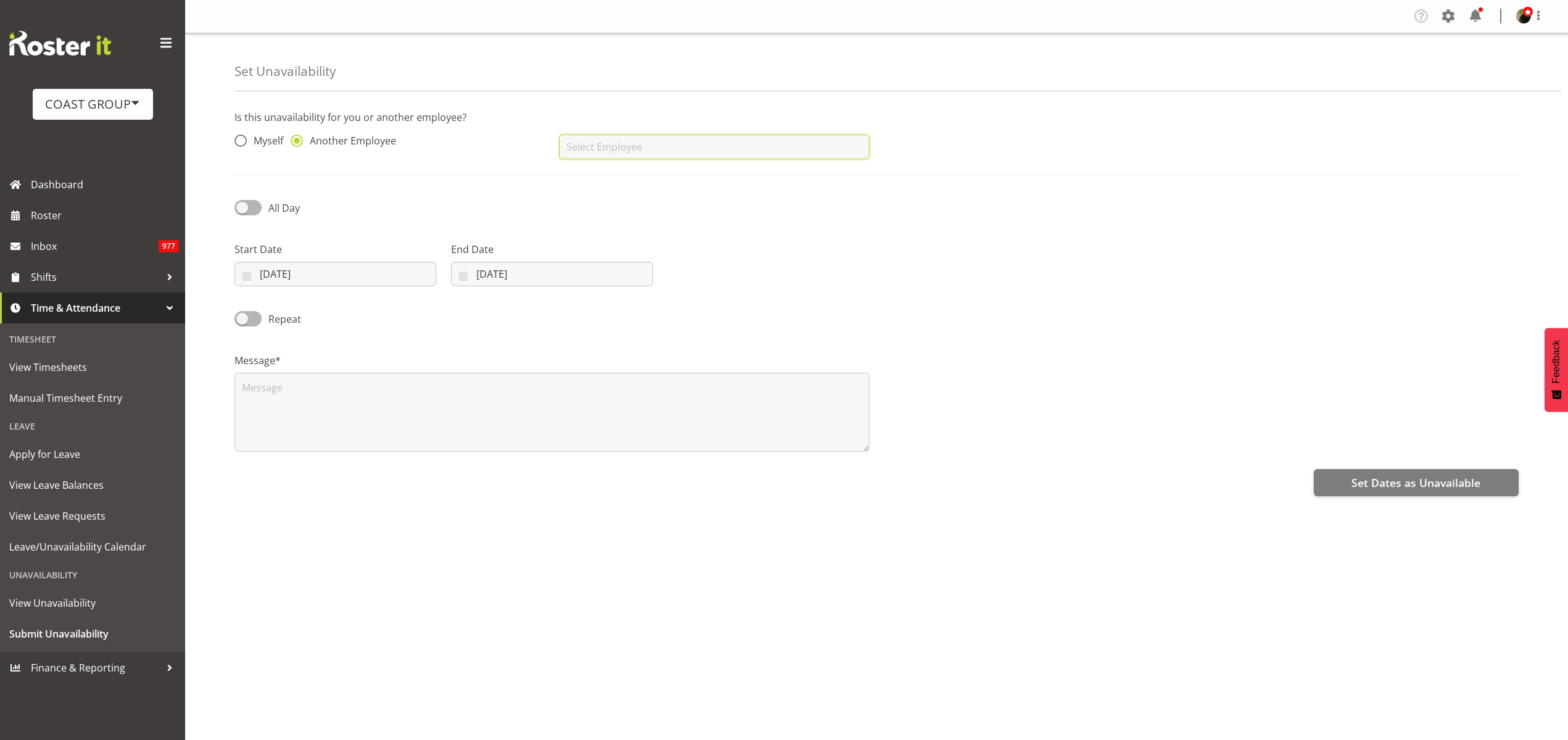
click at [630, 148] on input "text" at bounding box center [714, 147] width 309 height 25
click at [660, 176] on link "[PERSON_NAME]" at bounding box center [714, 177] width 309 height 23
type input "[PERSON_NAME]"
click at [299, 266] on input "18/08/2025" at bounding box center [335, 274] width 202 height 25
click at [416, 467] on link "30" at bounding box center [410, 467] width 25 height 23
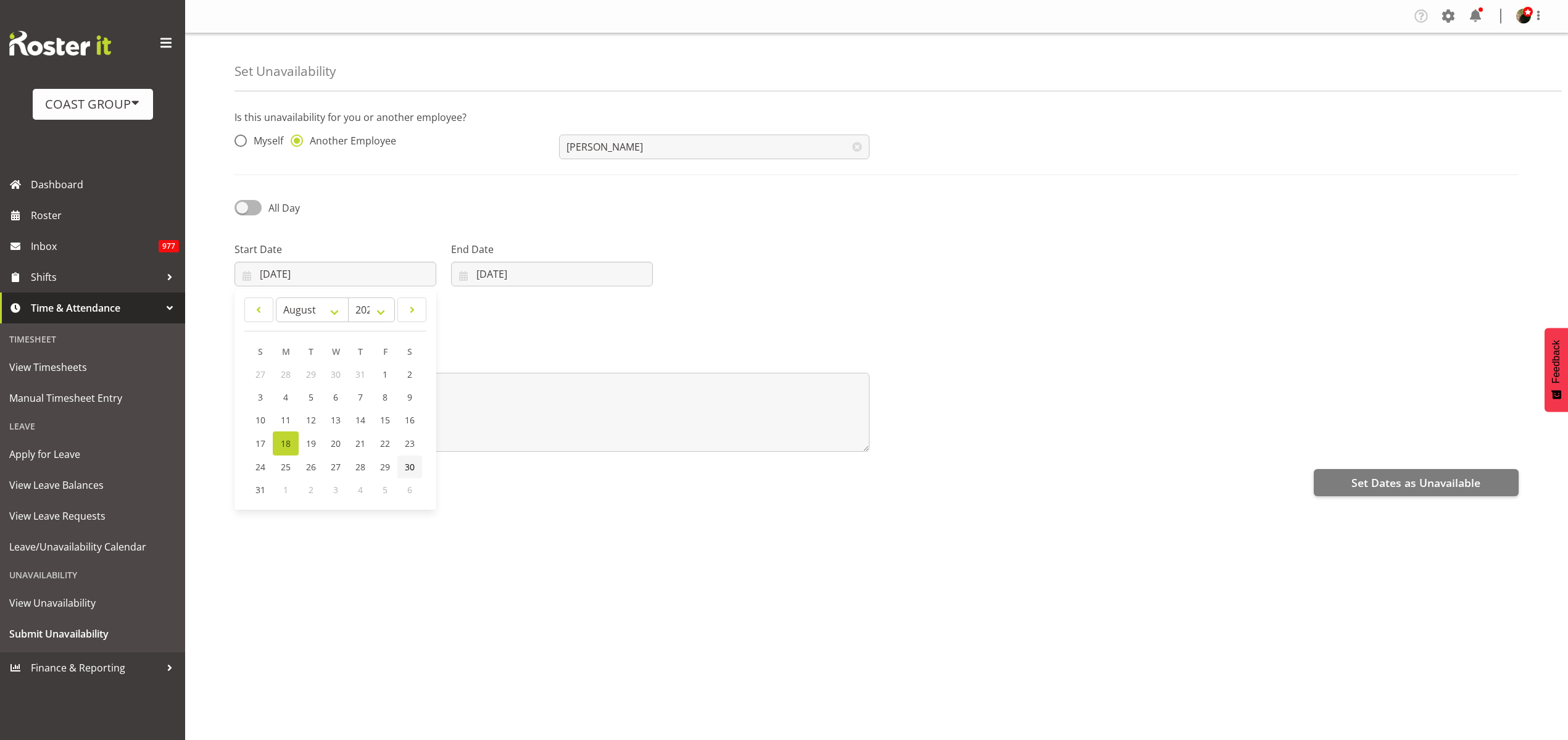
type input "30/08/2025"
click at [516, 274] on input "18/08/2025" at bounding box center [551, 274] width 202 height 25
click at [478, 493] on span "31" at bounding box center [475, 490] width 10 height 12
type input "31/08/2025"
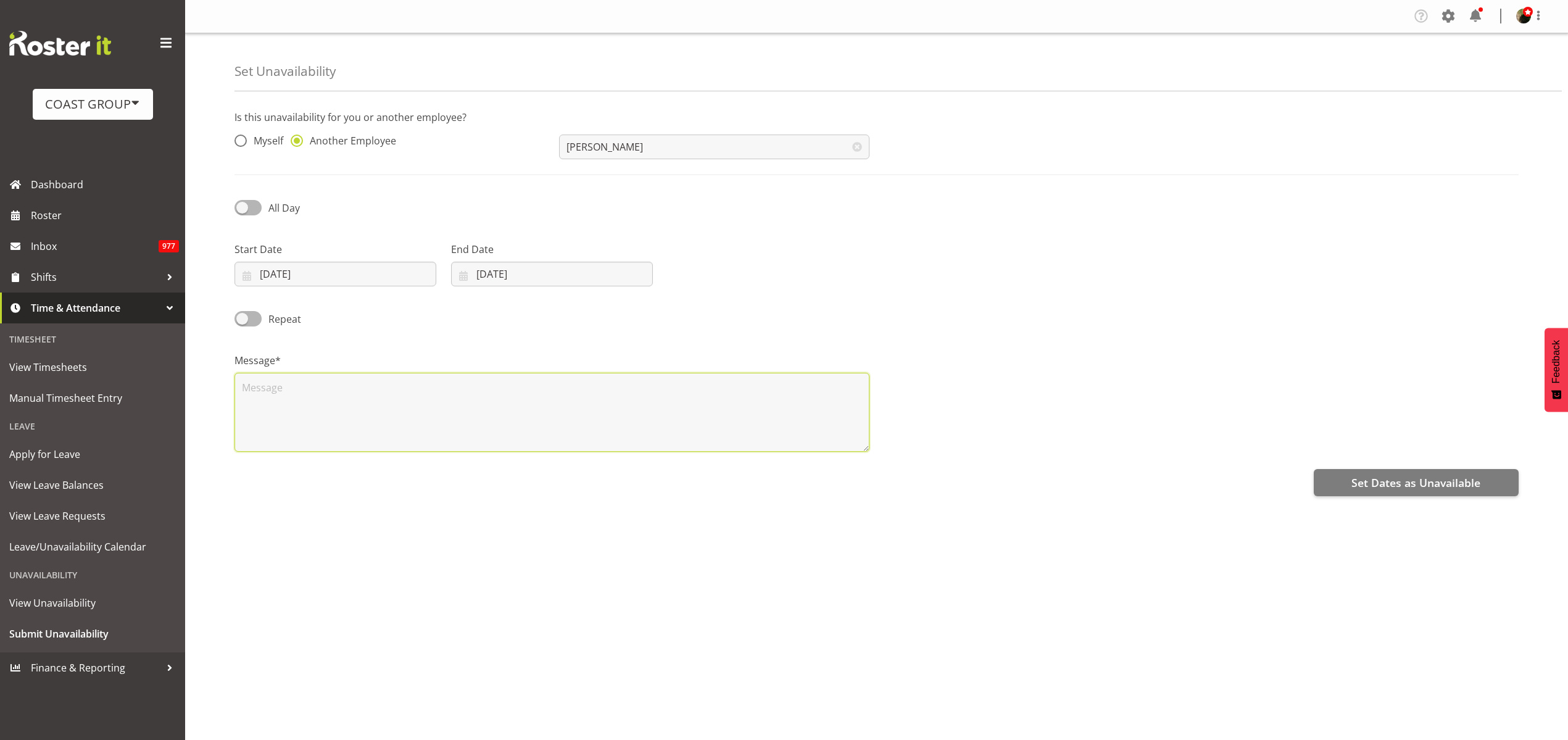
click at [401, 422] on textarea at bounding box center [551, 412] width 635 height 79
type textarea "Unavailable"
click at [1416, 477] on span "Set Dates as Unavailable" at bounding box center [1416, 482] width 129 height 16
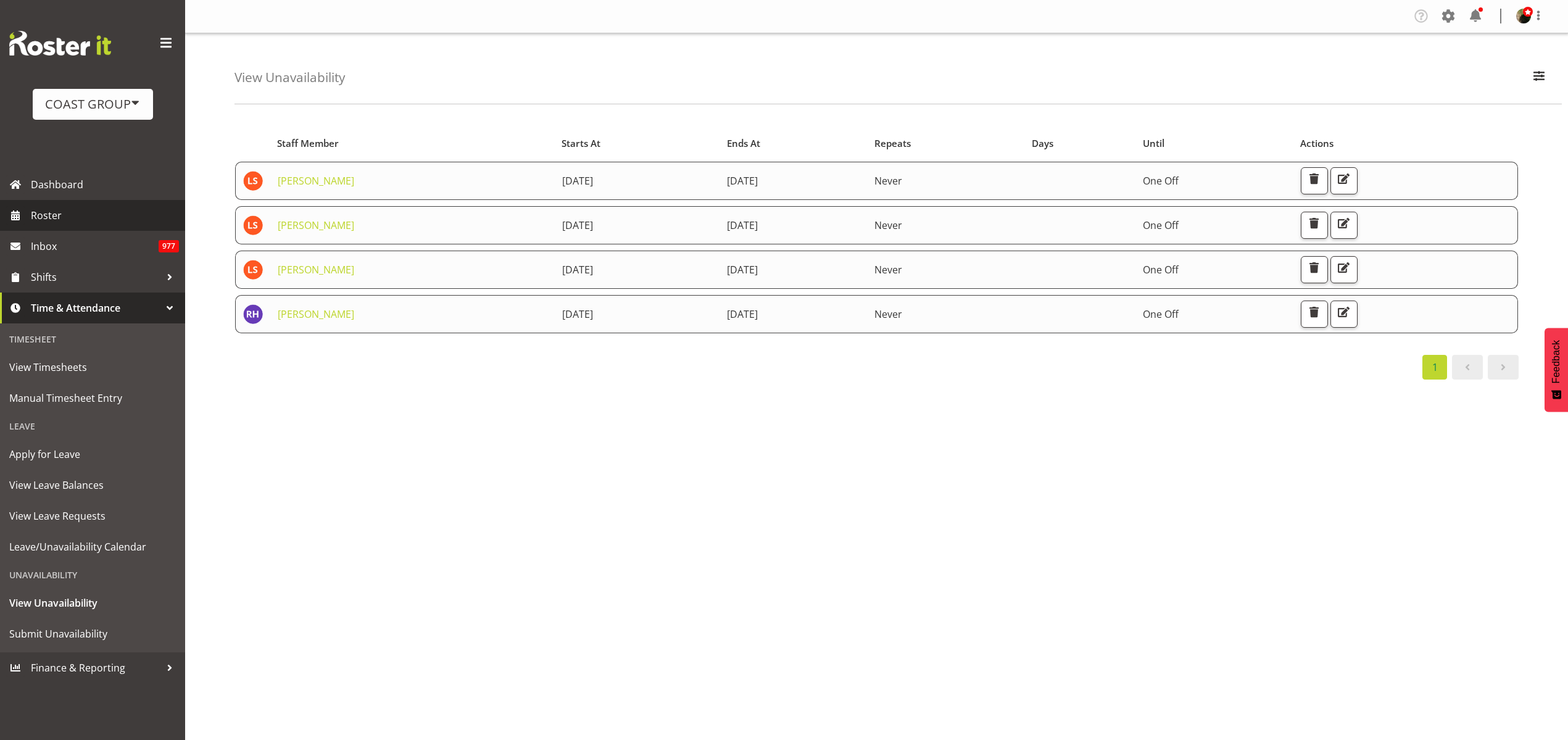
click at [56, 221] on span "Roster" at bounding box center [105, 215] width 148 height 18
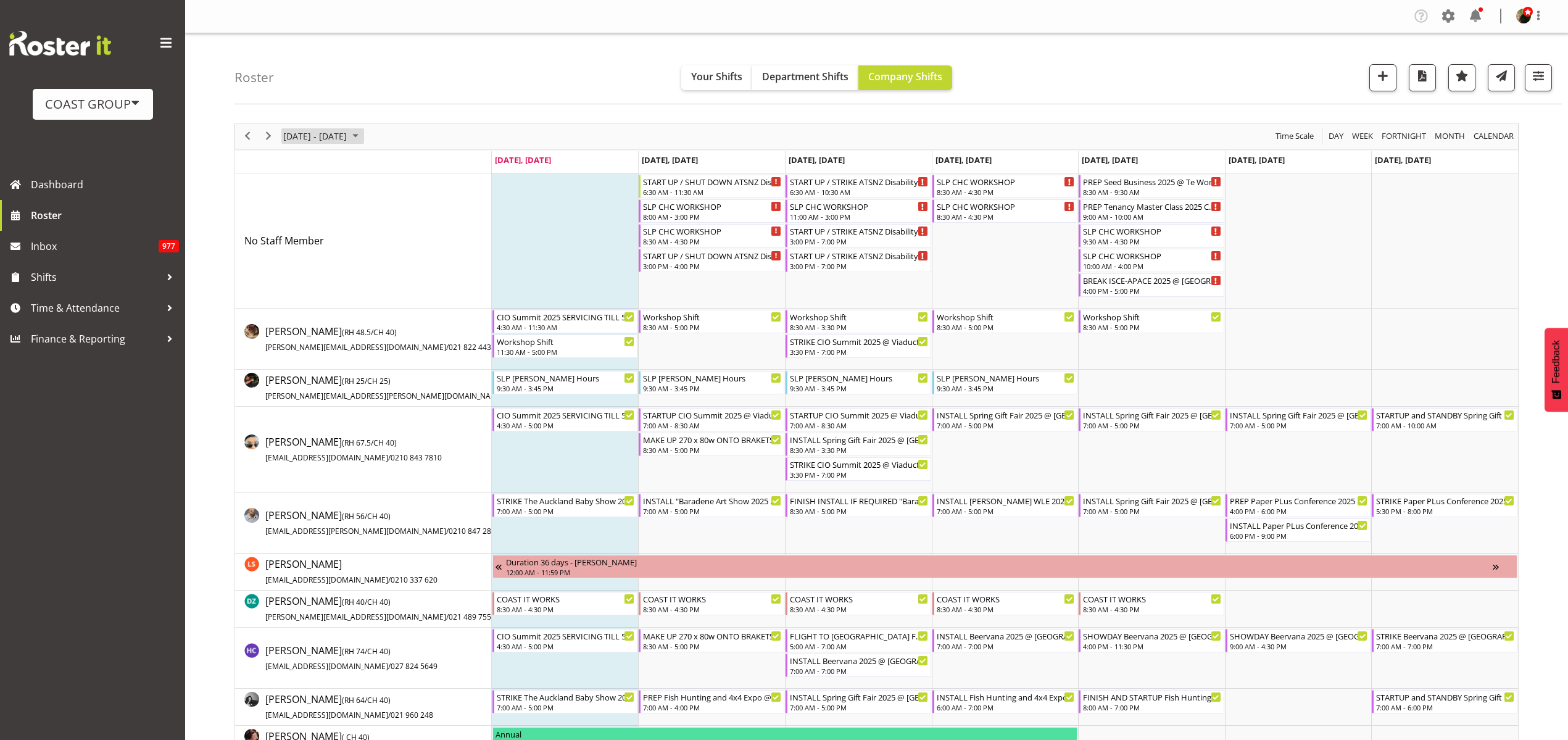
click at [324, 142] on span "[DATE] - [DATE]" at bounding box center [314, 135] width 66 height 15
click at [412, 166] on span "next month" at bounding box center [413, 167] width 22 height 23
click at [375, 207] on span "5" at bounding box center [375, 210] width 18 height 18
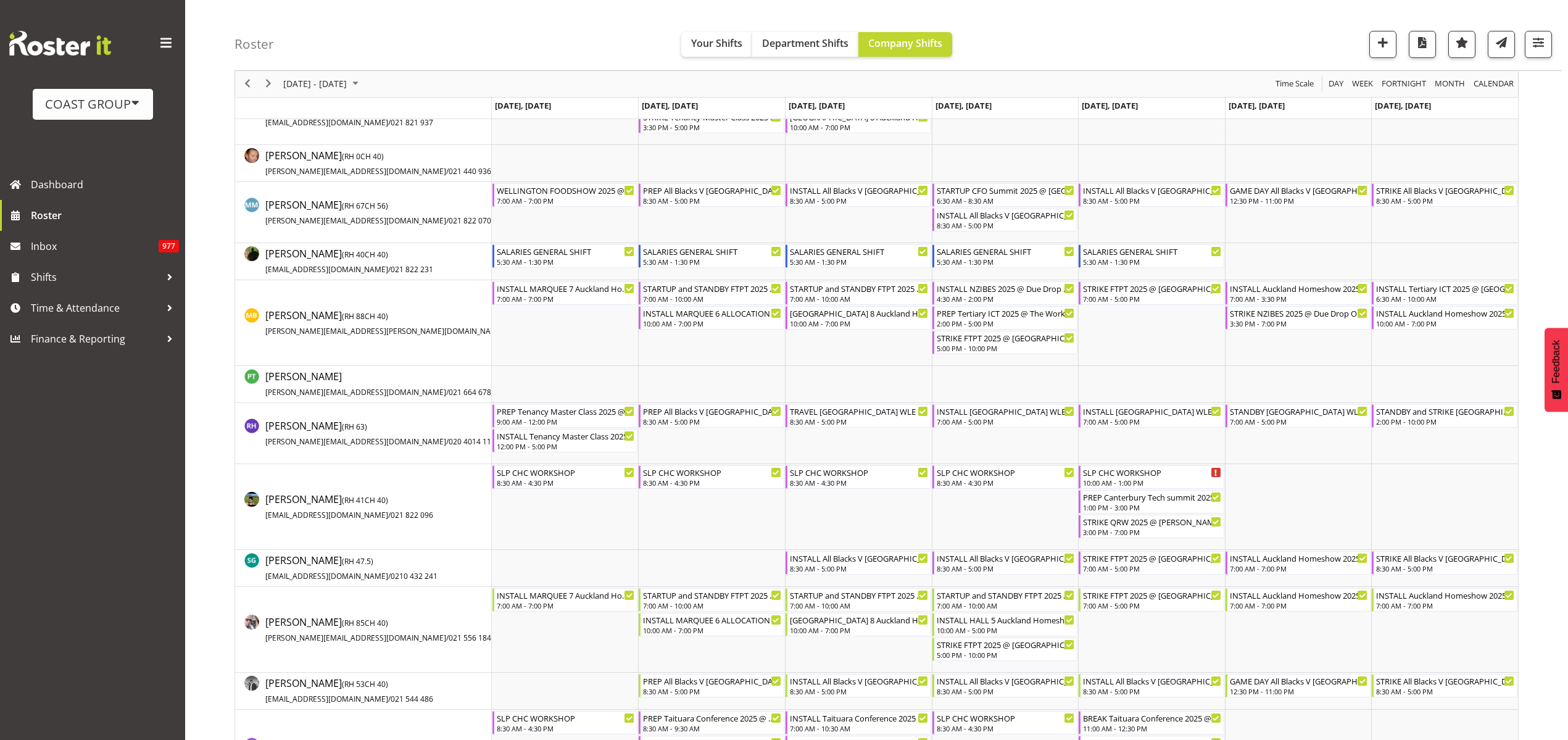
scroll to position [1079, 0]
